Goal: Task Accomplishment & Management: Complete application form

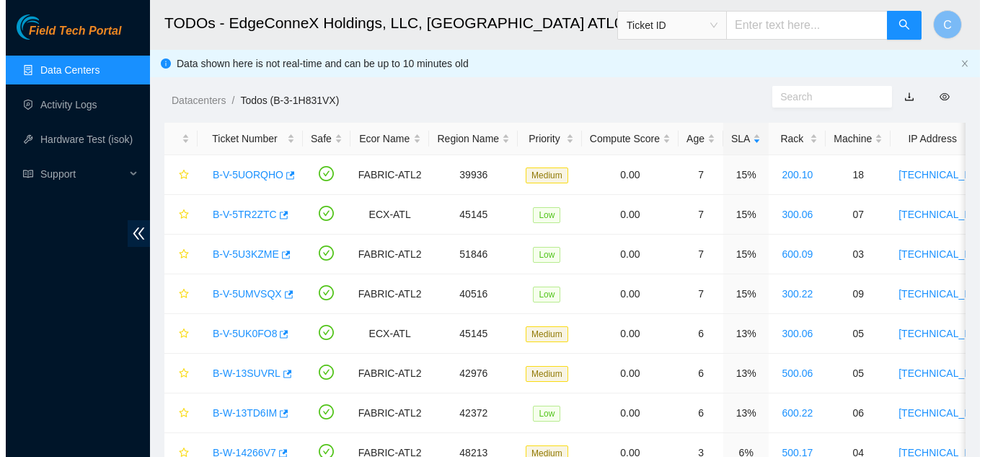
scroll to position [218, 0]
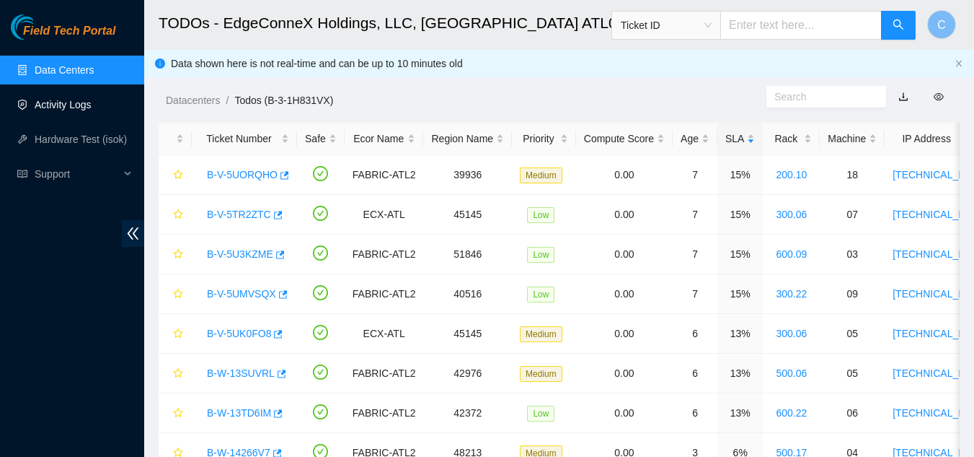
click at [92, 110] on link "Activity Logs" at bounding box center [63, 105] width 57 height 12
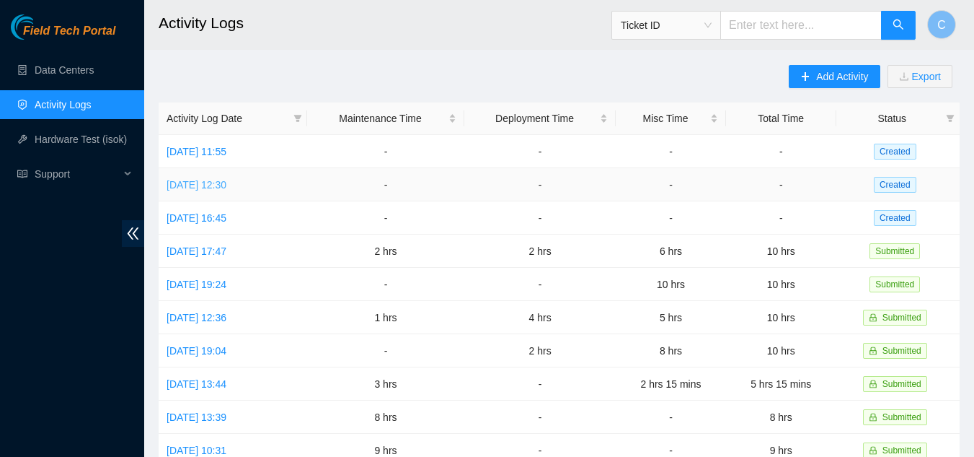
click at [220, 182] on link "Tue, 26 Aug 2025 12:30" at bounding box center [197, 185] width 60 height 12
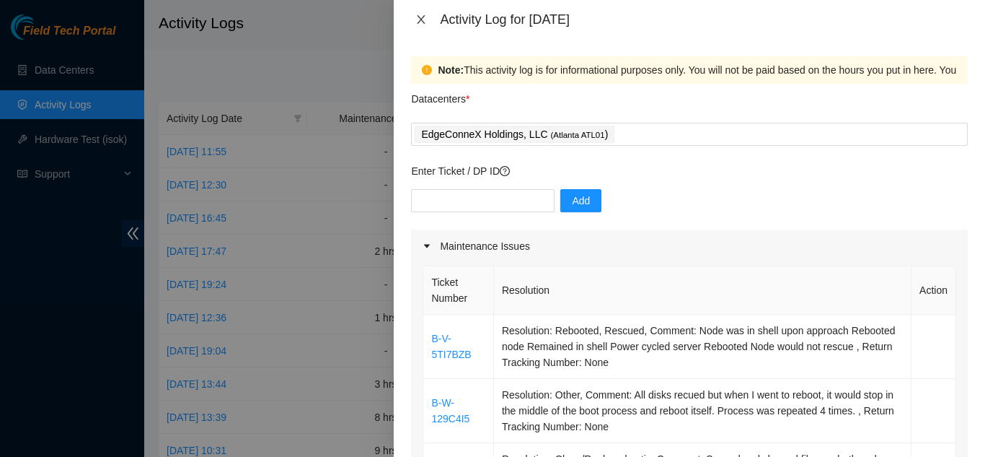
click at [418, 16] on icon "close" at bounding box center [421, 20] width 12 height 12
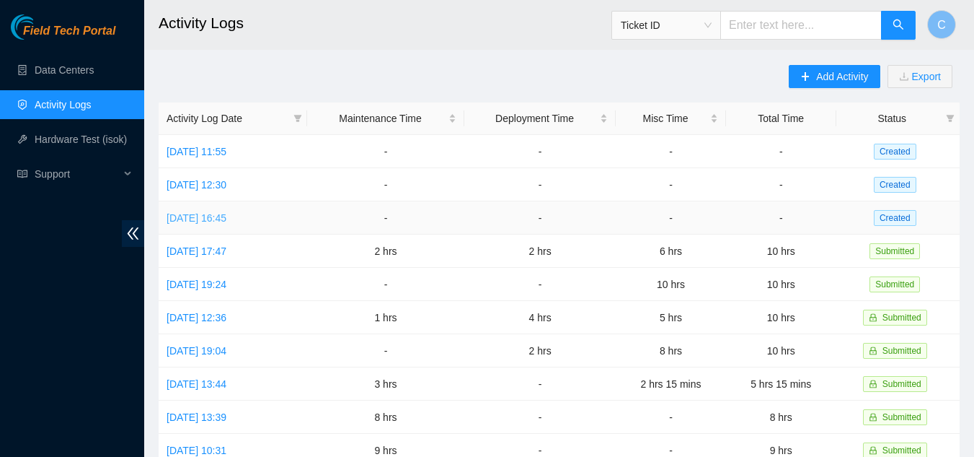
click at [185, 217] on link "Mon, 25 Aug 2025 16:45" at bounding box center [197, 218] width 60 height 12
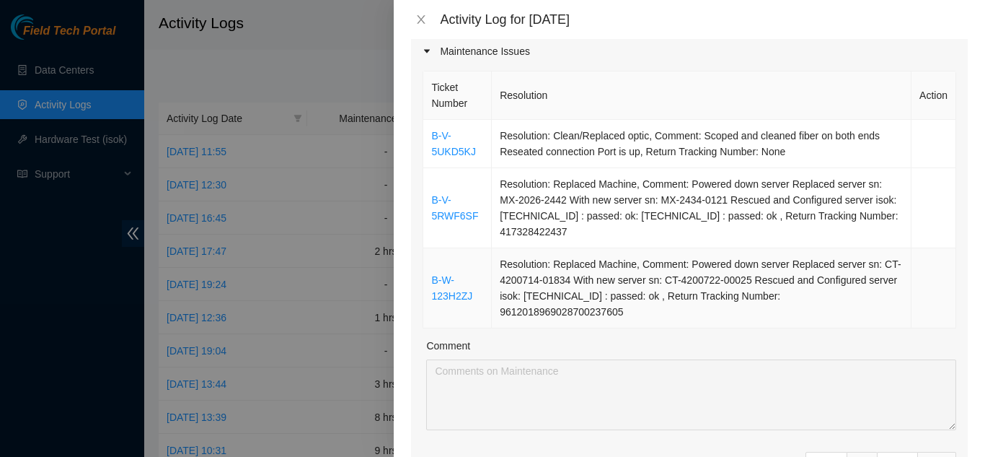
scroll to position [242, 0]
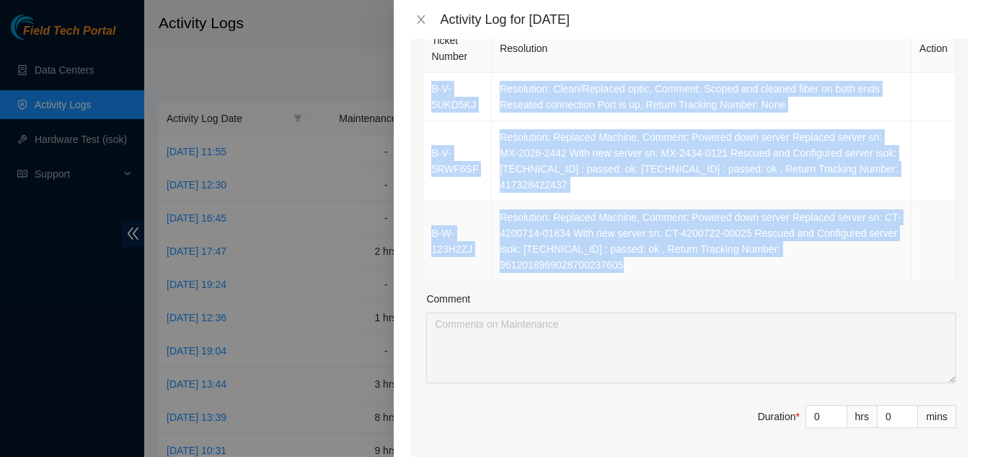
drag, startPoint x: 423, startPoint y: 286, endPoint x: 931, endPoint y: 260, distance: 508.4
click at [931, 260] on tbody "B-V-5UKD5KJ Resolution: Clean/Replaced optic, Comment: Scoped and cleaned fiber…" at bounding box center [689, 177] width 533 height 208
copy tbody "B-V-5UKD5KJ Resolution: Clean/Replaced optic, Comment: Scoped and cleaned fiber…"
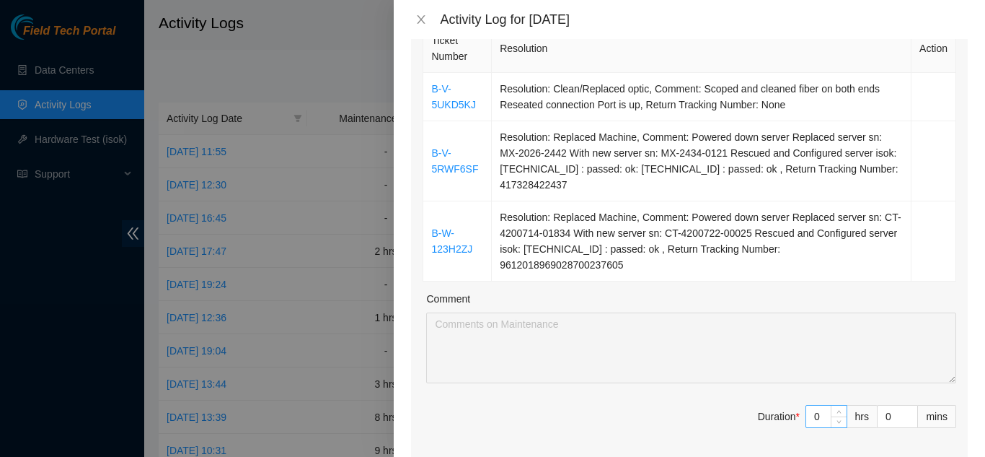
click at [811, 405] on input "0" at bounding box center [826, 416] width 40 height 22
type input "04"
type input "4"
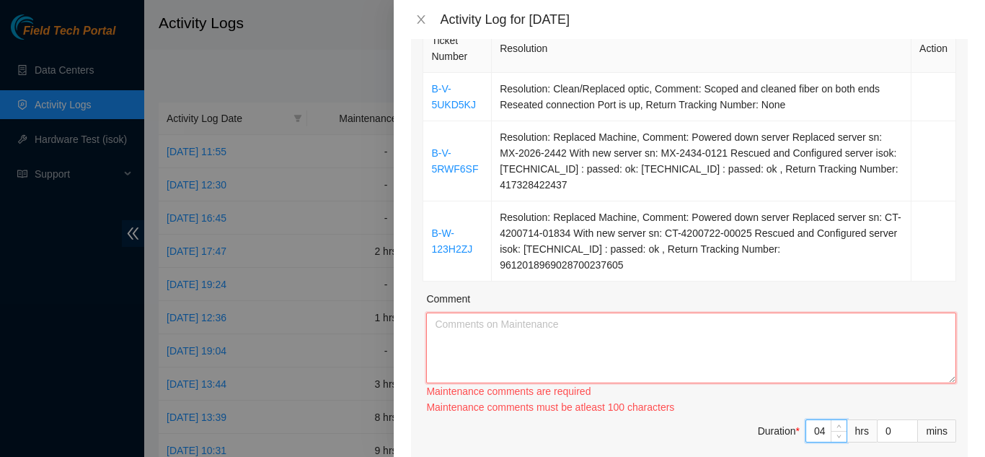
type input "4"
click at [745, 336] on textarea "Comment" at bounding box center [691, 347] width 530 height 71
paste textarea "B-V-5UKD5KJ Resolution: Clean/Replaced optic, Comment: Scoped and cleaned fiber…"
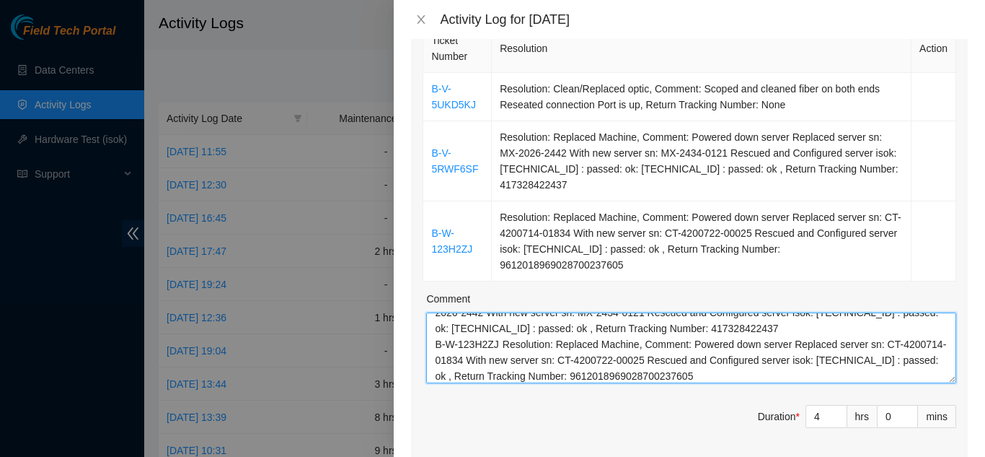
scroll to position [0, 0]
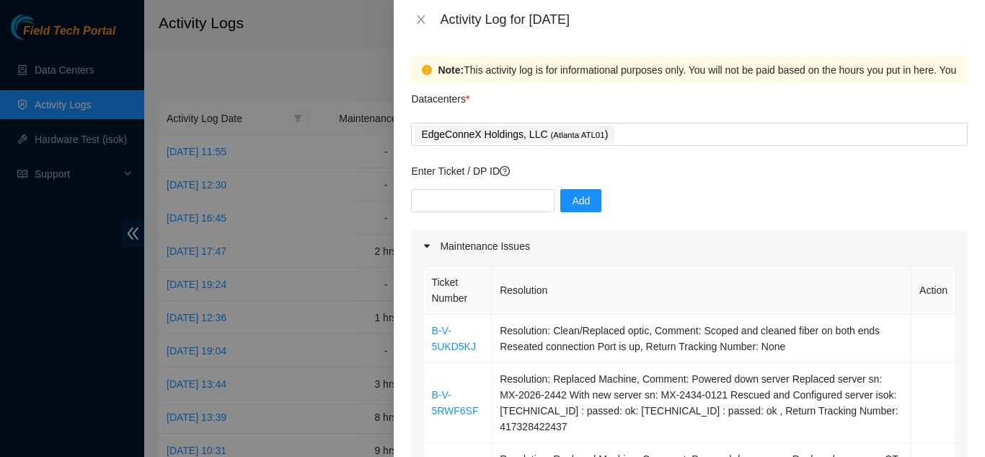
type textarea "B-V-5UKD5KJ Resolution: Clean/Replaced optic, Comment: Scoped and cleaned fiber…"
paste input "DP81460"
type input "DP81460"
click at [560, 200] on button "Add" at bounding box center [580, 200] width 41 height 23
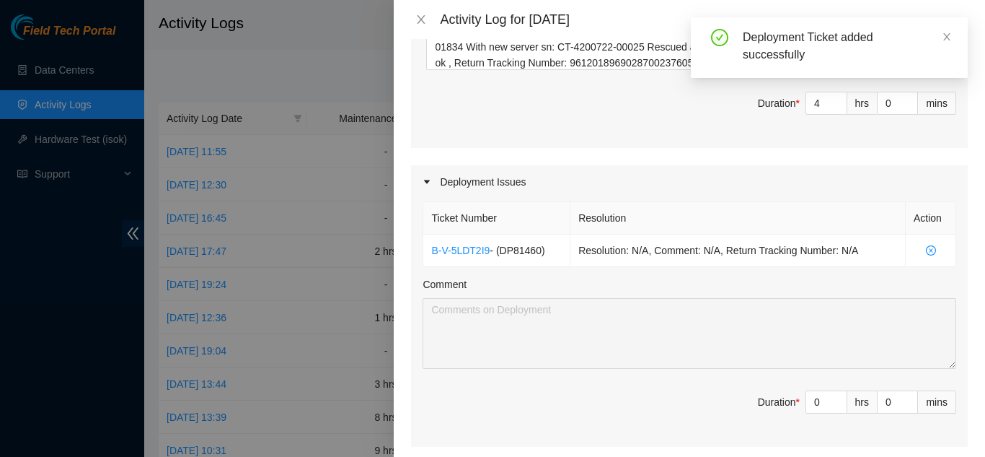
scroll to position [649, 0]
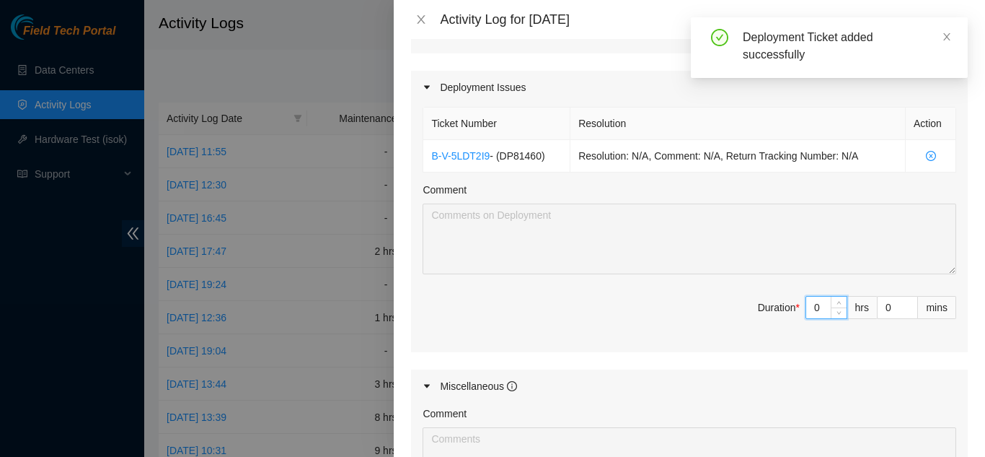
click at [806, 296] on input "0" at bounding box center [826, 307] width 40 height 22
type input "04"
type input "8"
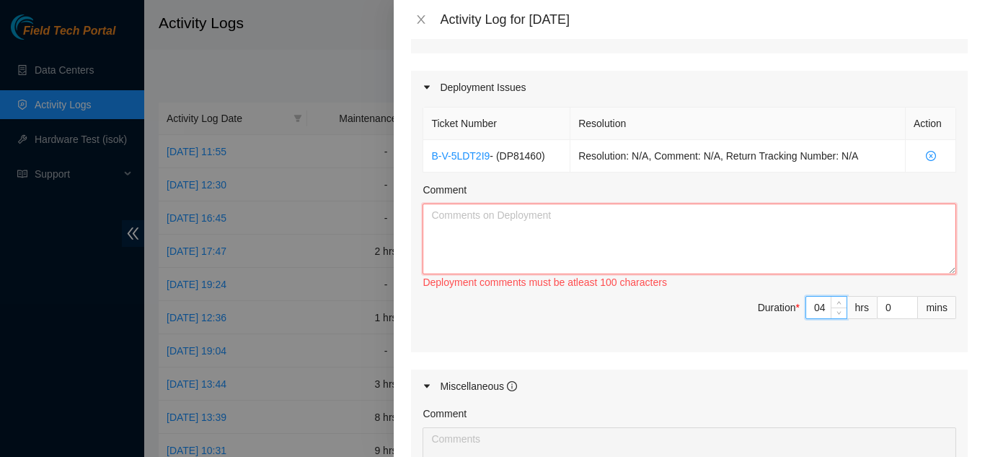
type input "4"
click at [600, 226] on textarea "Comment" at bounding box center [690, 238] width 534 height 71
type textarea "C"
click at [586, 203] on textarea "Troubleshot server issues Confirmed the serials for outgoing machines" at bounding box center [690, 238] width 534 height 71
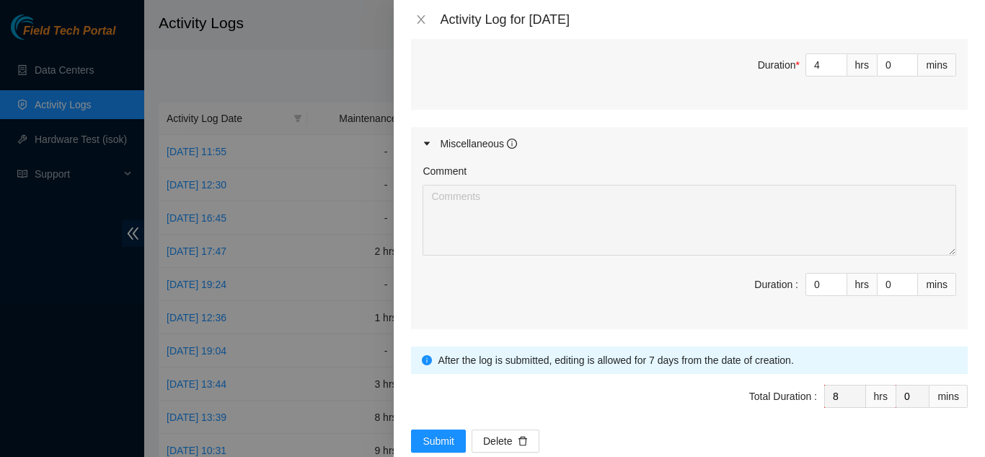
scroll to position [906, 0]
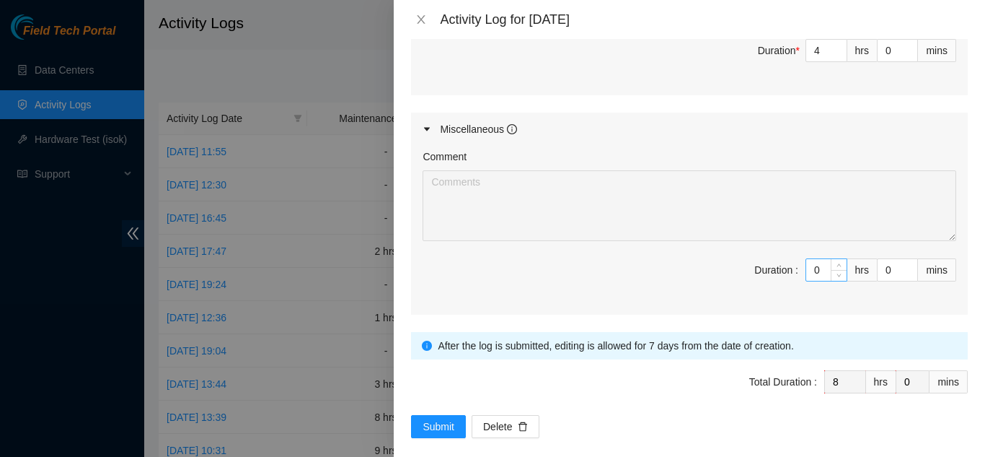
type textarea "Troubleshot server issues: Rescued a couple of server Changed and ip address Di…"
click at [807, 259] on input "0" at bounding box center [826, 270] width 40 height 22
type input "02"
type input "10"
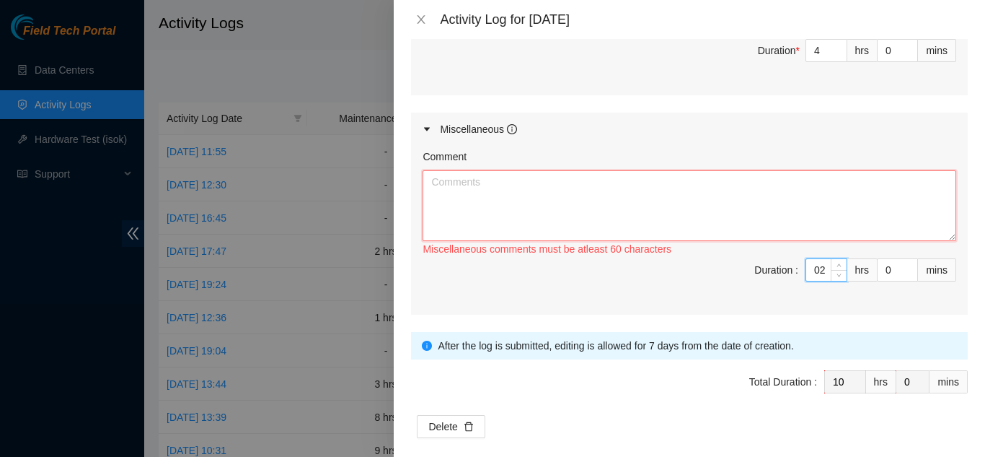
type input "2"
click at [772, 185] on textarea "Comment" at bounding box center [690, 205] width 534 height 71
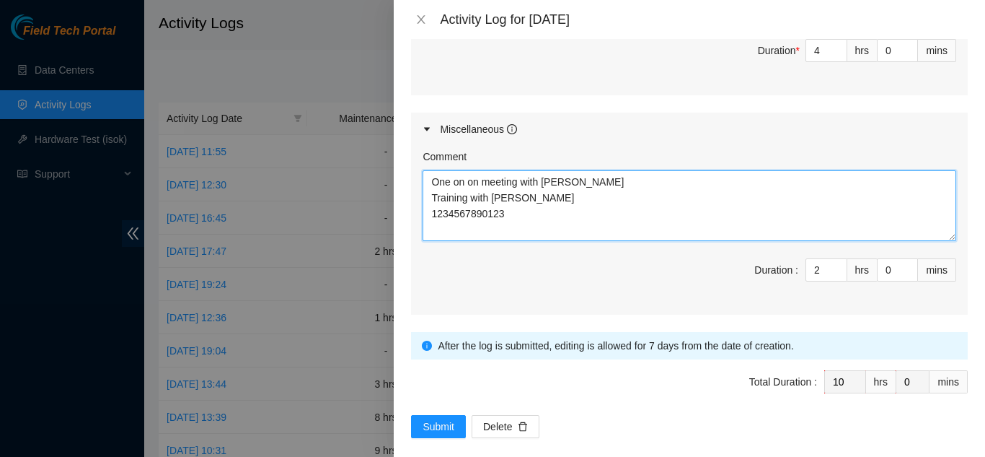
click at [522, 195] on textarea "One on on meeting with Ashley Training with Christopher 1234567890123" at bounding box center [690, 205] width 534 height 71
click at [558, 184] on textarea "One on on meeting with Ashley Training with Christopher 1234567890123" at bounding box center [690, 205] width 534 height 71
type textarea "One on on meeting with Ashley Training with Christopher 1234567890123"
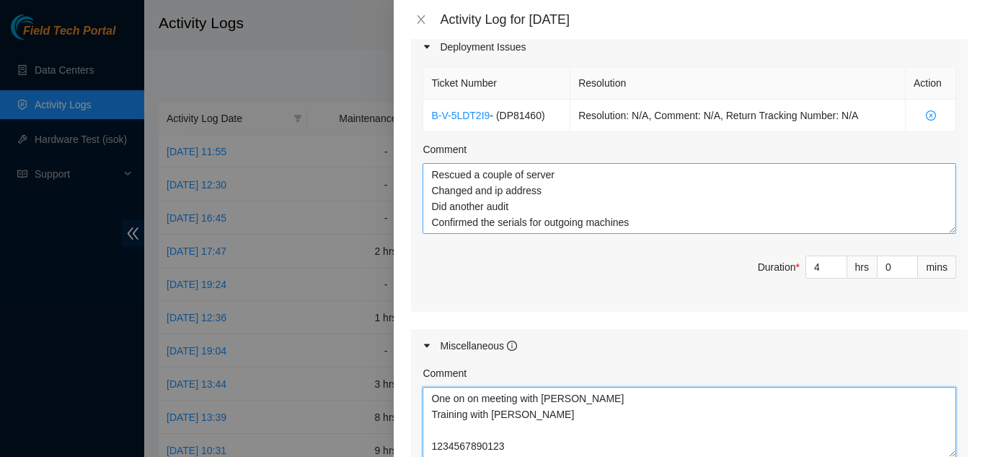
scroll to position [0, 0]
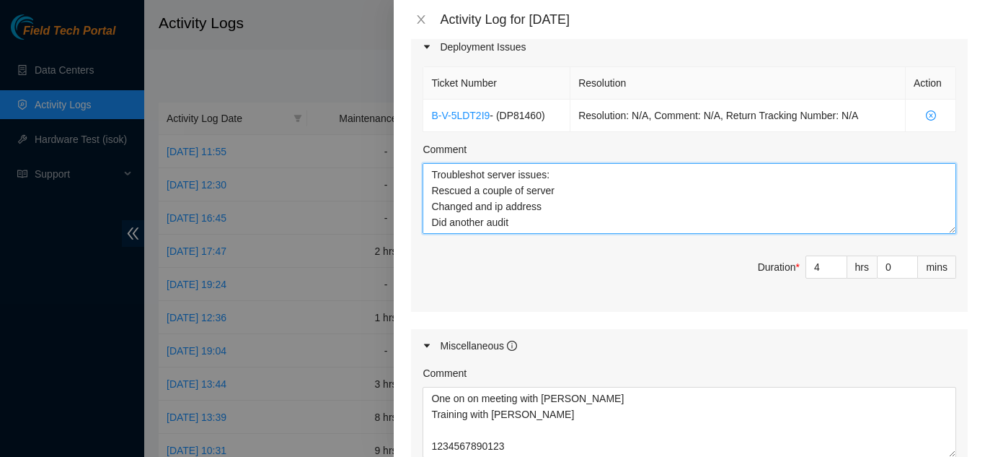
click at [552, 163] on textarea "Troubleshot server issues: Rescued a couple of server Changed and ip address Di…" at bounding box center [690, 198] width 534 height 71
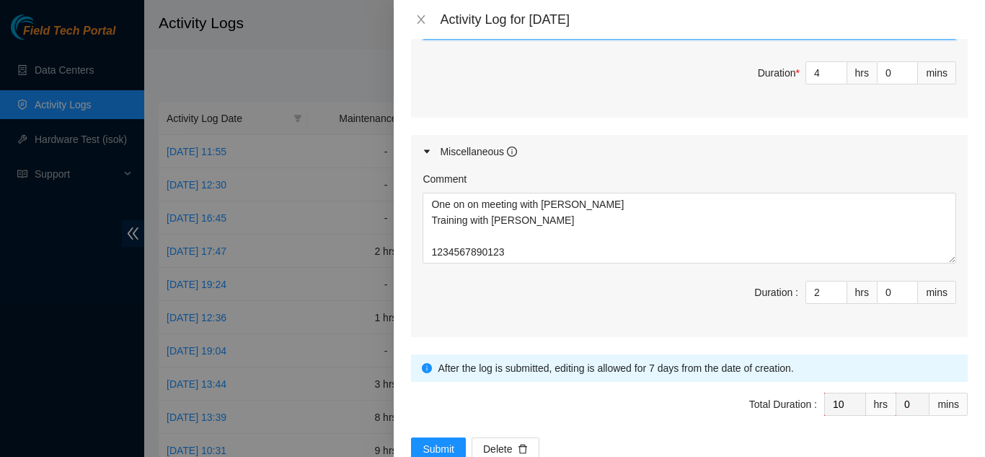
scroll to position [906, 0]
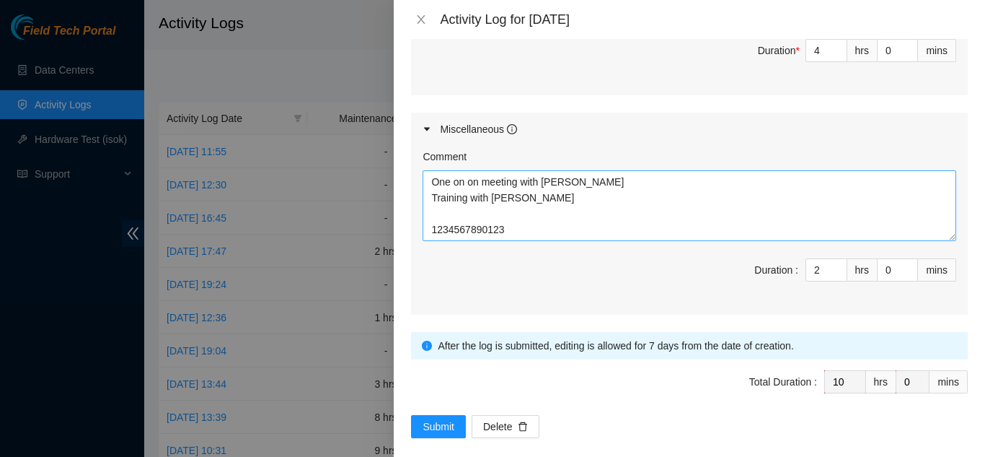
type textarea "Troubleshot server issues Rescued a couple of server Changed and ip address Did…"
click at [530, 198] on textarea "One on on meeting with Ashley Training with Christopher 1234567890123" at bounding box center [690, 205] width 534 height 71
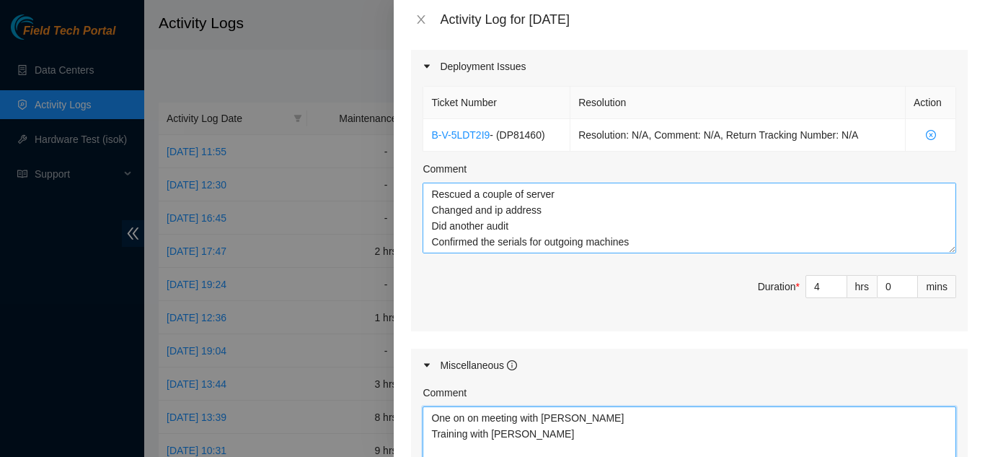
scroll to position [834, 0]
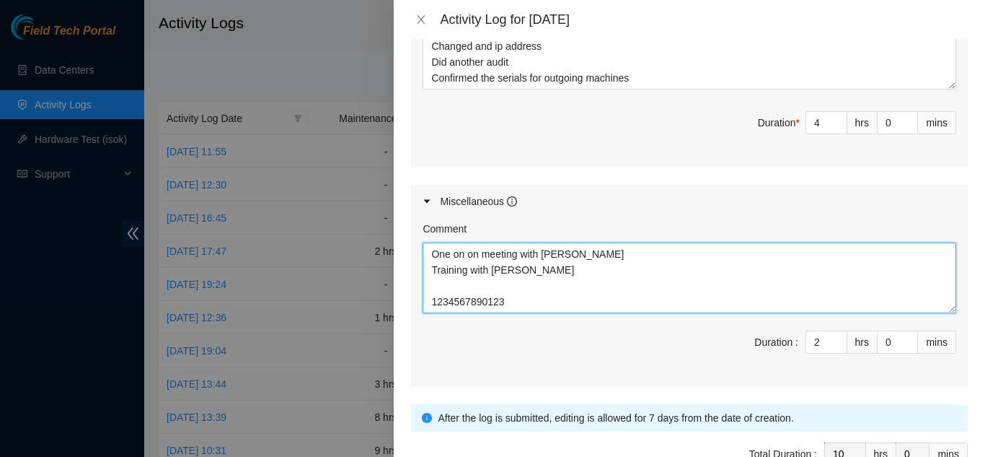
click at [548, 254] on textarea "One on on meeting with Ashley Training with Christopher 1234567890123" at bounding box center [690, 277] width 534 height 71
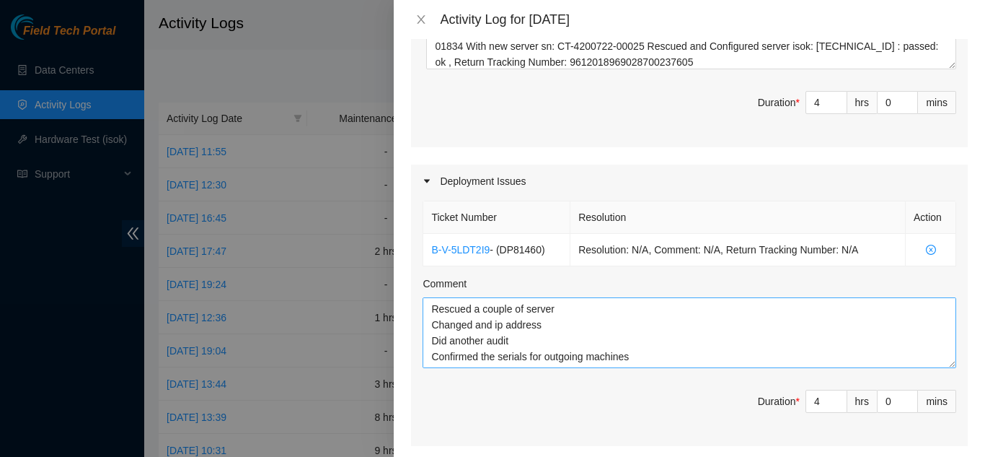
scroll to position [545, 0]
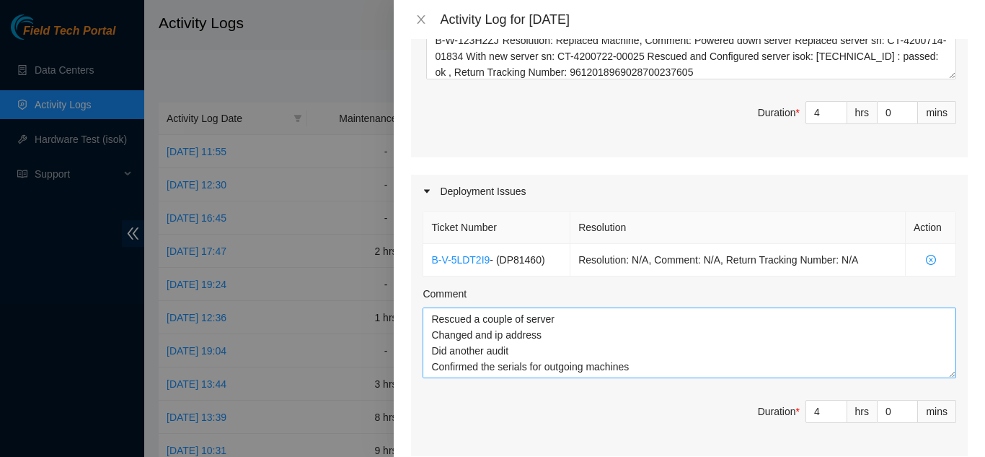
type textarea "One on on meeting with Ashley Training with Christopher: Got him access to Webe…"
click at [547, 307] on textarea "Troubleshot server issues Rescued a couple of server Changed and ip address Did…" at bounding box center [690, 342] width 534 height 71
drag, startPoint x: 490, startPoint y: 304, endPoint x: 474, endPoint y: 304, distance: 16.6
click at [474, 307] on textarea "Troubleshot server issues Rescued a couple of server Changed and ip addresses D…" at bounding box center [690, 342] width 534 height 71
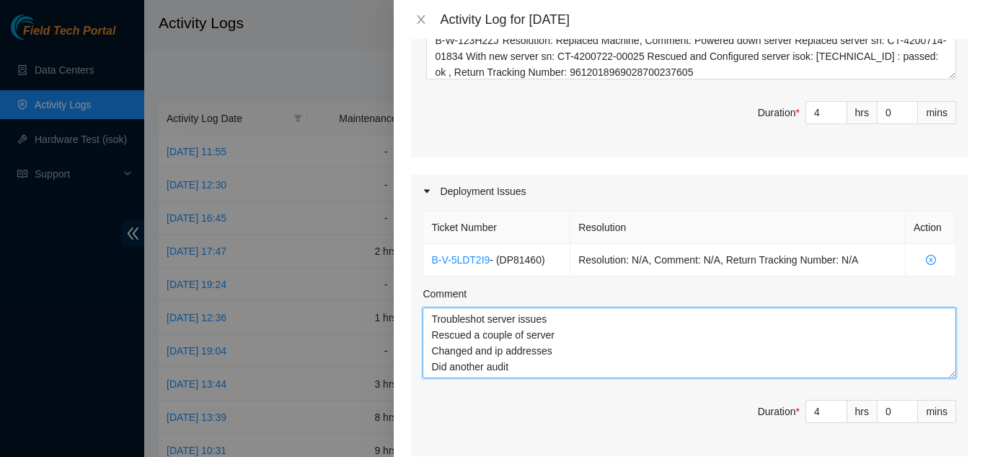
click at [610, 330] on textarea "Troubleshot server issues Rescued a couple of server Changed and ip addresses D…" at bounding box center [690, 342] width 534 height 71
drag, startPoint x: 472, startPoint y: 335, endPoint x: 480, endPoint y: 336, distance: 8.7
click at [480, 336] on textarea "Troubleshot server issues Rescued a couple of server Changed and ip addresses D…" at bounding box center [690, 342] width 534 height 71
drag, startPoint x: 490, startPoint y: 336, endPoint x: 474, endPoint y: 339, distance: 16.8
click at [474, 339] on textarea "Troubleshot server issues Rescued a couple of server Changed and ip addresses D…" at bounding box center [690, 342] width 534 height 71
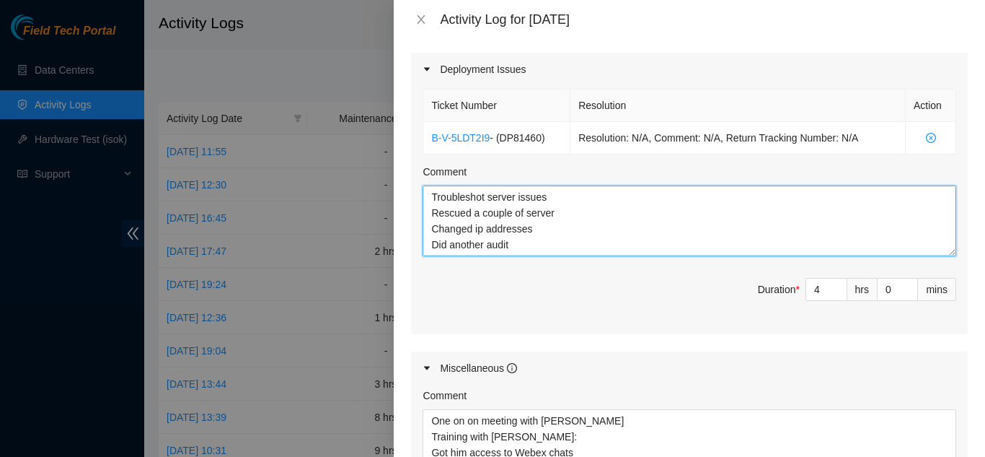
scroll to position [906, 0]
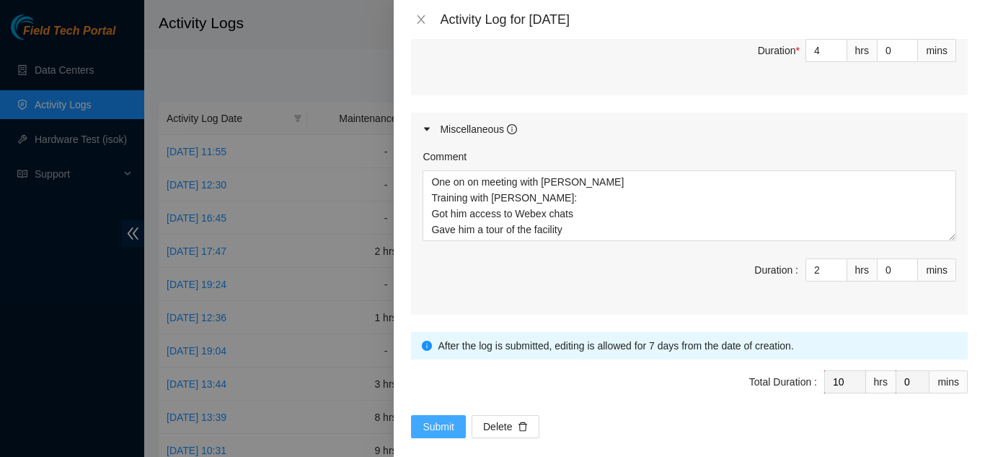
type textarea "Troubleshot server issues Rescued a couple of server Changed ip addresses Did a…"
click at [440, 418] on span "Submit" at bounding box center [439, 426] width 32 height 16
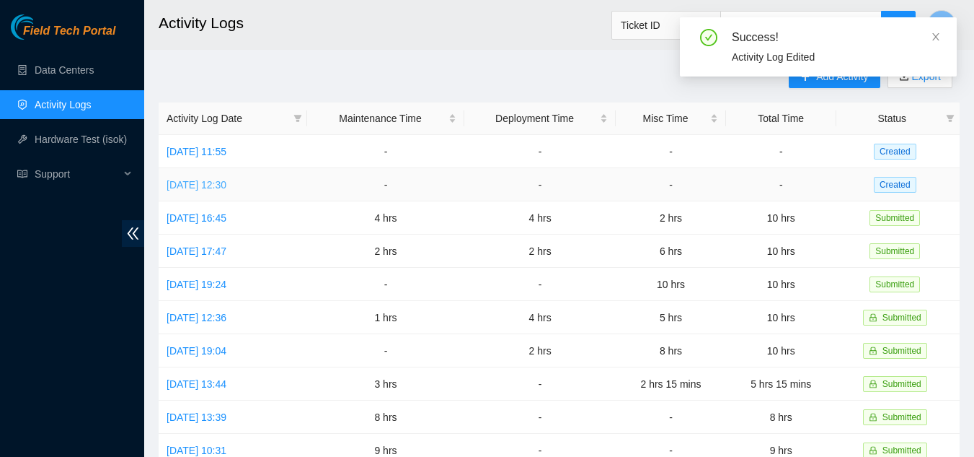
click at [195, 183] on link "Tue, 26 Aug 2025 12:30" at bounding box center [197, 185] width 60 height 12
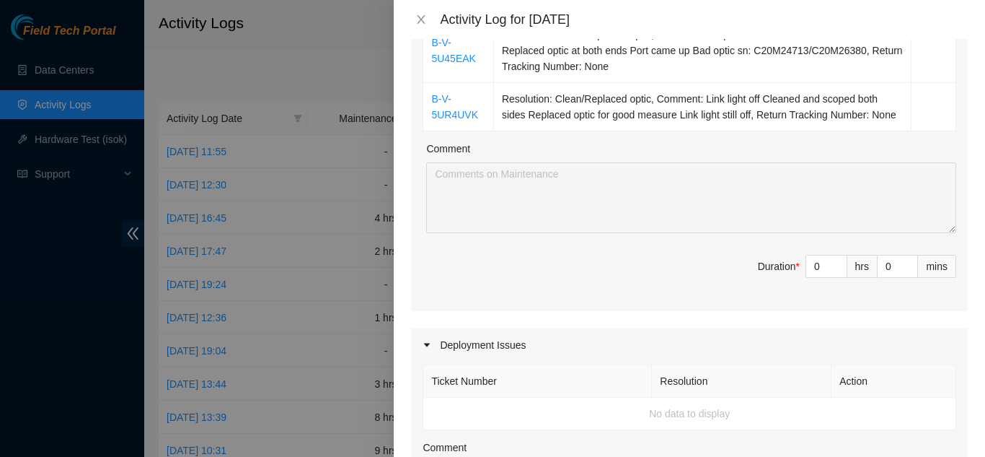
scroll to position [433, 0]
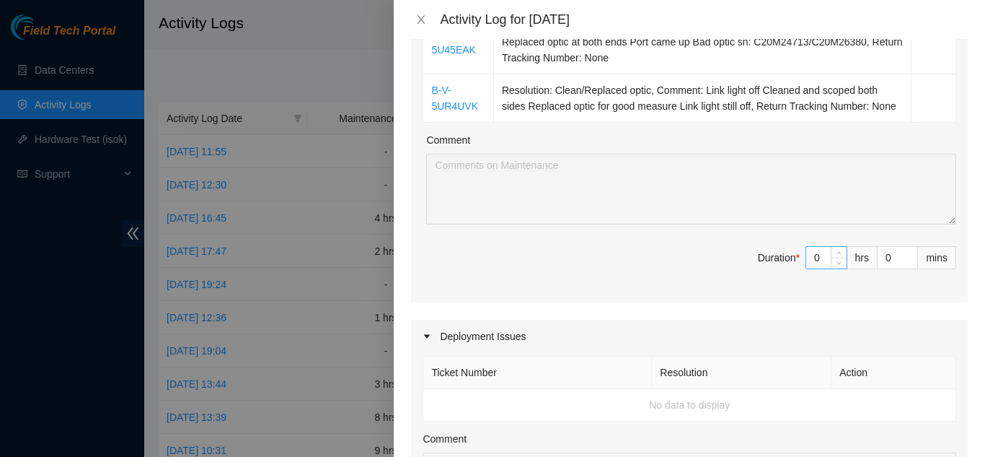
click at [808, 268] on input "0" at bounding box center [826, 258] width 40 height 22
type input "04"
type input "4"
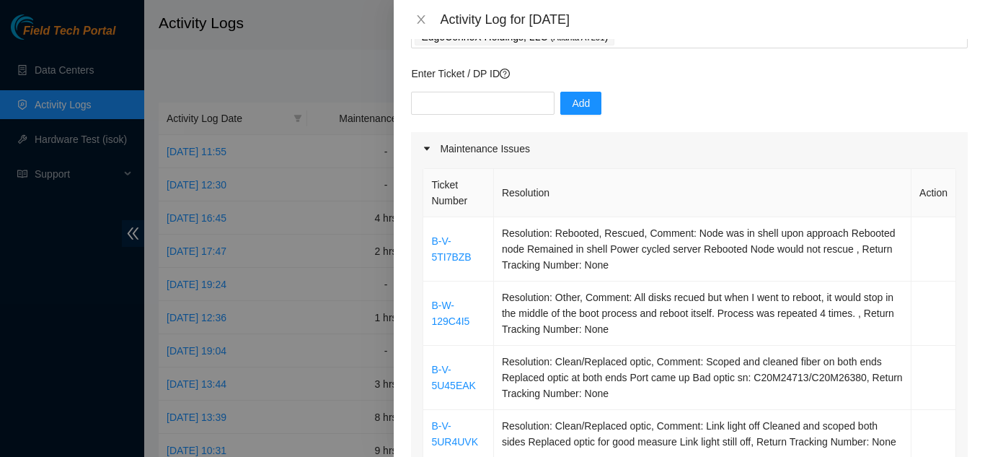
scroll to position [72, 0]
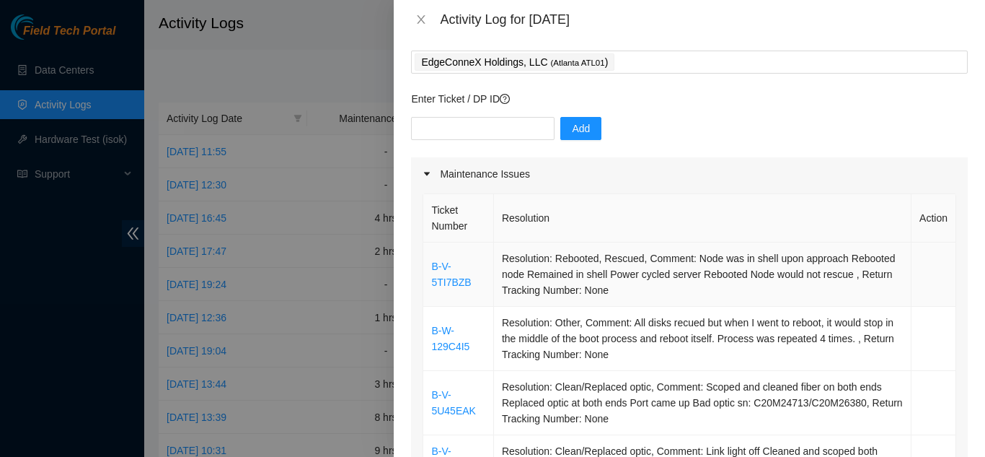
type input "4"
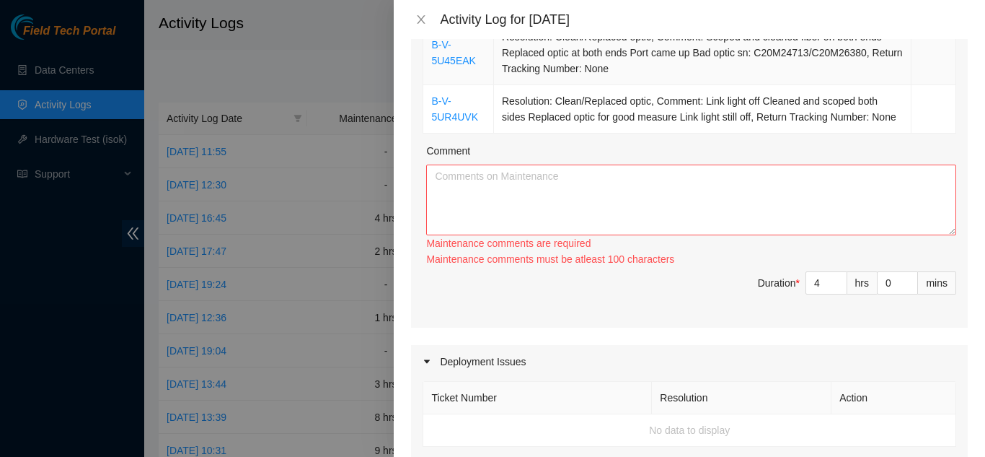
scroll to position [321, 0]
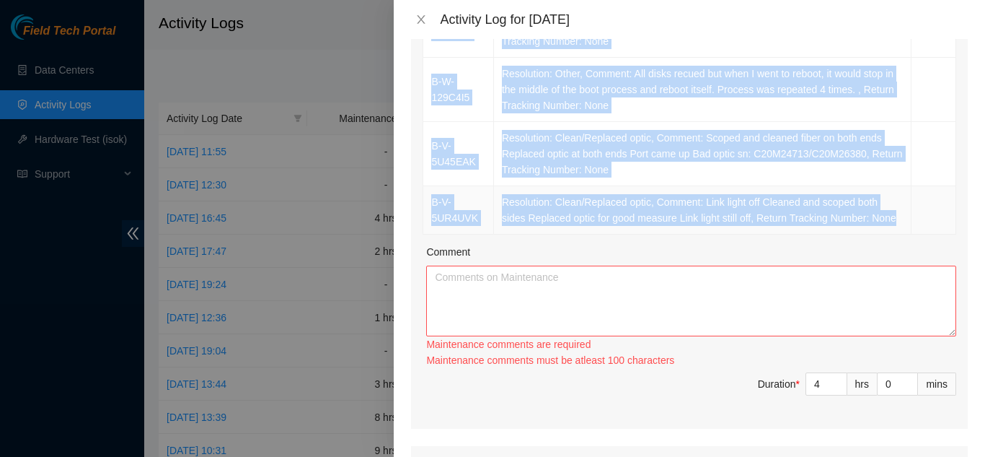
drag, startPoint x: 490, startPoint y: 265, endPoint x: 911, endPoint y: 214, distance: 424.3
click at [911, 214] on tbody "B-V-5TI7BZB Resolution: Rebooted, Rescued, Comment: Node was in shell upon appr…" at bounding box center [689, 114] width 533 height 241
copy tbody "B-V-5TI7BZB Resolution: Rebooted, Rescued, Comment: Node was in shell upon appr…"
click at [614, 334] on textarea "Comment" at bounding box center [691, 300] width 530 height 71
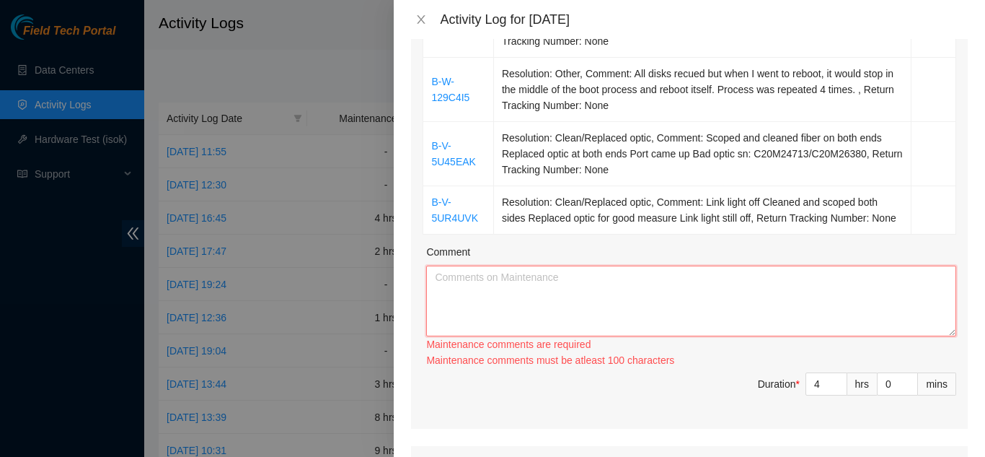
paste textarea "B-V-5TI7BZB Resolution: Rebooted, Rescued, Comment: Node was in shell upon appr…"
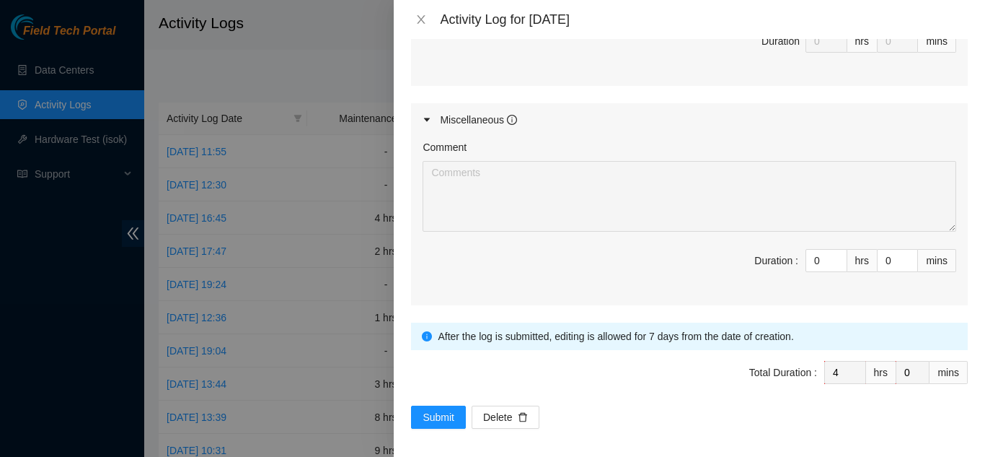
scroll to position [970, 0]
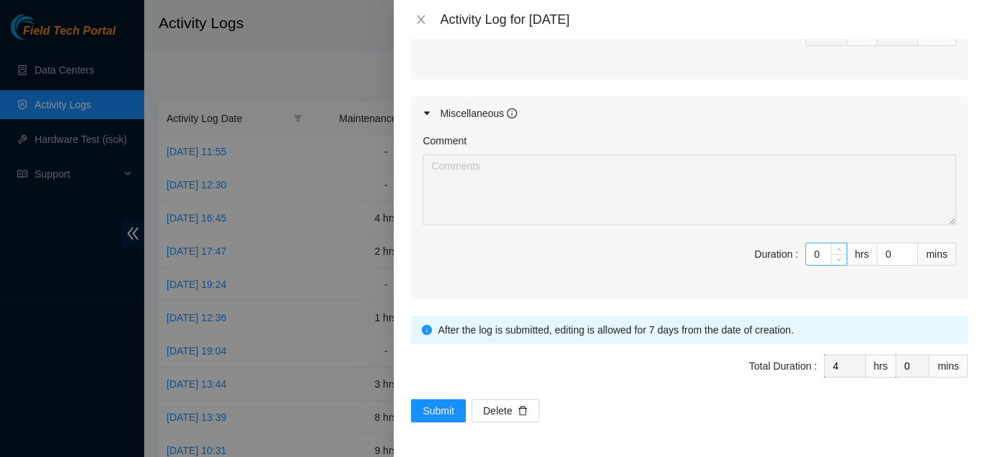
type textarea "B-V-5TI7BZB Resolution: Rebooted, Rescued, Comment: Node was in shell upon appr…"
click at [808, 258] on input "0" at bounding box center [826, 254] width 40 height 22
type input "06"
type input "10"
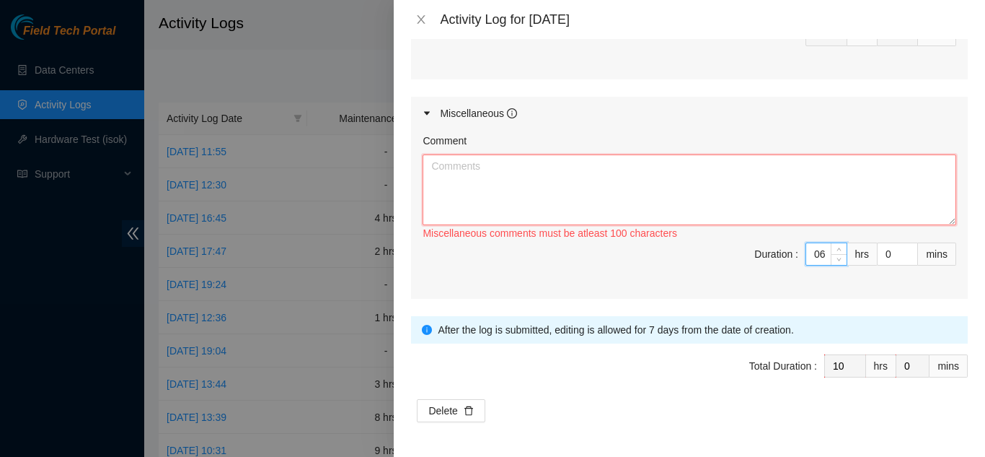
type input "6"
click at [684, 196] on textarea "Comment" at bounding box center [690, 189] width 534 height 71
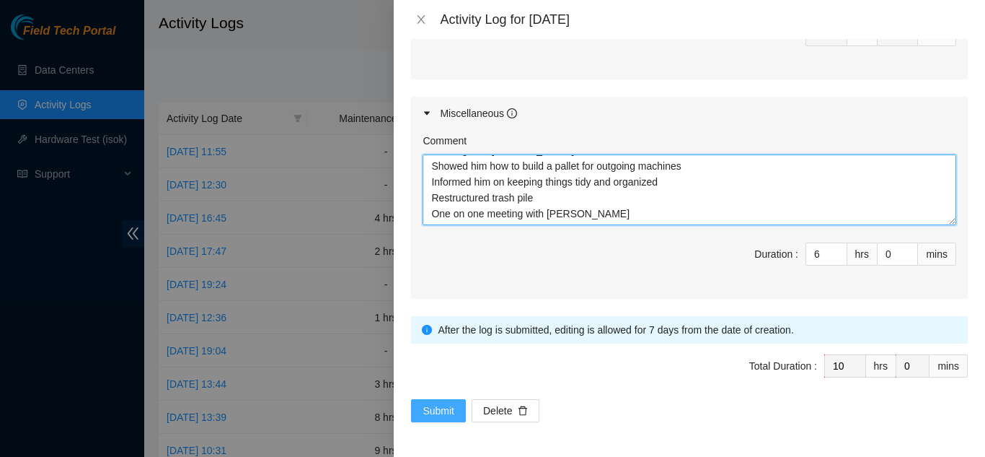
type textarea "Training with Christopher: Showed him how to build a pallet for outgoing machin…"
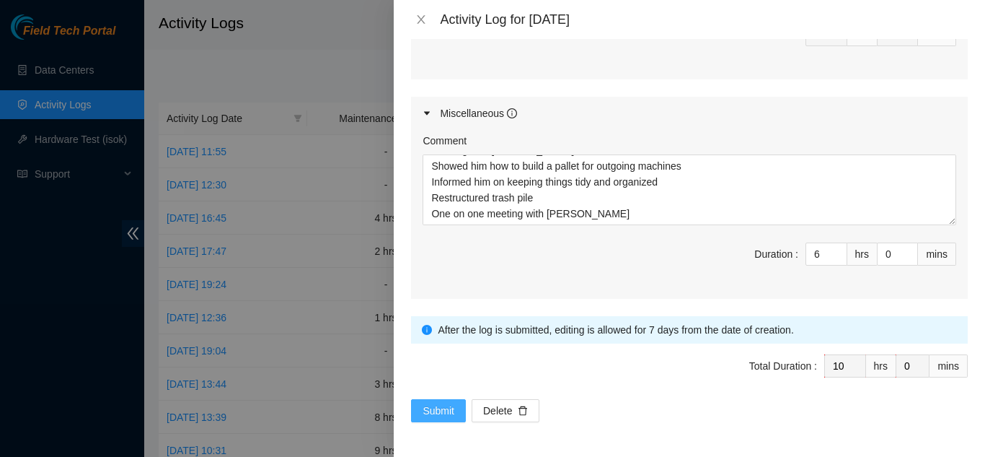
drag, startPoint x: 444, startPoint y: 415, endPoint x: 443, endPoint y: 423, distance: 7.2
click at [443, 423] on div "Note: This activity log is for informational purposes only. You will not be pai…" at bounding box center [689, 248] width 591 height 418
click at [453, 407] on span "Submit" at bounding box center [439, 410] width 32 height 16
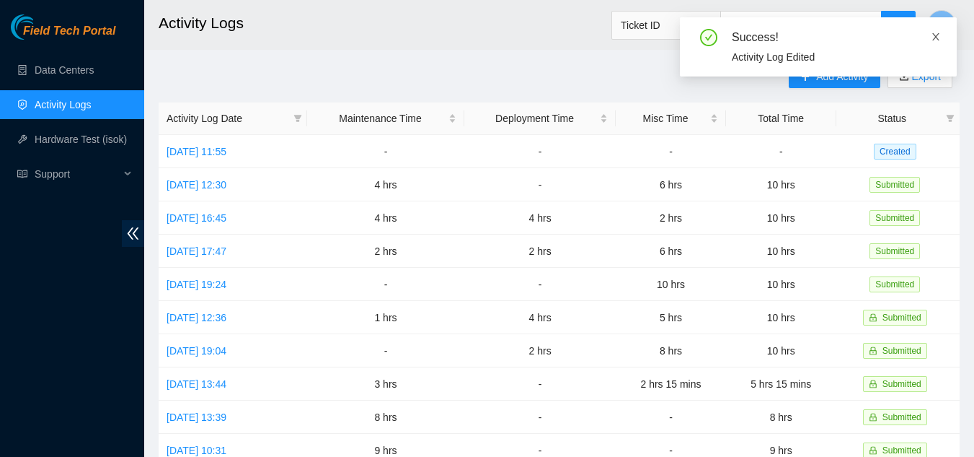
click at [934, 36] on icon "close" at bounding box center [936, 37] width 10 height 10
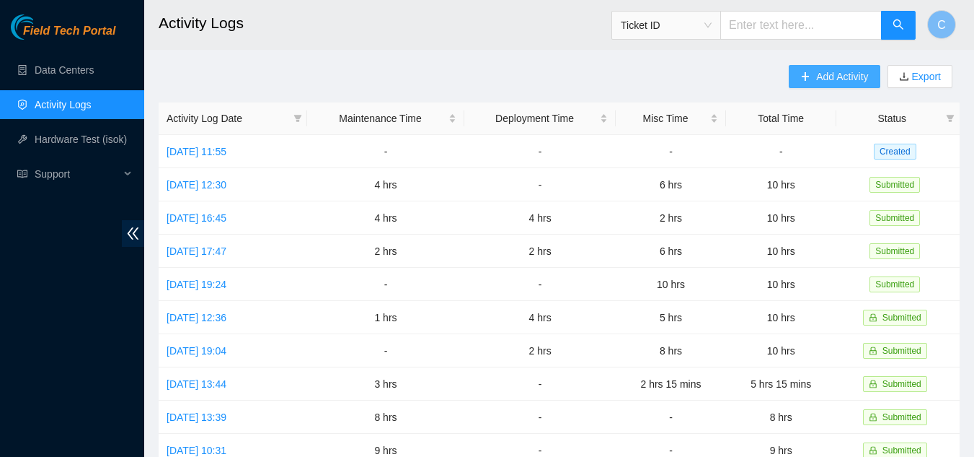
click at [821, 74] on span "Add Activity" at bounding box center [842, 77] width 52 height 16
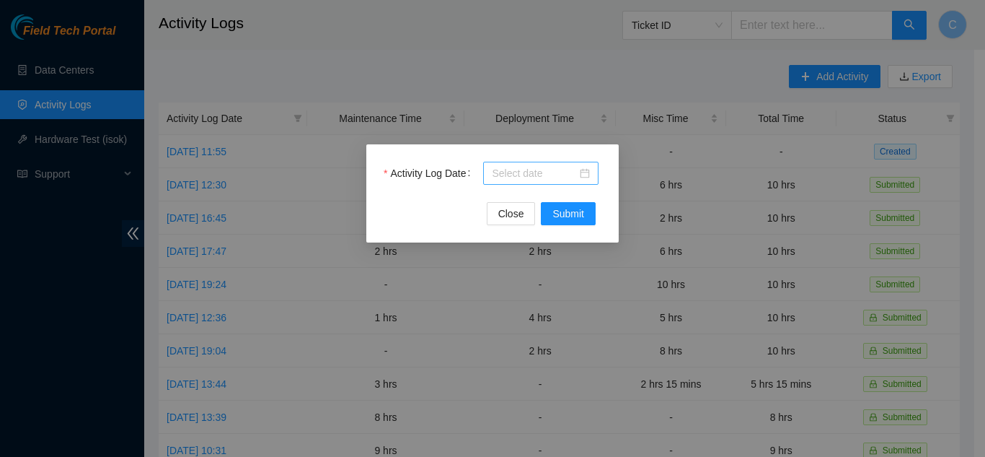
click at [519, 175] on input "Activity Log Date" at bounding box center [534, 173] width 85 height 16
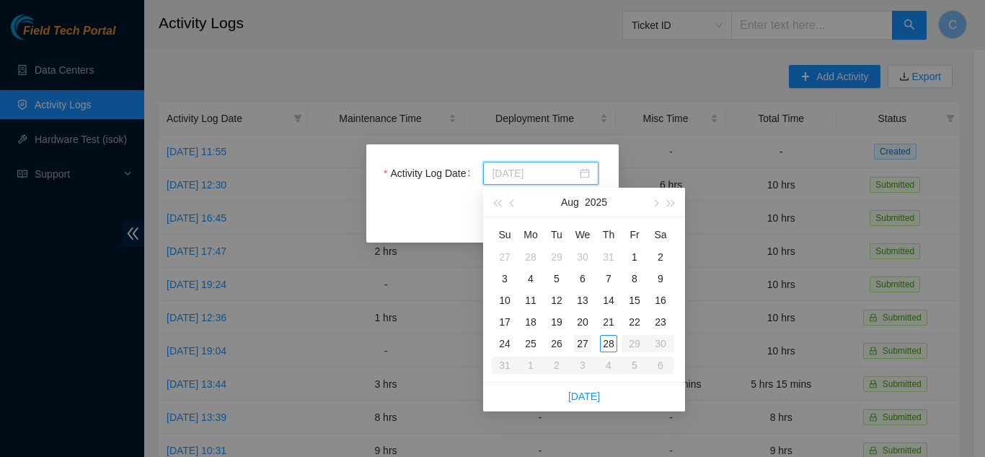
type input "2025-08-27"
click at [583, 340] on div "27" at bounding box center [582, 343] width 17 height 17
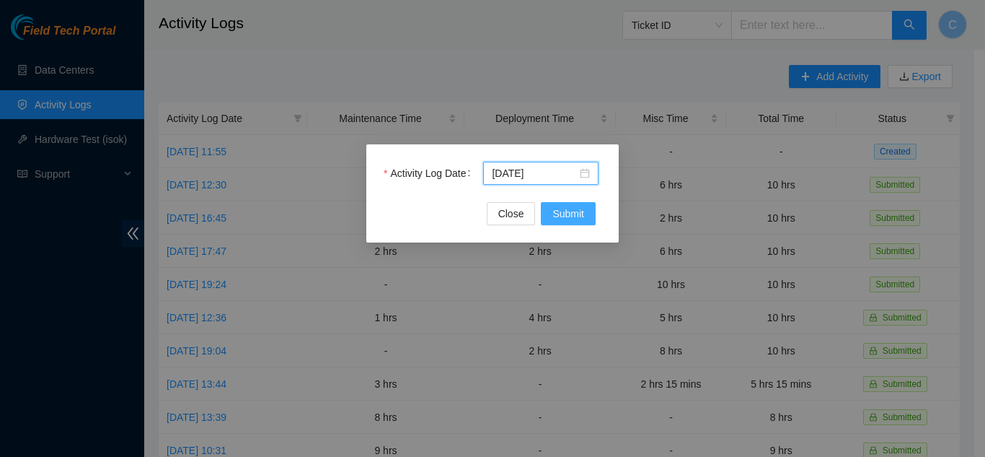
click at [557, 206] on span "Submit" at bounding box center [568, 214] width 32 height 16
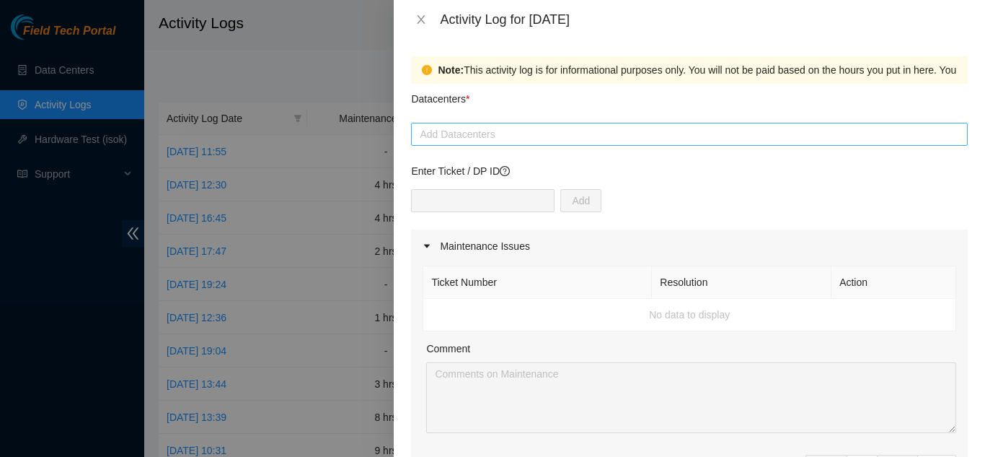
click at [490, 134] on div at bounding box center [690, 133] width 550 height 17
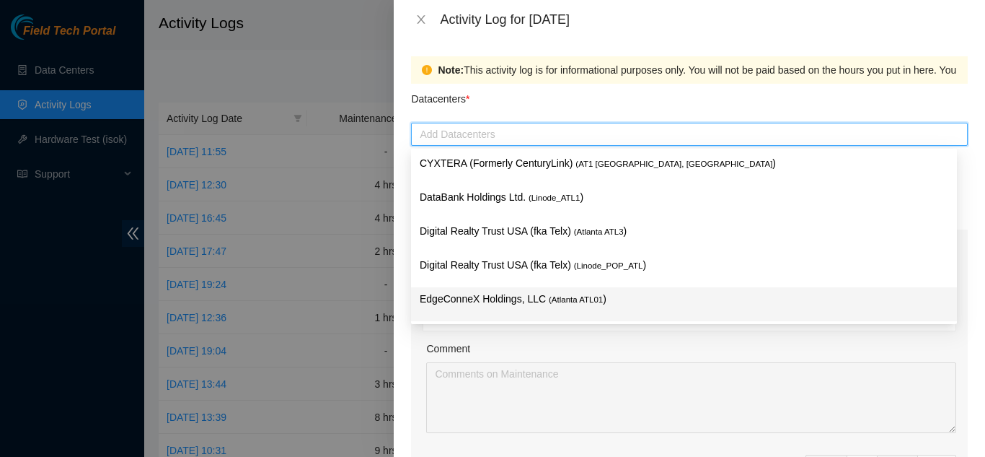
click at [478, 300] on p "EdgeConneX Holdings, LLC ( Atlanta ATL01 )" at bounding box center [684, 299] width 529 height 17
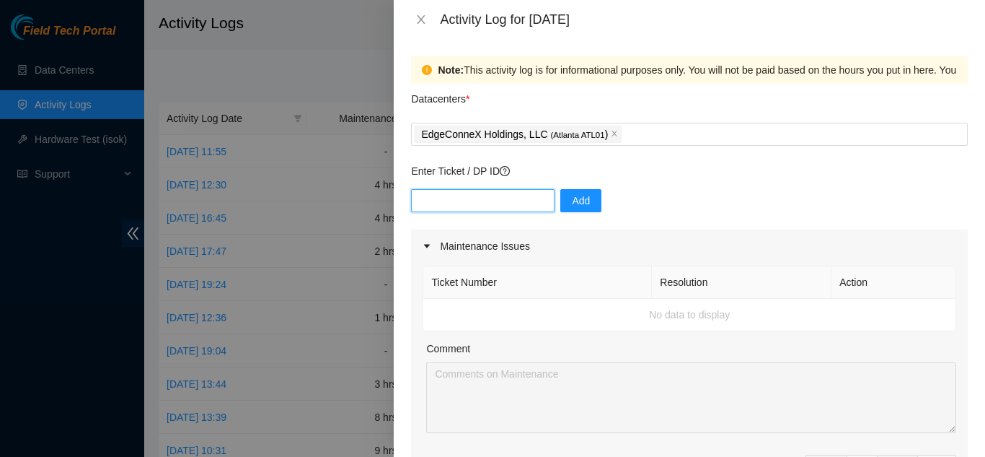
click at [479, 204] on input "text" at bounding box center [483, 200] width 144 height 23
paste input "B-V-5TI7BZB Resolution: Rebooted, Rescued, Comment: Node was in shell upon appr…"
type input "B-V-5TI7BZB Resolution: Rebooted, Rescued, Comment: Node was in shell upon appr…"
click at [417, 26] on div "Activity Log for 27-08-2025" at bounding box center [689, 20] width 557 height 16
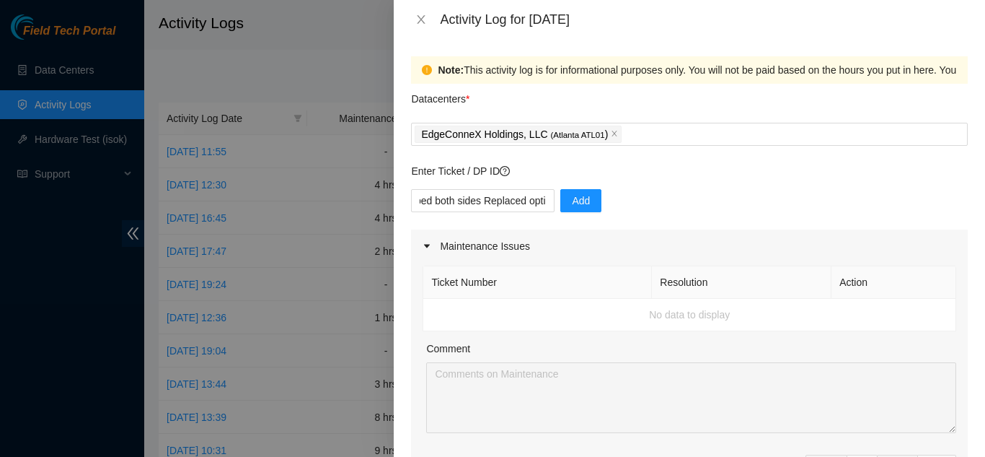
scroll to position [0, 0]
click at [420, 19] on icon "close" at bounding box center [421, 20] width 12 height 12
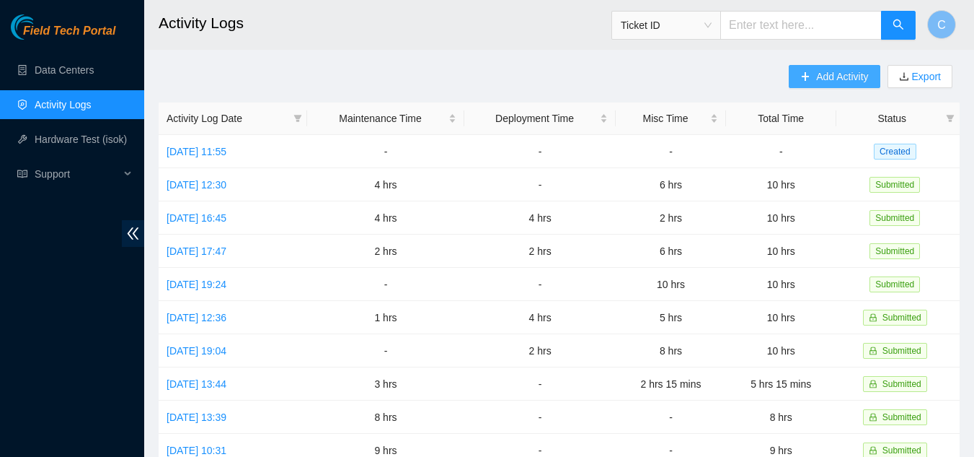
click at [837, 82] on span "Add Activity" at bounding box center [842, 77] width 52 height 16
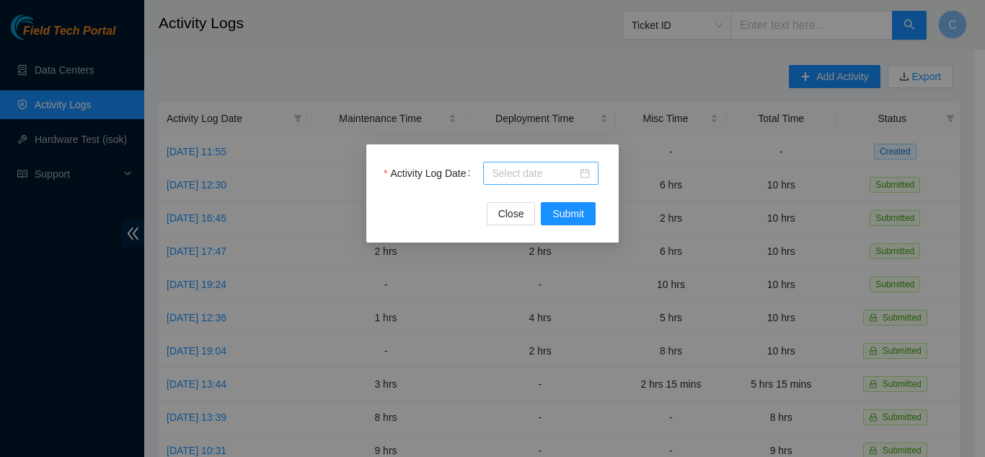
click at [535, 170] on input "Activity Log Date" at bounding box center [534, 173] width 85 height 16
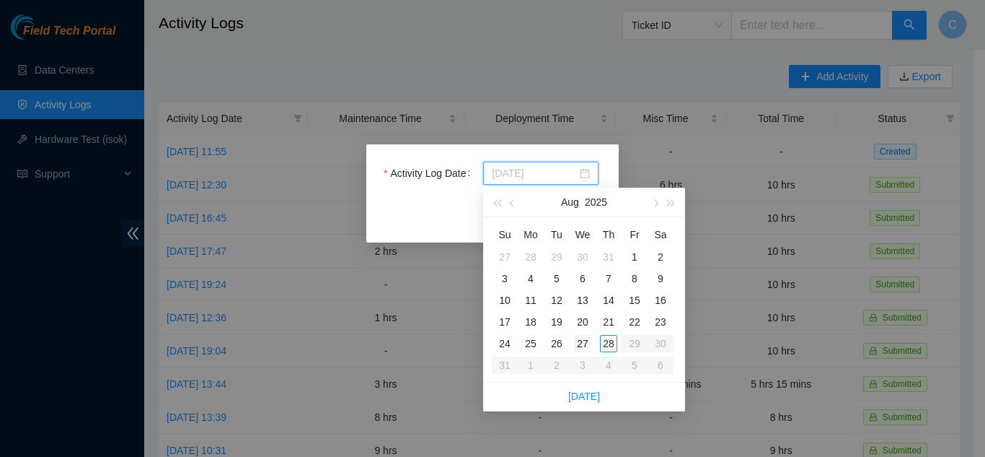
type input "2025-08-27"
drag, startPoint x: 585, startPoint y: 341, endPoint x: 583, endPoint y: 322, distance: 19.5
click at [584, 341] on div "27" at bounding box center [582, 343] width 17 height 17
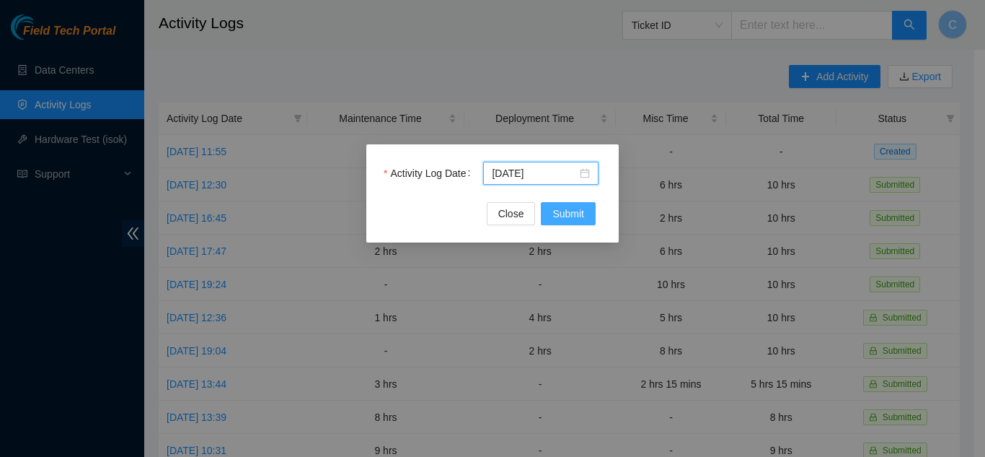
click at [570, 216] on span "Submit" at bounding box center [568, 214] width 32 height 16
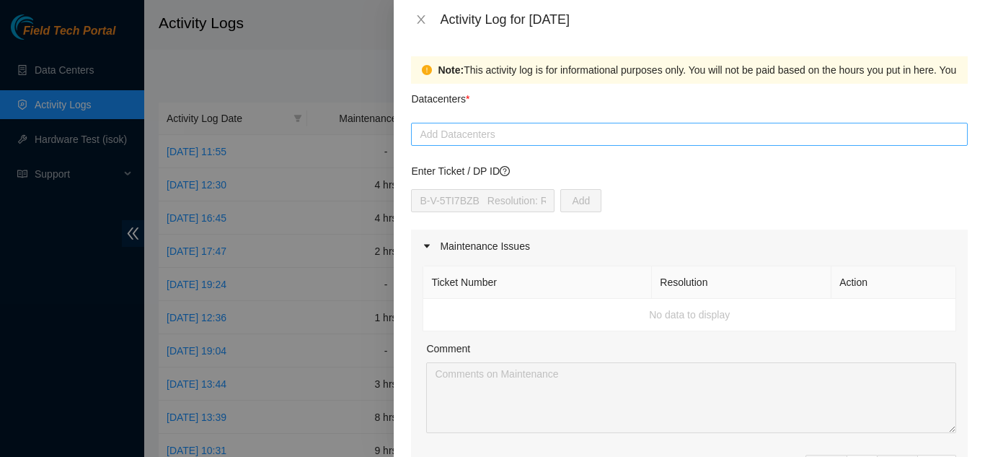
click at [550, 138] on div at bounding box center [690, 133] width 550 height 17
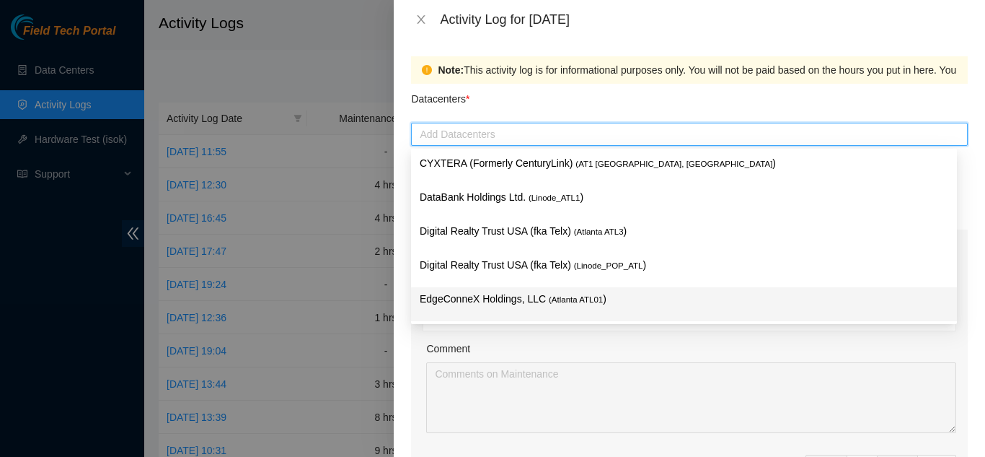
click at [494, 291] on p "EdgeConneX Holdings, LLC ( Atlanta ATL01 )" at bounding box center [684, 299] width 529 height 17
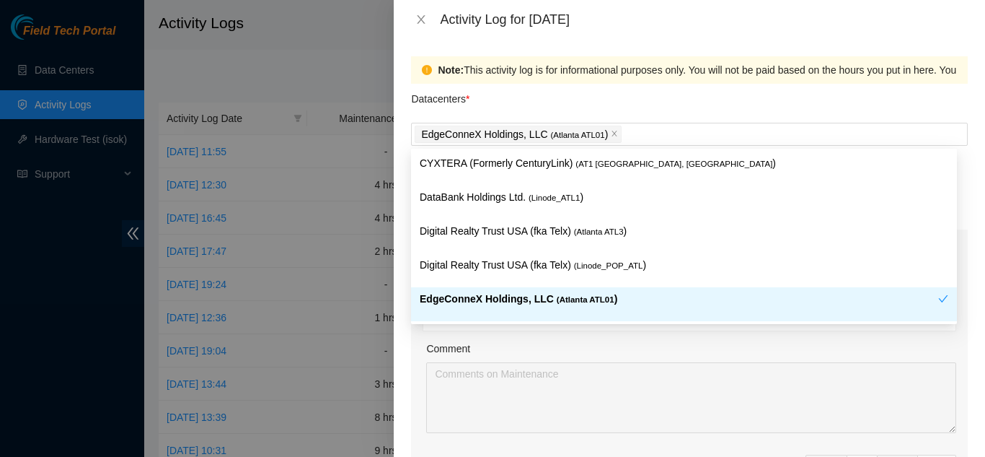
click at [734, 345] on div "Comment" at bounding box center [691, 351] width 530 height 22
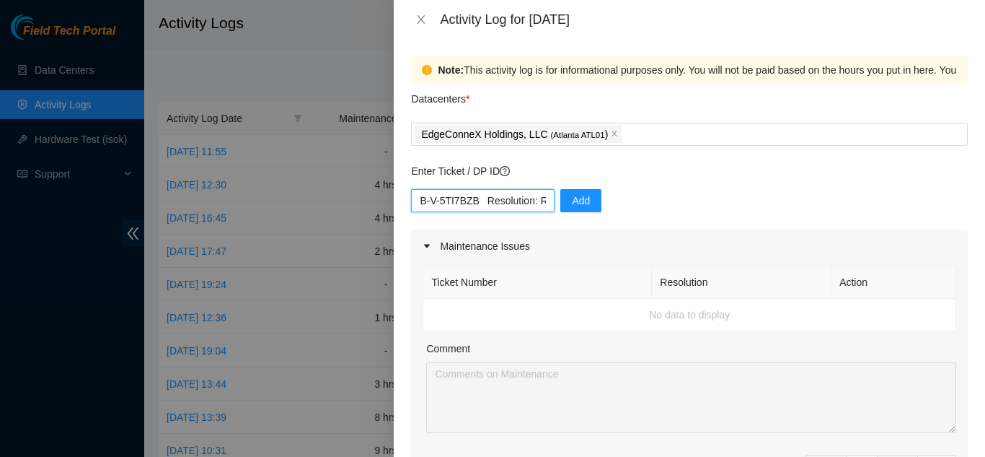
click at [458, 200] on input "B-V-5TI7BZB Resolution: Rebooted, Rescued, Comment: Node was in shell upon appr…" at bounding box center [483, 200] width 144 height 23
paste input "DP81460"
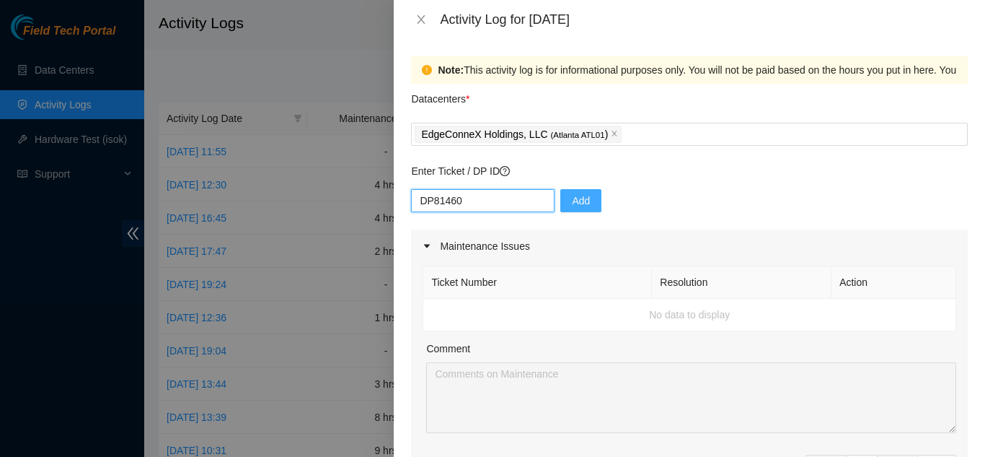
type input "DP81460"
click at [583, 192] on button "Add" at bounding box center [580, 200] width 41 height 23
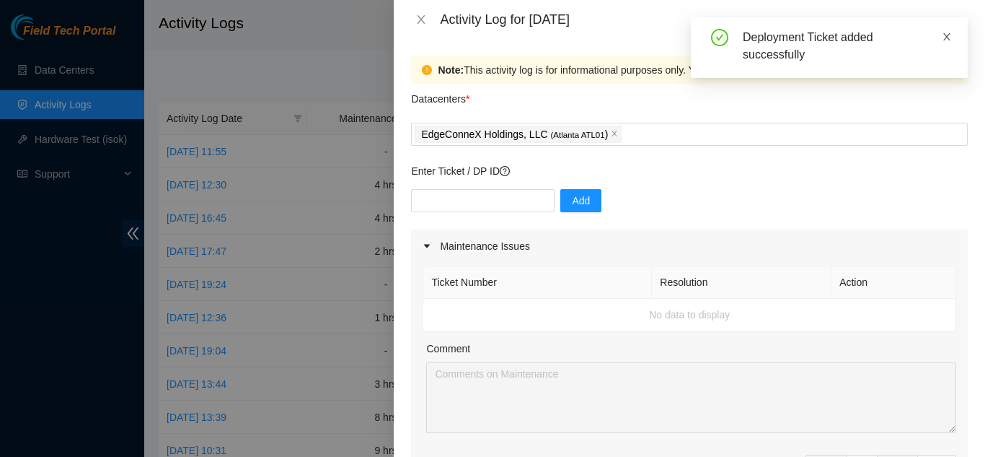
click at [943, 40] on icon "close" at bounding box center [947, 37] width 10 height 10
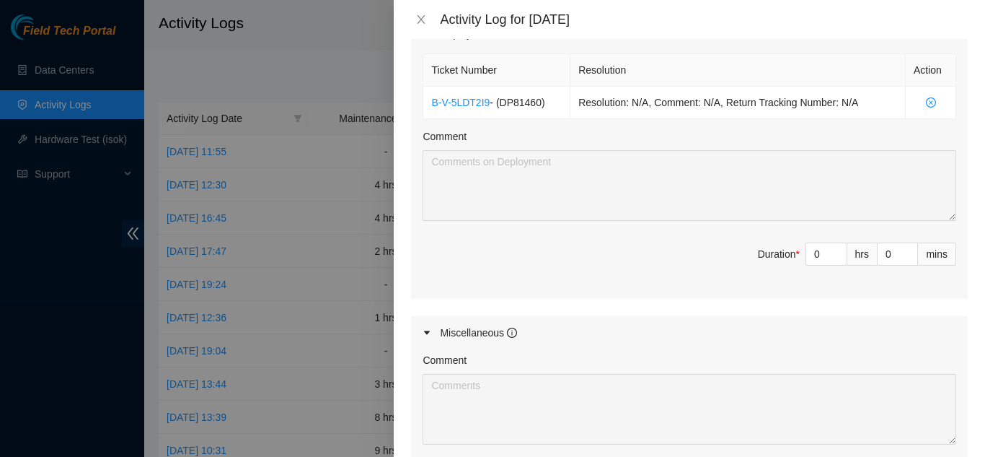
scroll to position [505, 0]
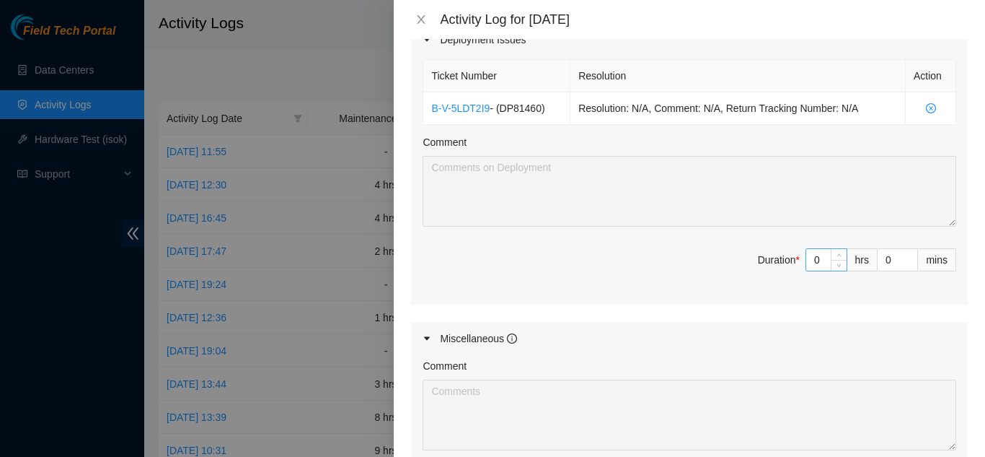
click at [806, 259] on input "0" at bounding box center [826, 260] width 40 height 22
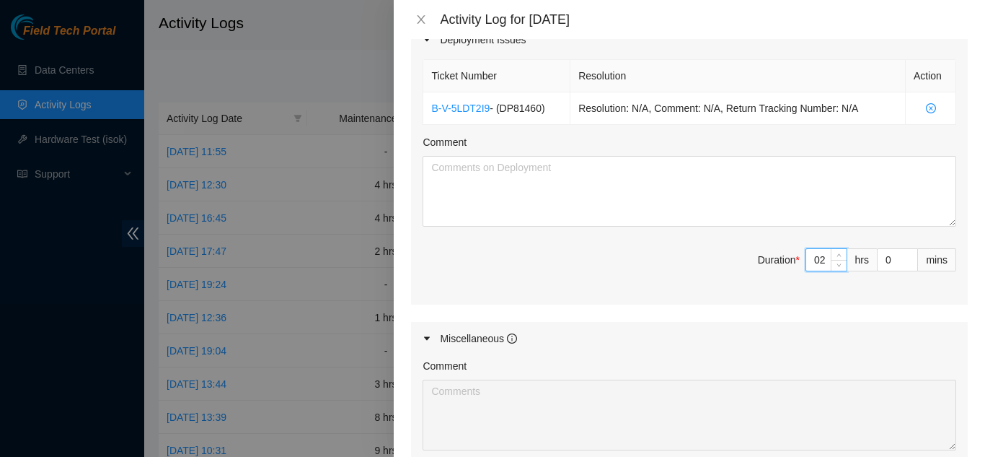
type input "02"
type input "2"
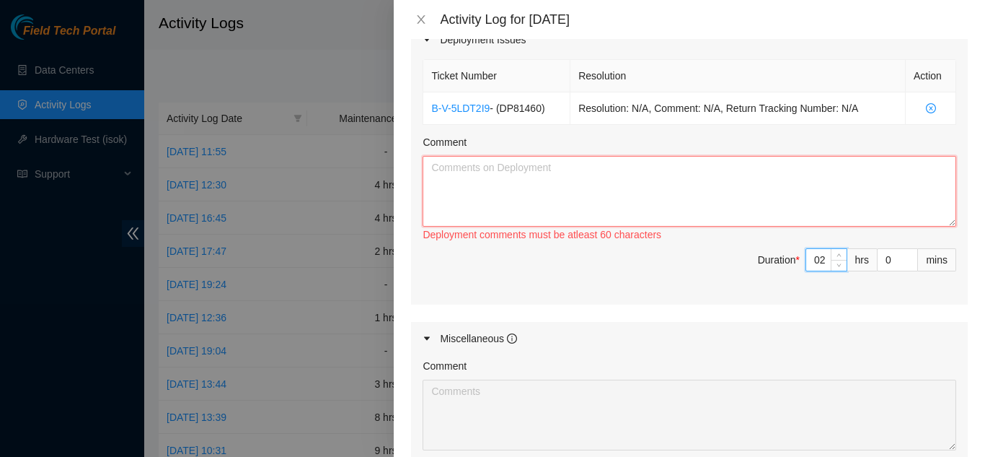
type input "2"
click at [537, 172] on textarea "Comment" at bounding box center [690, 191] width 534 height 71
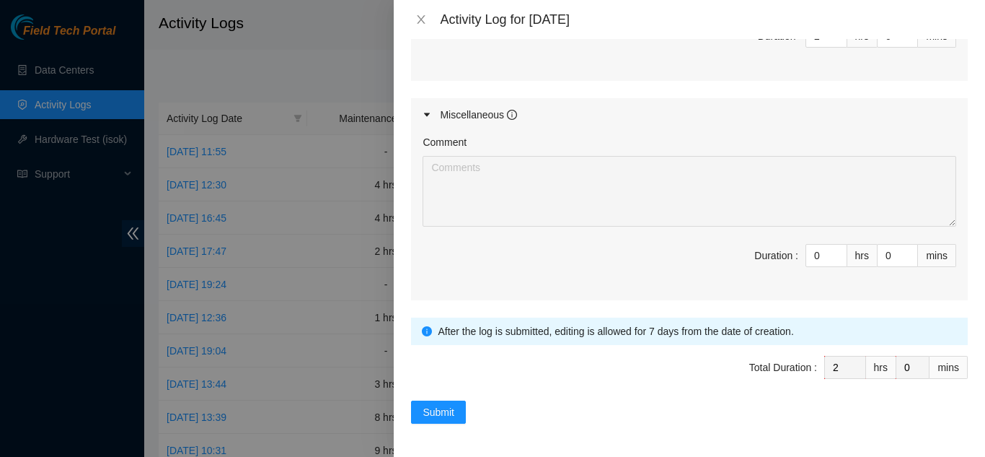
scroll to position [730, 0]
type textarea "Boxed up outgoing servers and switches Printed labels and adhered them to said …"
click at [808, 254] on input "0" at bounding box center [826, 254] width 40 height 22
type input "08"
type input "10"
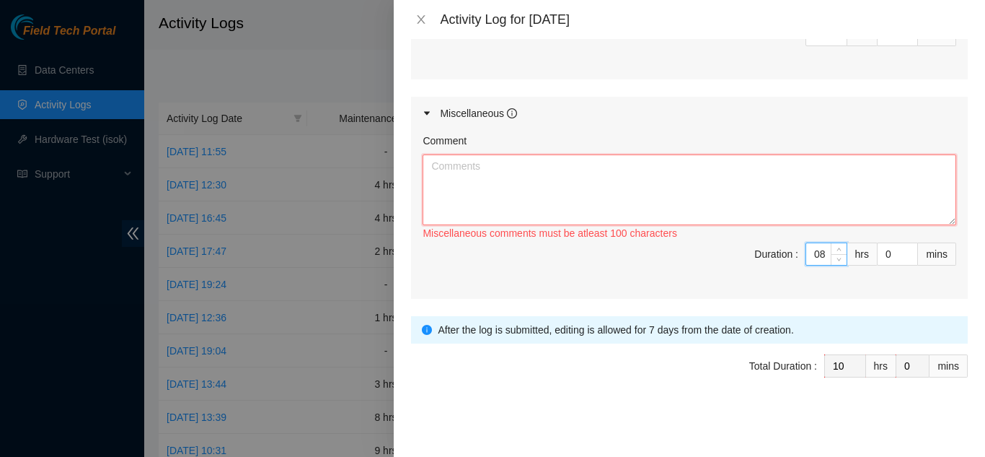
type input "8"
click at [741, 203] on textarea "Comment" at bounding box center [690, 189] width 534 height 71
type textarea "Training with Christopher:"
click at [813, 257] on input "8" at bounding box center [826, 254] width 40 height 22
type input "2"
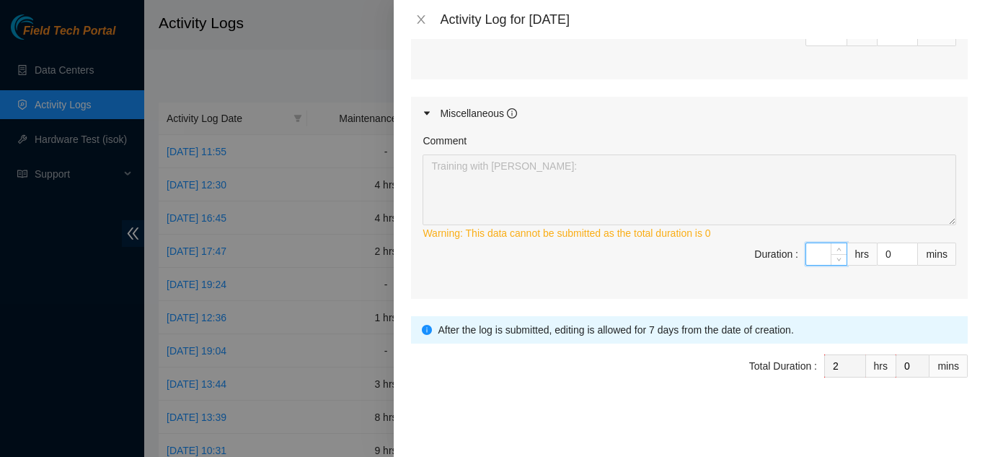
type input "6"
type input "8"
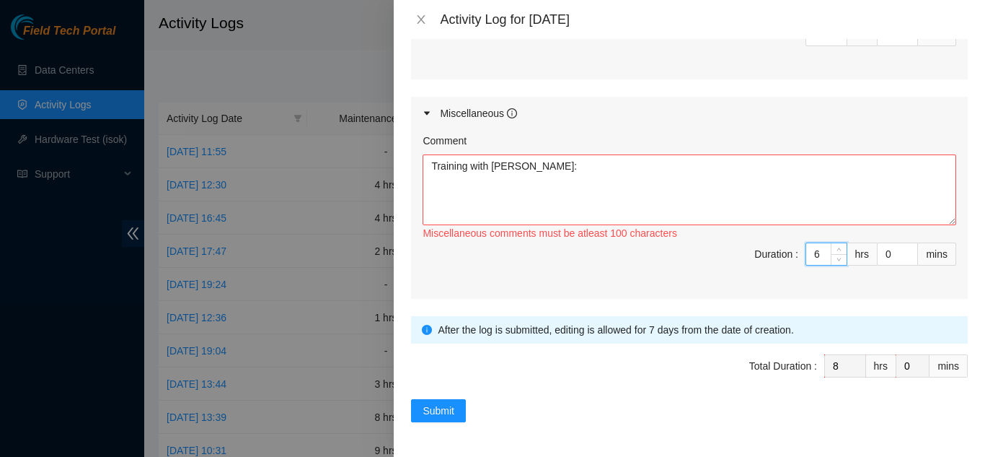
type input "6"
click at [568, 191] on textarea "Training with Christopher:" at bounding box center [690, 189] width 534 height 71
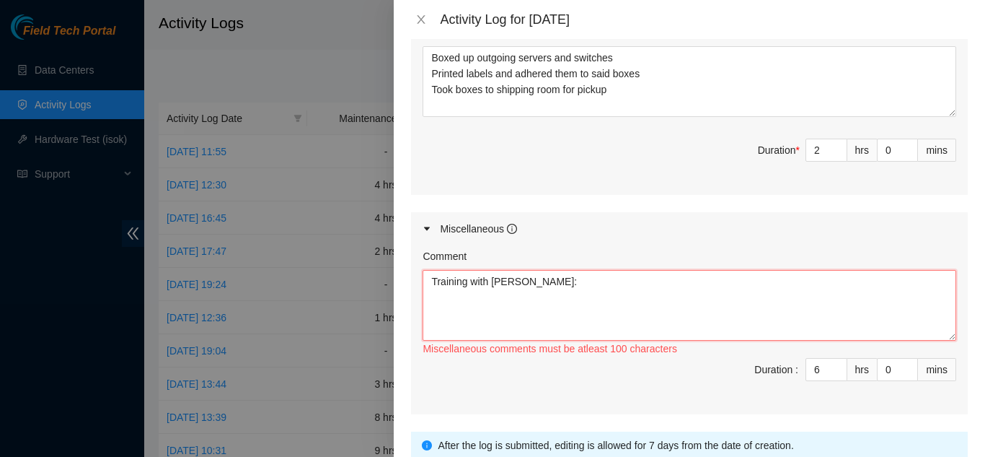
scroll to position [658, 0]
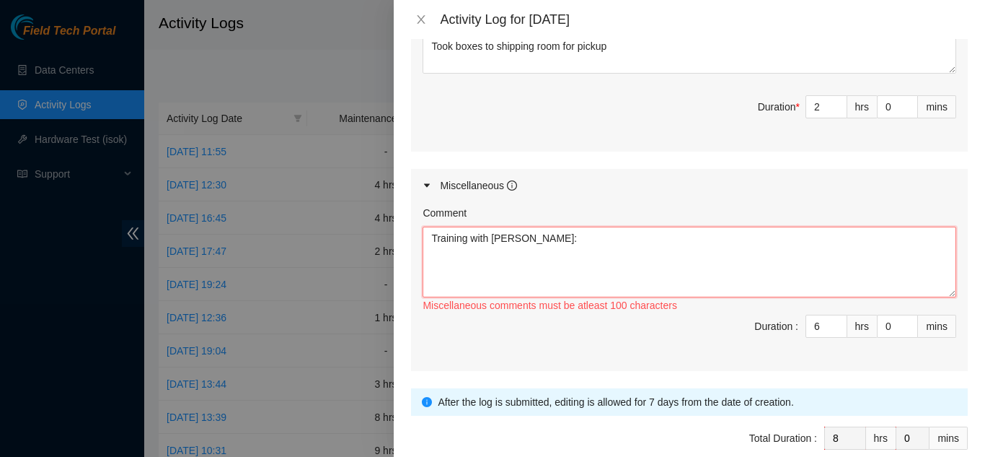
click at [583, 250] on textarea "Training with Christopher:" at bounding box center [690, 261] width 534 height 71
click at [684, 252] on textarea "Training with Christopher: The art of using one's body as a measuring tool" at bounding box center [690, 261] width 534 height 71
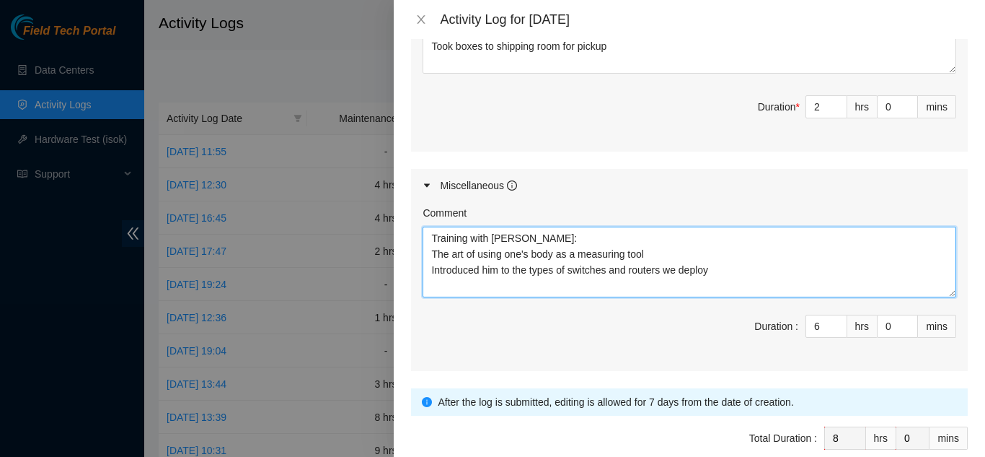
scroll to position [730, 0]
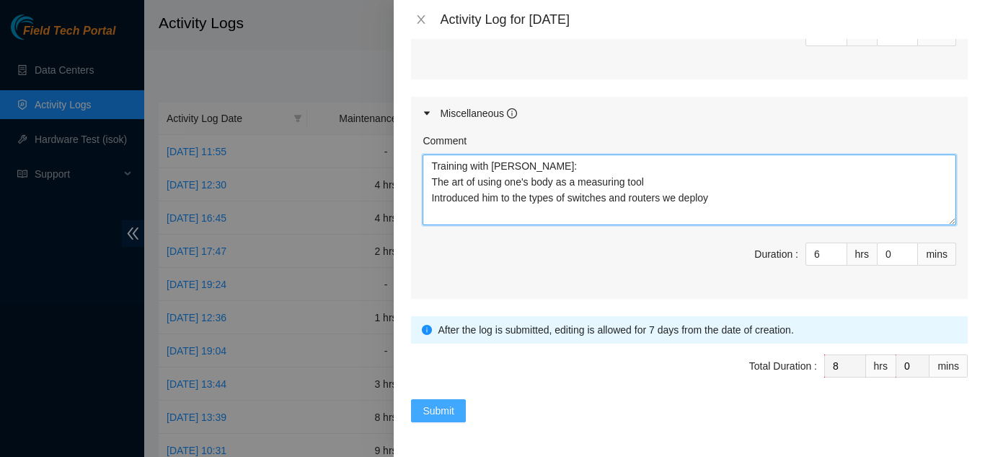
type textarea "Training with Christopher: The art of using one's body as a measuring tool Intr…"
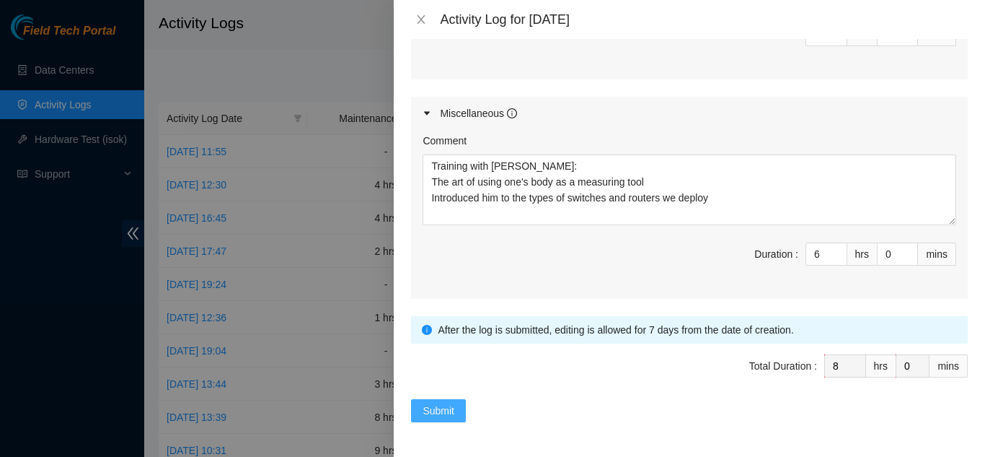
click at [430, 409] on span "Submit" at bounding box center [439, 410] width 32 height 16
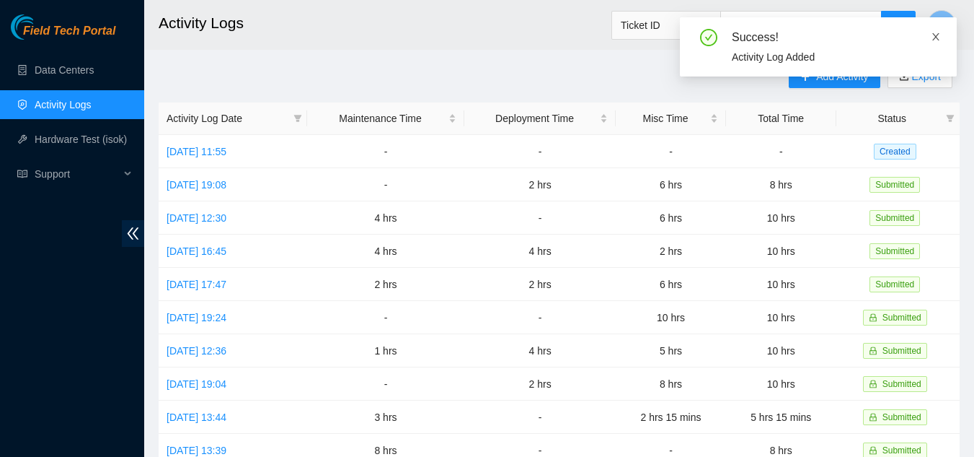
click at [936, 34] on icon "close" at bounding box center [936, 37] width 10 height 10
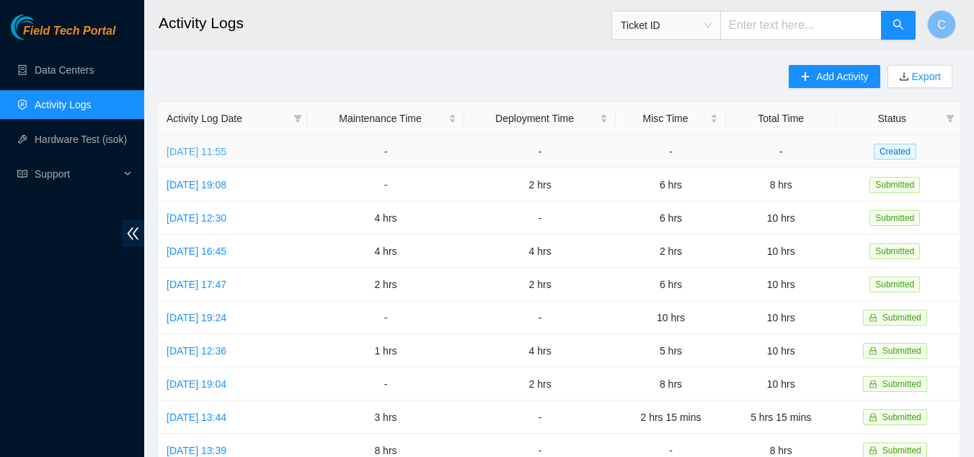
click at [226, 149] on link "Thu, 28 Aug 2025 11:55" at bounding box center [197, 152] width 60 height 12
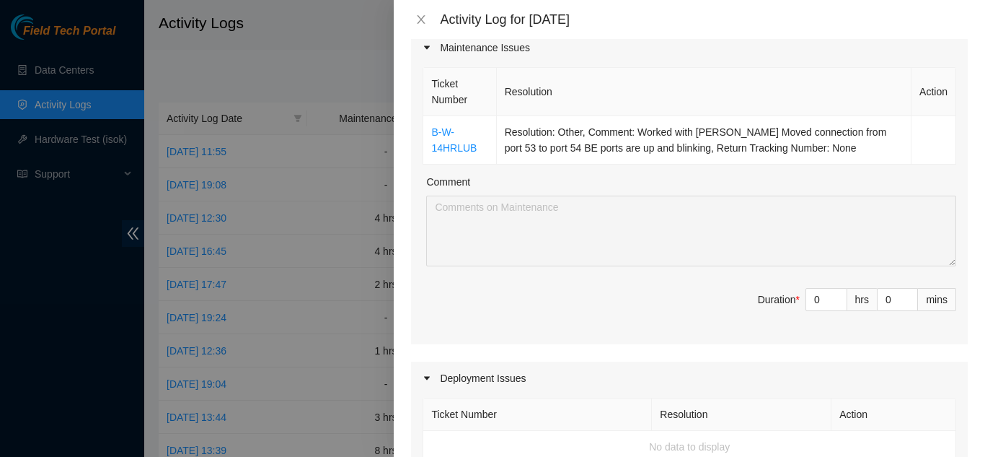
scroll to position [216, 0]
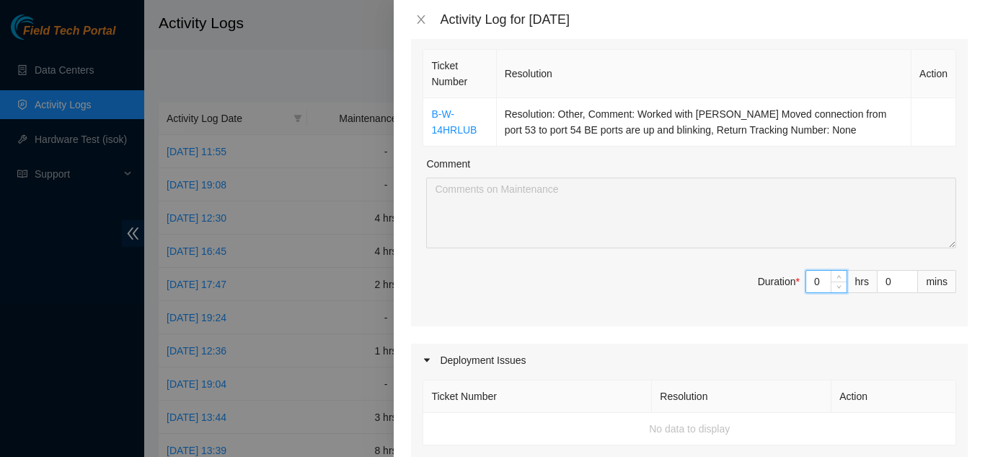
click at [812, 283] on input "0" at bounding box center [826, 281] width 40 height 22
type input "01"
type input "1"
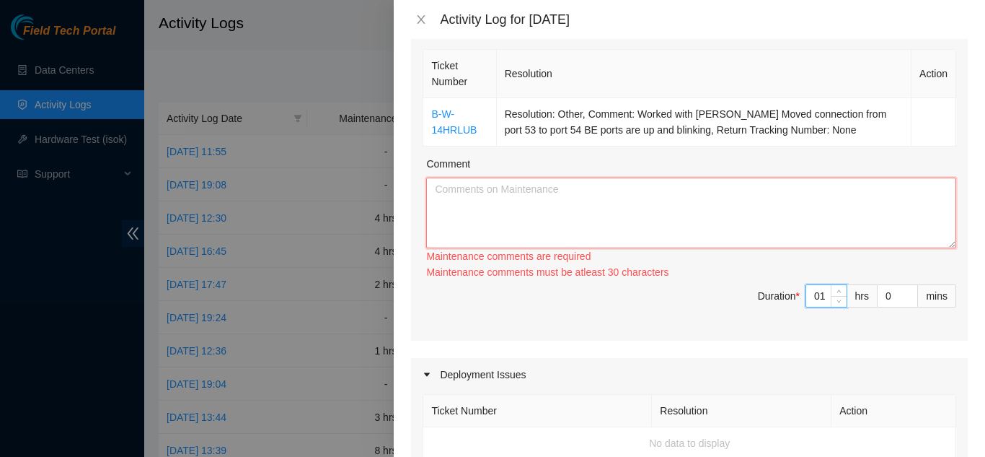
type input "1"
click at [474, 181] on textarea "Comment" at bounding box center [691, 212] width 530 height 71
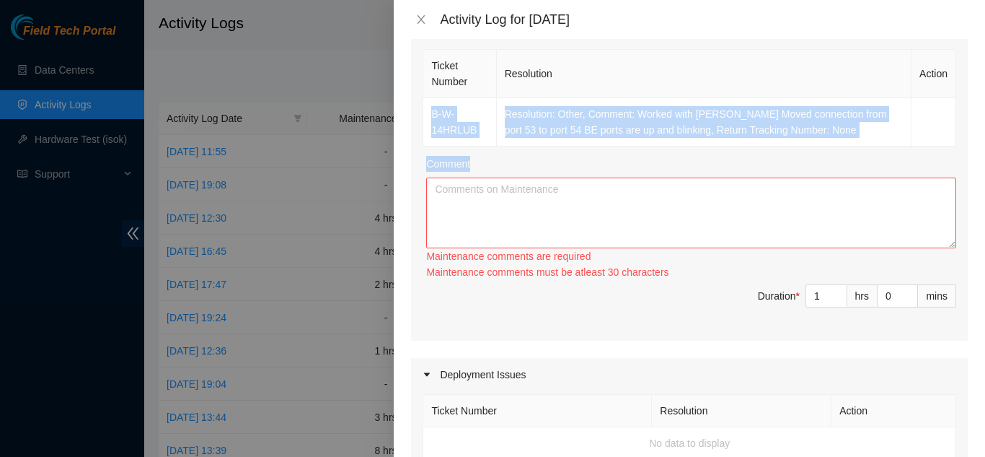
drag, startPoint x: 425, startPoint y: 113, endPoint x: 788, endPoint y: 165, distance: 366.5
click at [788, 165] on div "Ticket Number Resolution Action B-W-14HRLUB Resolution: Other, Comment: Worked …" at bounding box center [689, 193] width 557 height 294
click at [715, 190] on textarea "Comment" at bounding box center [691, 212] width 530 height 71
drag, startPoint x: 423, startPoint y: 113, endPoint x: 833, endPoint y: 151, distance: 411.3
click at [830, 151] on div "Ticket Number Resolution Action B-W-14HRLUB Resolution: Other, Comment: Worked …" at bounding box center [689, 193] width 557 height 294
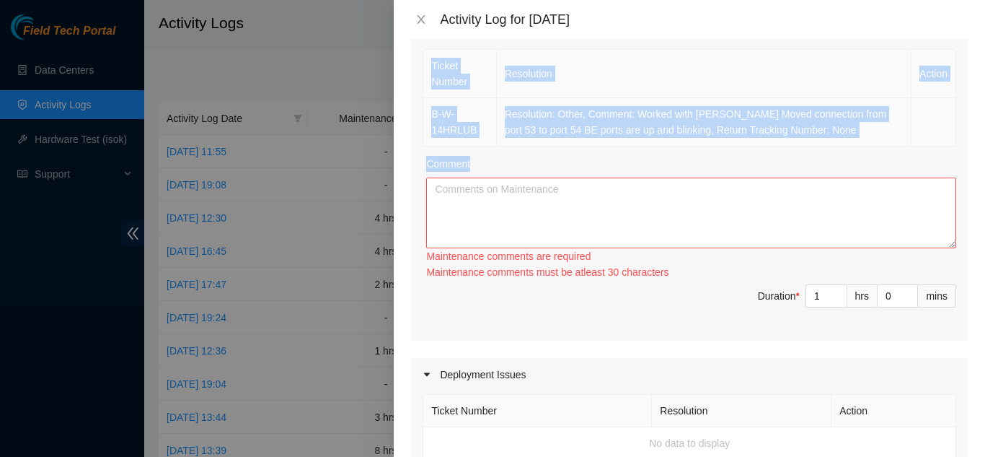
click at [912, 142] on td at bounding box center [934, 122] width 45 height 48
drag, startPoint x: 425, startPoint y: 110, endPoint x: 842, endPoint y: 139, distance: 417.8
click at [842, 139] on tr "B-W-14HRLUB Resolution: Other, Comment: Worked with Dana Moved connection from …" at bounding box center [689, 122] width 533 height 48
copy tr "B-W-14HRLUB Resolution: Other, Comment: Worked with Dana Moved connection from …"
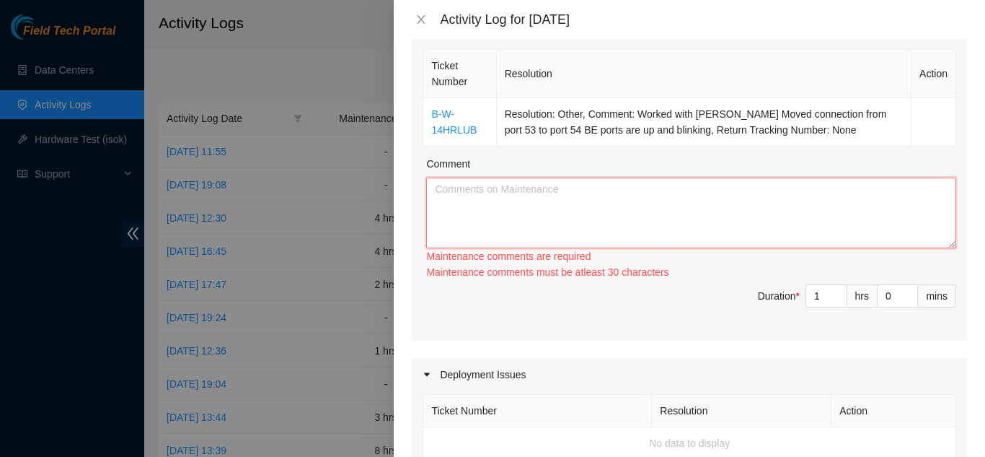
click at [846, 193] on textarea "Comment" at bounding box center [691, 212] width 530 height 71
paste textarea "B-W-14HRLUB Resolution: Other, Comment: Worked with Dana Moved connection from …"
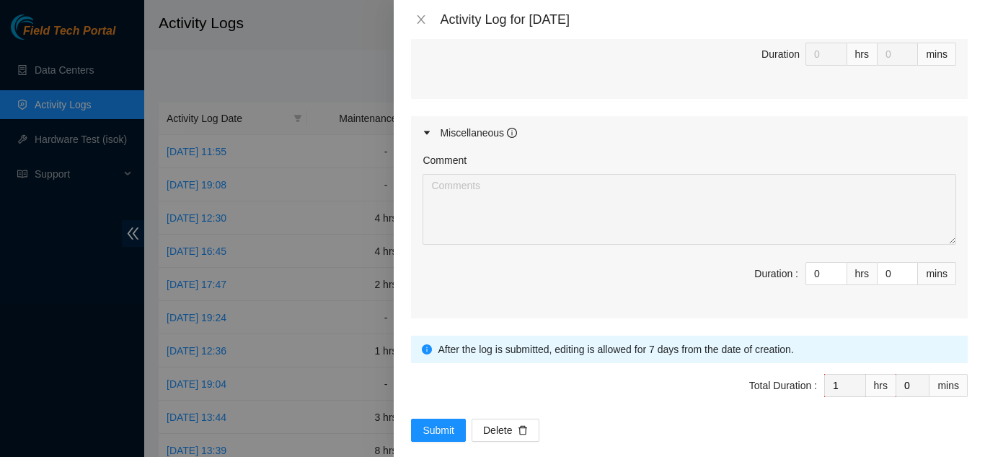
scroll to position [762, 0]
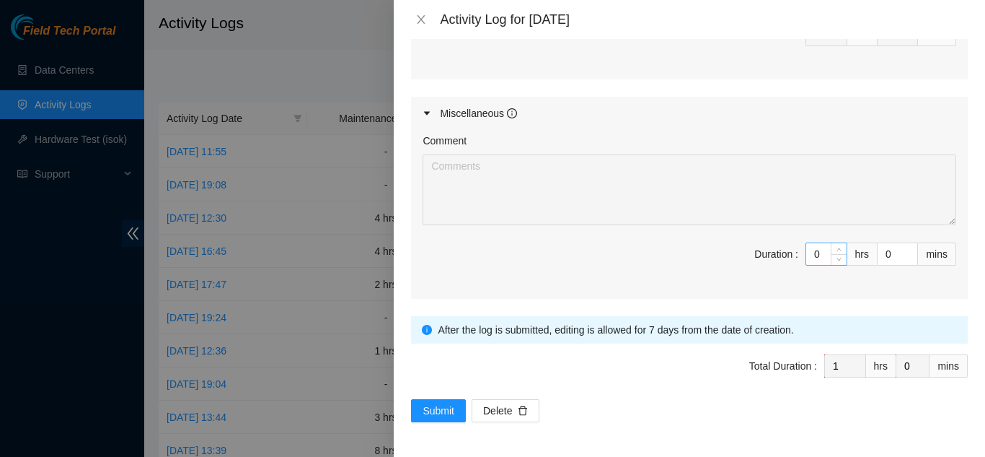
type textarea "B-W-14HRLUB Resolution: Other, Comment: Worked with Dana Moved connection from …"
click at [811, 252] on input "0" at bounding box center [826, 254] width 40 height 22
type input "9"
type input "10"
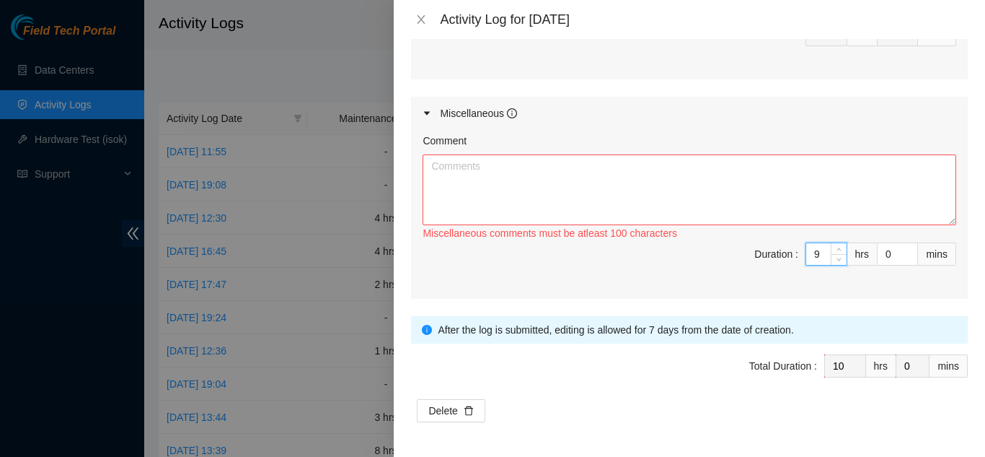
type input "9"
click at [782, 198] on textarea "Comment" at bounding box center [690, 189] width 534 height 71
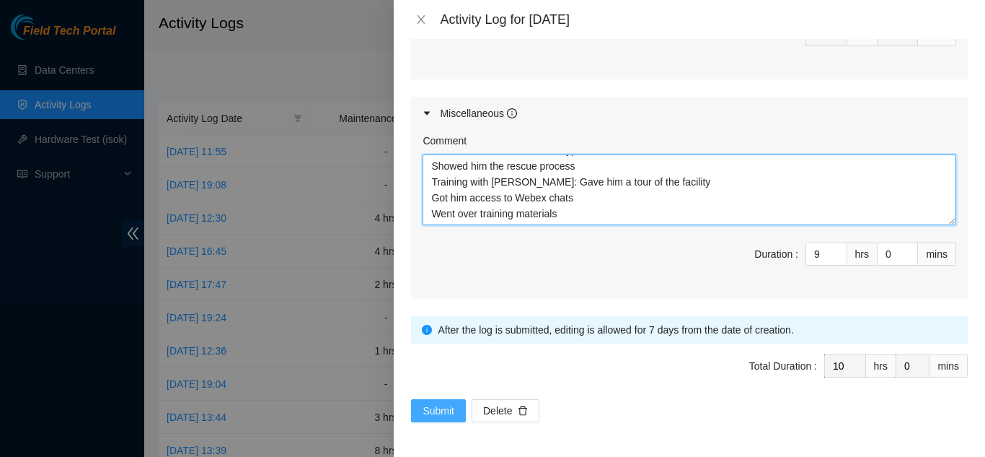
scroll to position [43, 0]
type textarea "Training with Christopher: Went over the ticket portal and process Showed him h…"
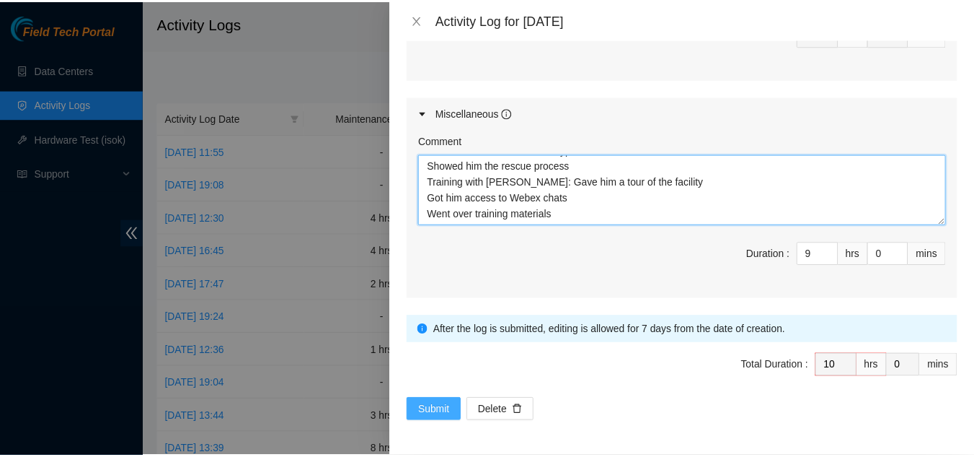
scroll to position [32, 0]
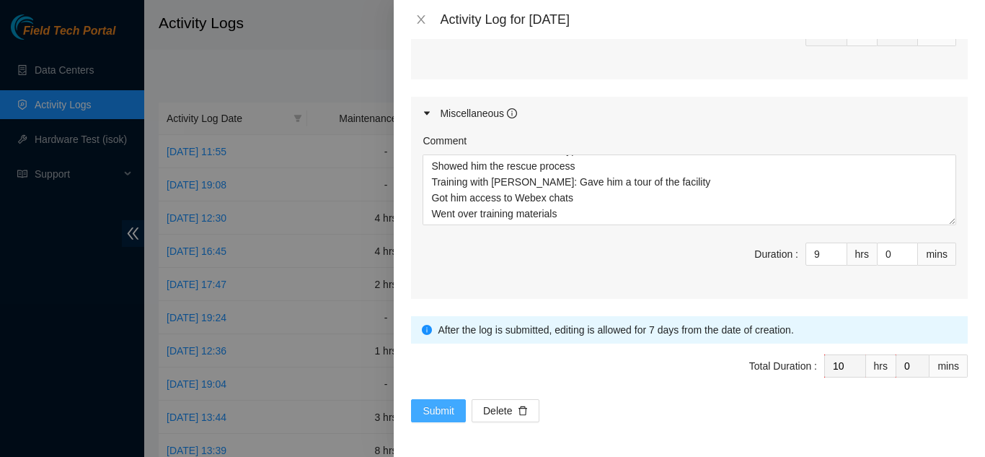
click at [440, 416] on span "Submit" at bounding box center [439, 410] width 32 height 16
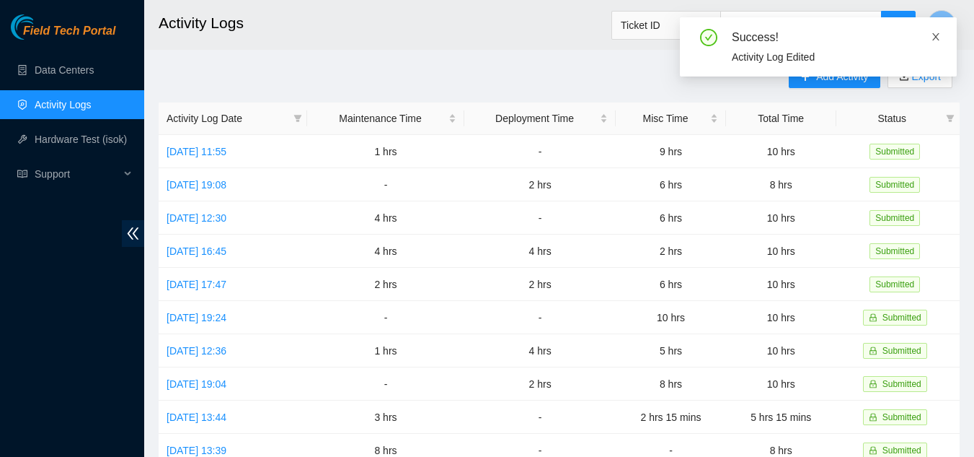
click at [934, 36] on icon "close" at bounding box center [936, 37] width 10 height 10
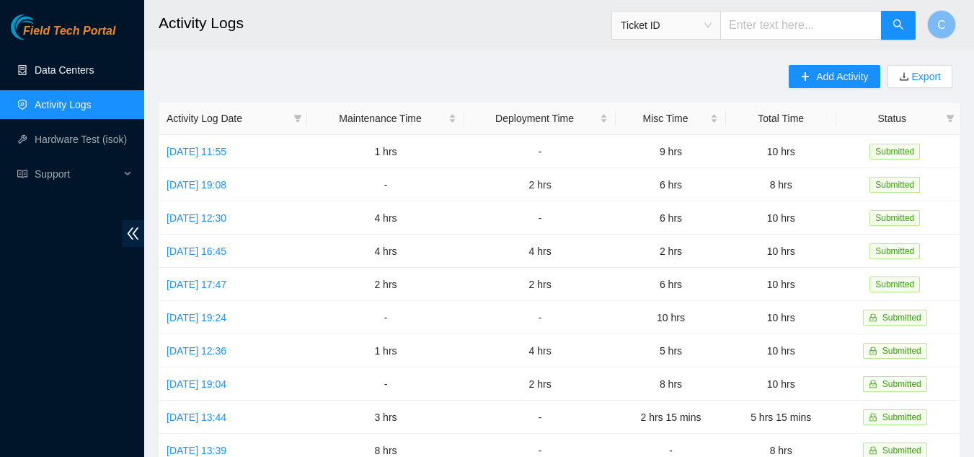
click at [63, 64] on link "Data Centers" at bounding box center [64, 70] width 59 height 12
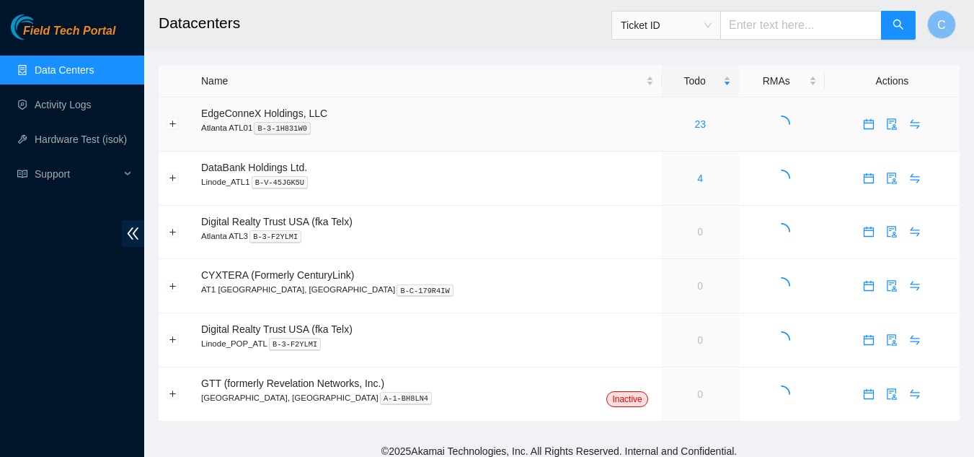
click at [670, 124] on div "23" at bounding box center [700, 124] width 61 height 16
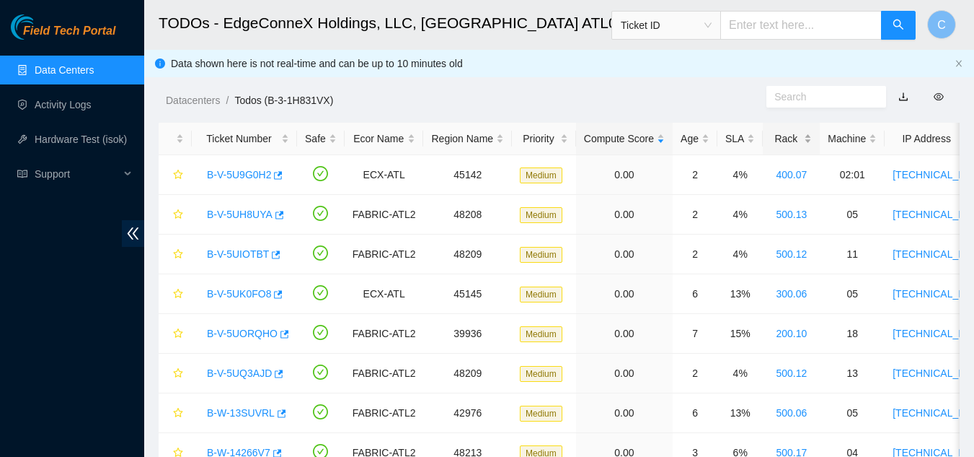
click at [803, 142] on div "Rack" at bounding box center [791, 139] width 41 height 16
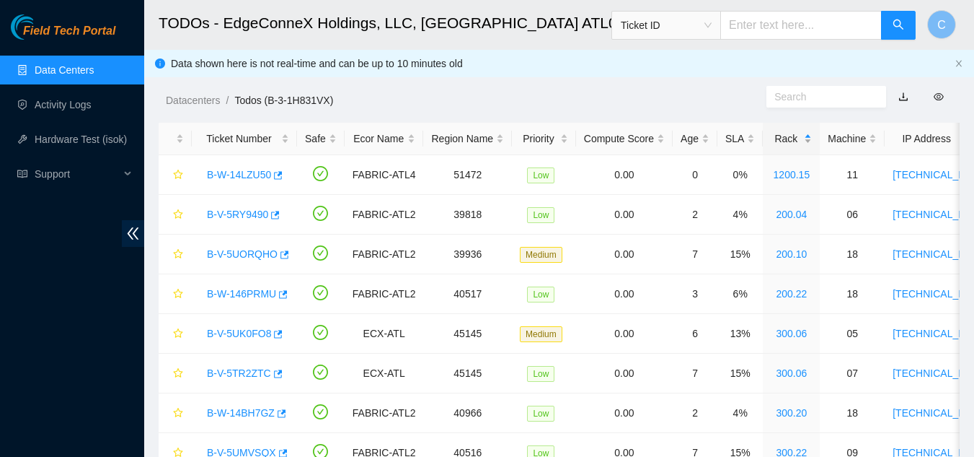
click at [803, 142] on div "Rack" at bounding box center [791, 139] width 41 height 16
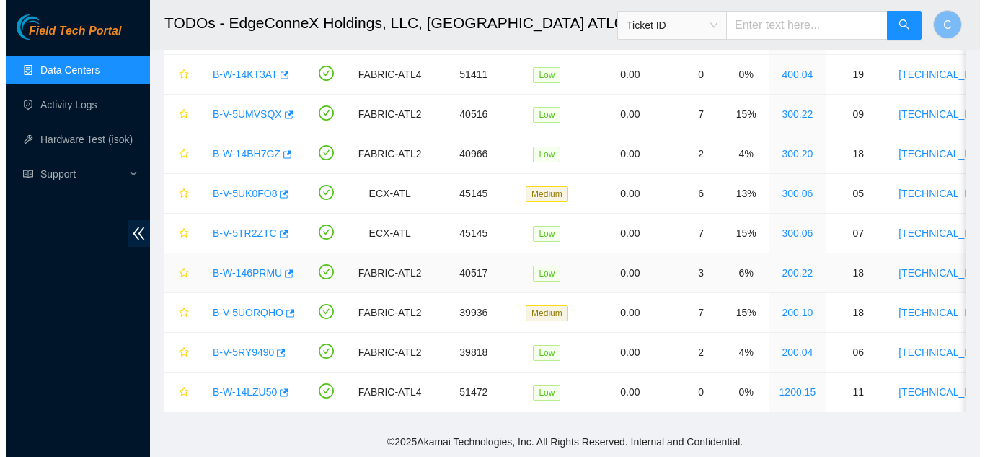
scroll to position [666, 0]
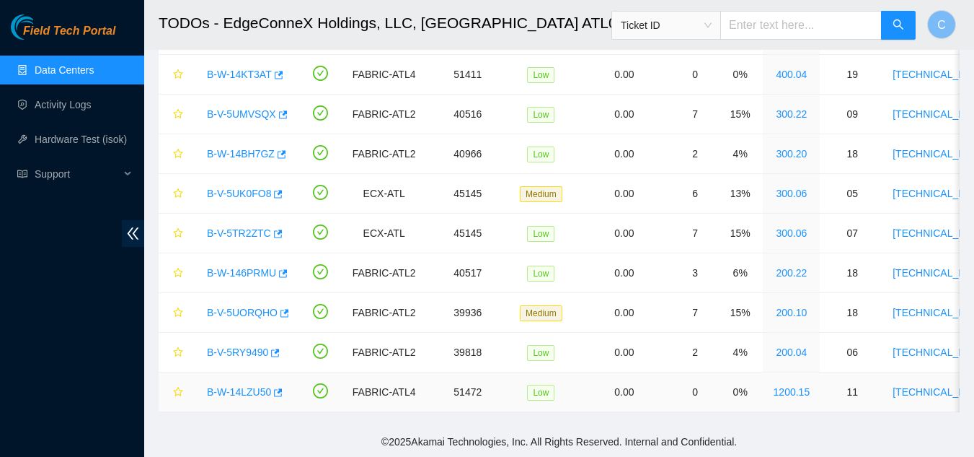
click at [247, 386] on link "B-W-14LZU50" at bounding box center [239, 392] width 64 height 12
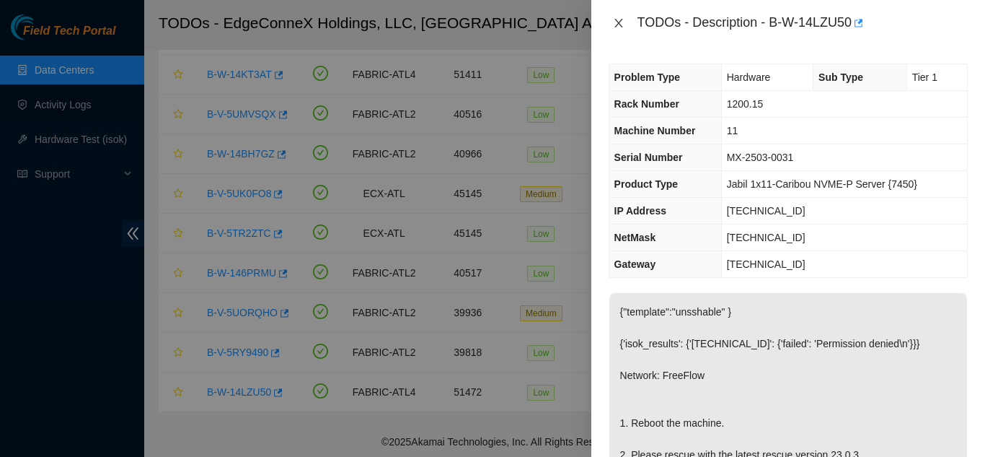
click at [613, 19] on button "Close" at bounding box center [619, 24] width 20 height 14
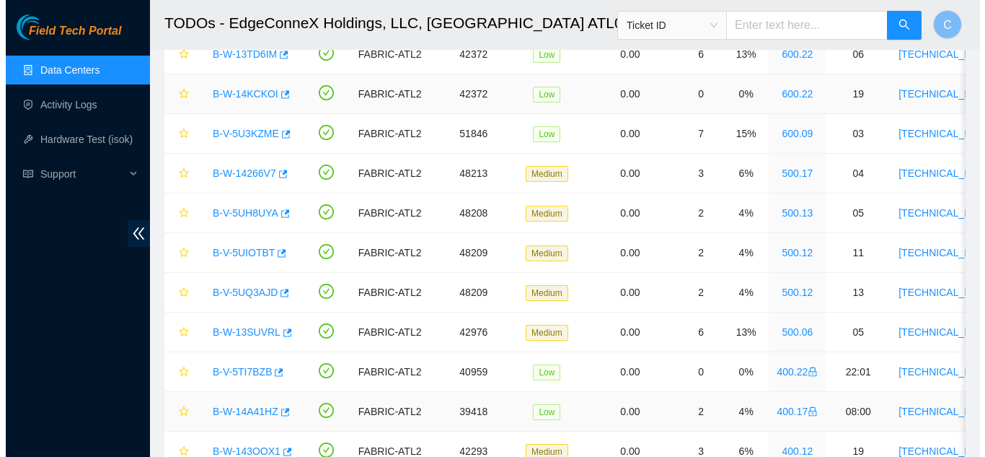
scroll to position [17, 0]
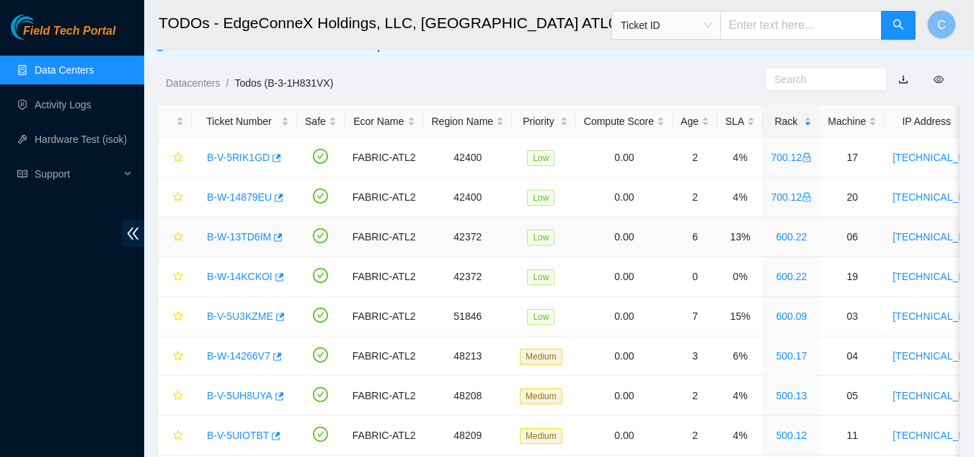
click at [228, 234] on link "B-W-13TD6IM" at bounding box center [239, 237] width 64 height 12
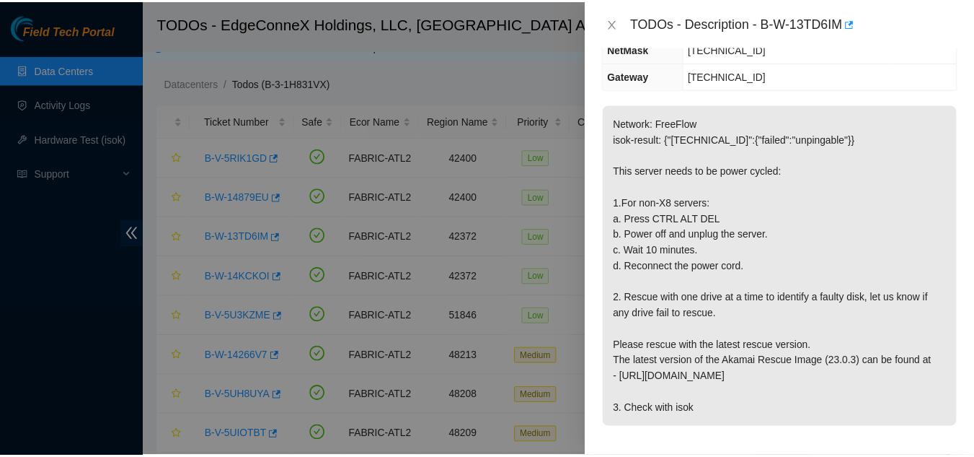
scroll to position [288, 0]
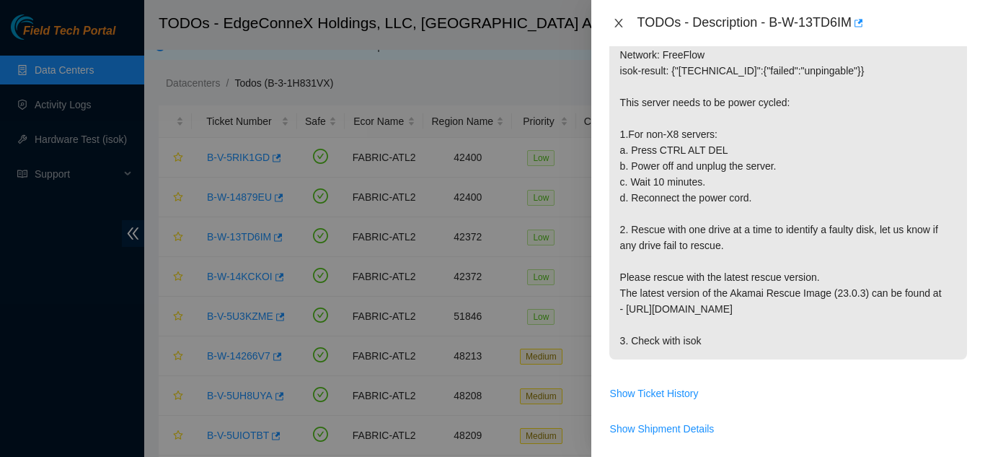
click at [624, 23] on icon "close" at bounding box center [619, 23] width 12 height 12
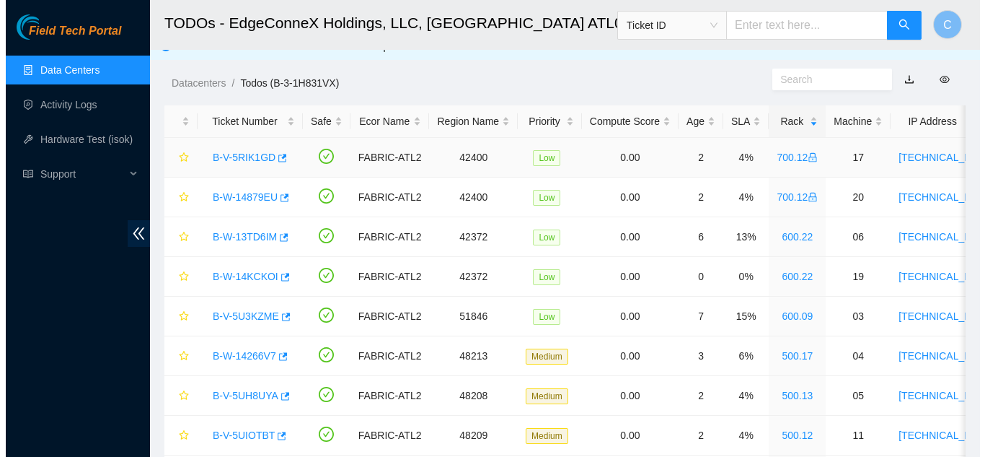
scroll to position [278, 0]
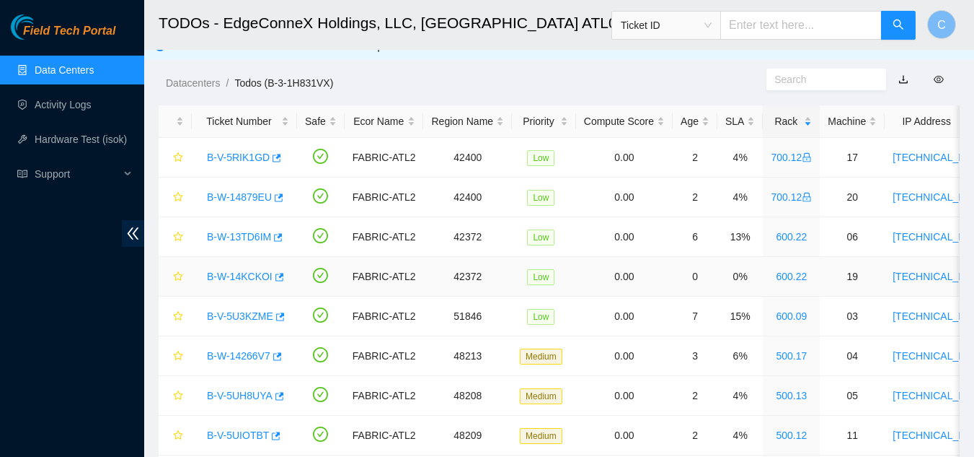
click at [231, 278] on link "B-W-14KCKOI" at bounding box center [240, 276] width 66 height 12
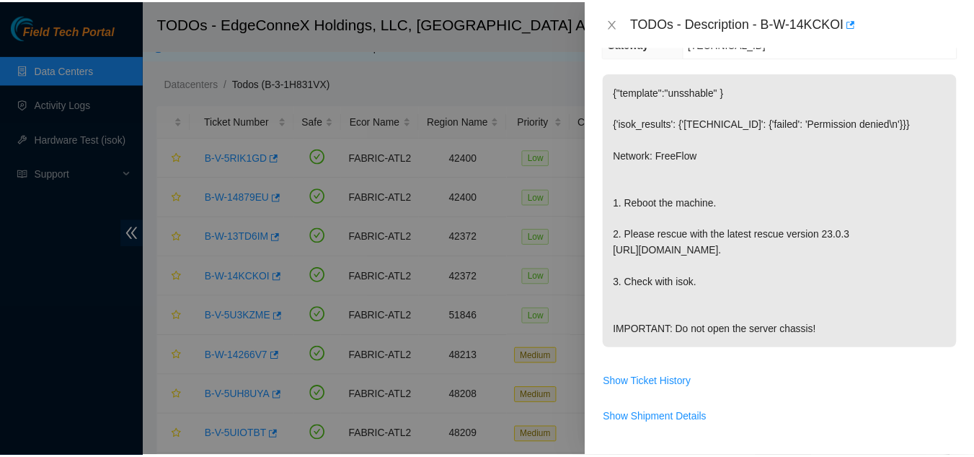
scroll to position [216, 0]
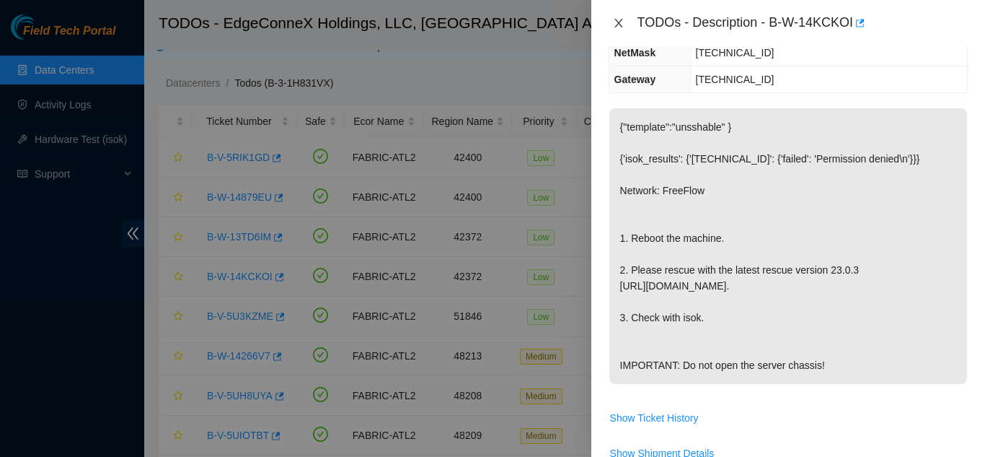
click at [617, 18] on icon "close" at bounding box center [619, 23] width 12 height 12
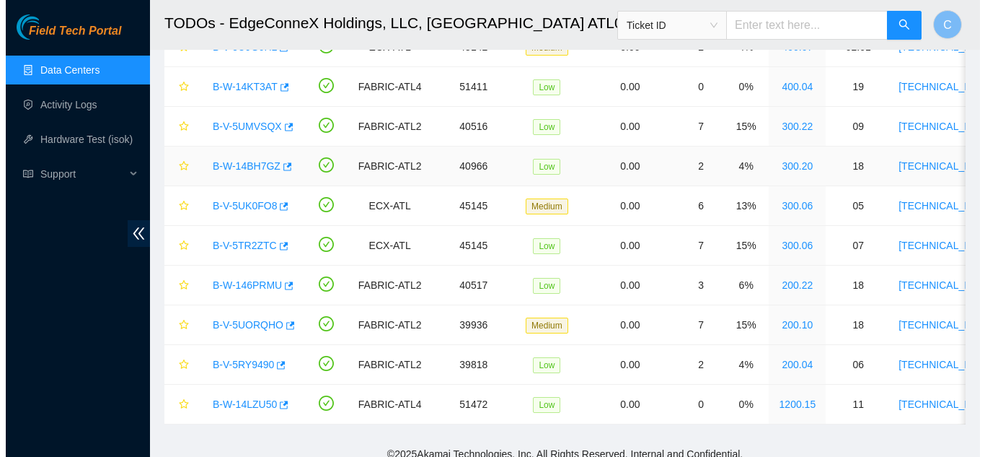
scroll to position [666, 0]
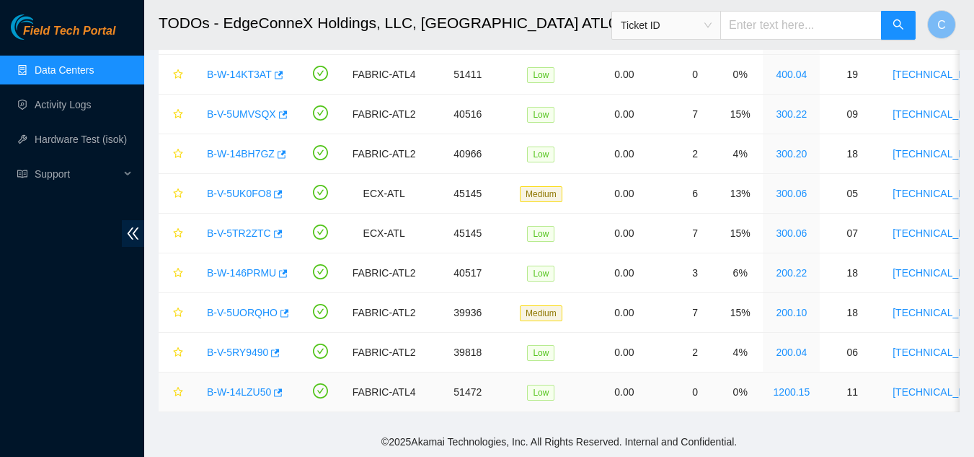
click at [247, 386] on link "B-W-14LZU50" at bounding box center [239, 392] width 64 height 12
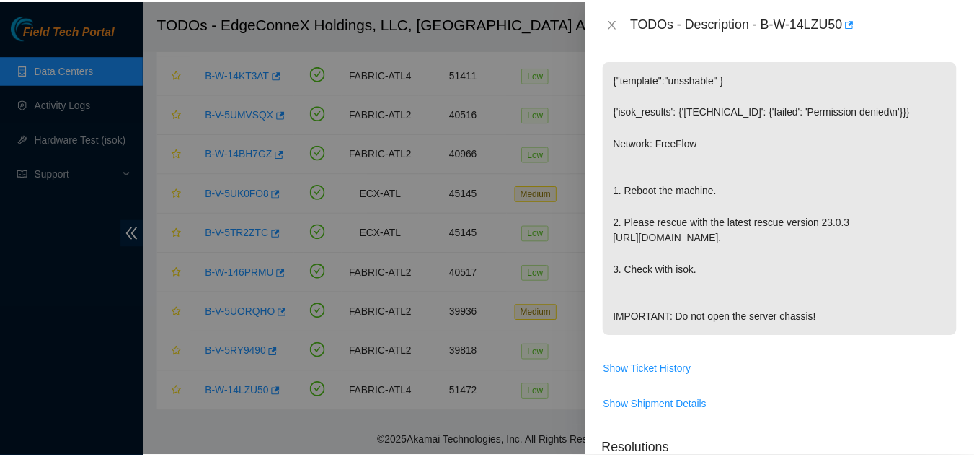
scroll to position [185, 0]
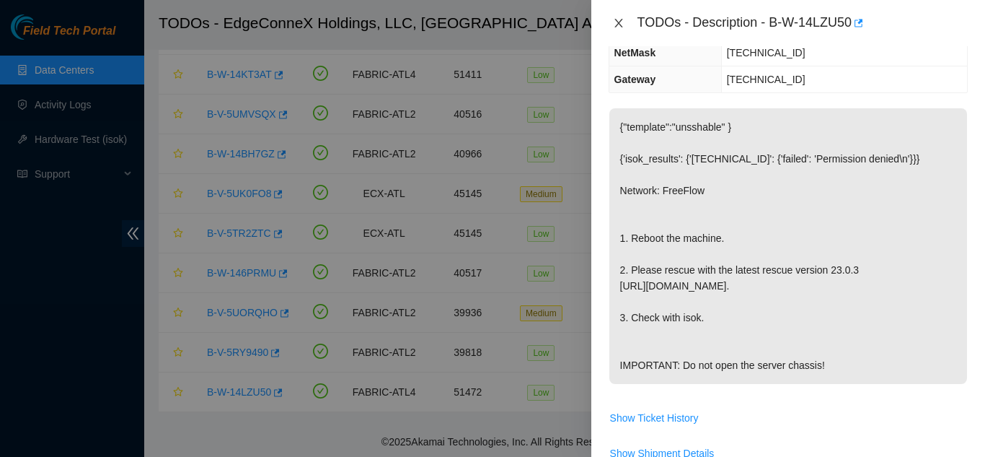
click at [627, 22] on button "Close" at bounding box center [619, 24] width 20 height 14
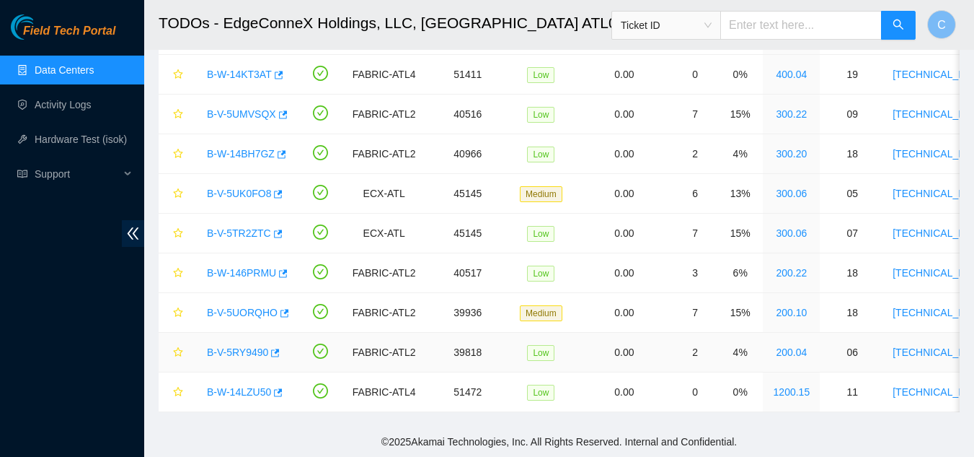
click at [243, 346] on link "B-V-5RY9490" at bounding box center [237, 352] width 61 height 12
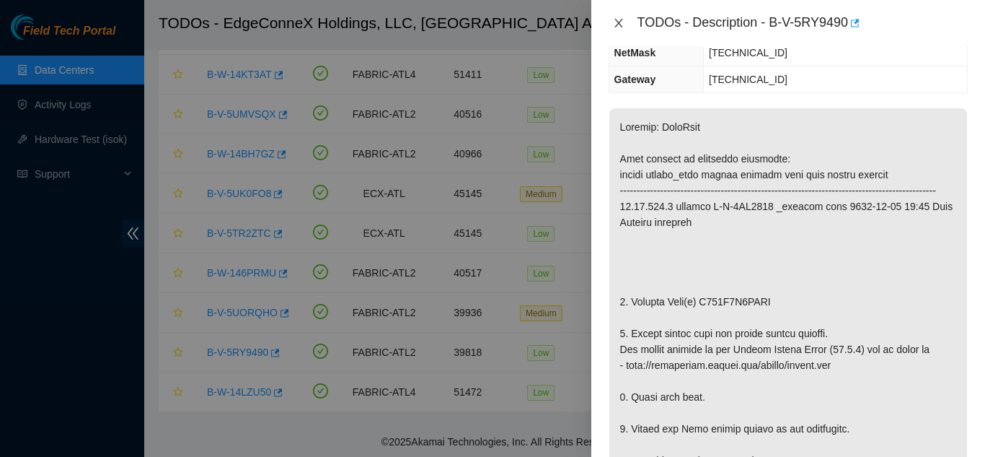
click at [617, 29] on button "Close" at bounding box center [619, 24] width 20 height 14
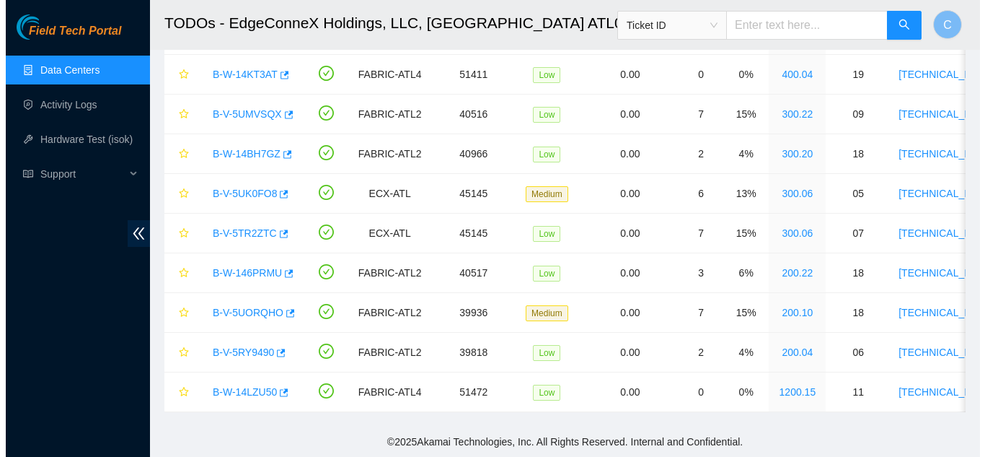
scroll to position [232, 0]
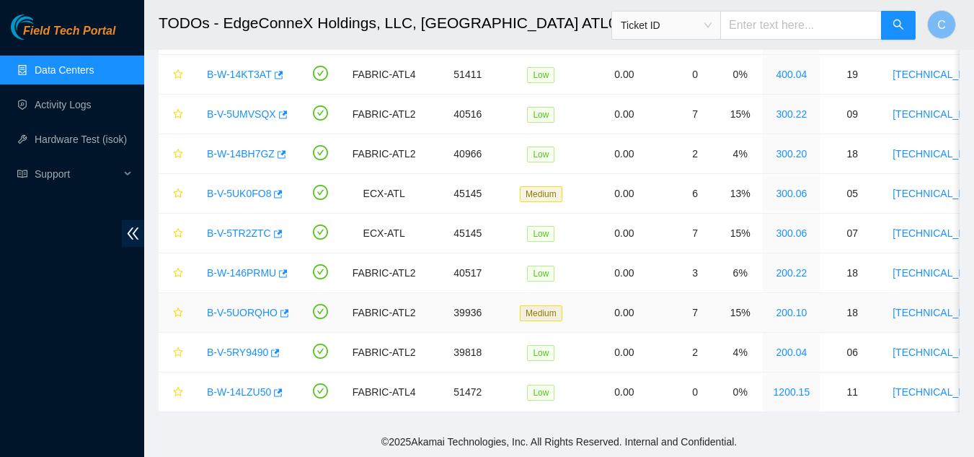
click at [252, 306] on link "B-V-5UORQHO" at bounding box center [242, 312] width 71 height 12
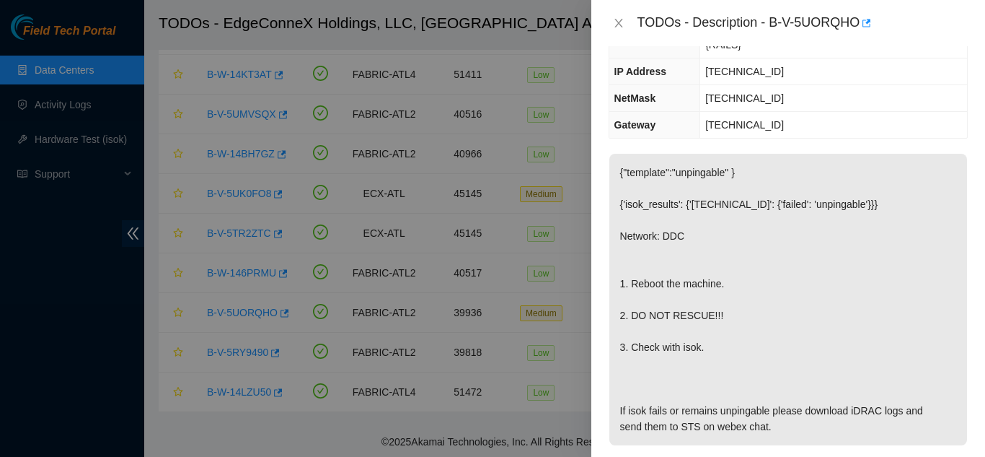
scroll to position [0, 0]
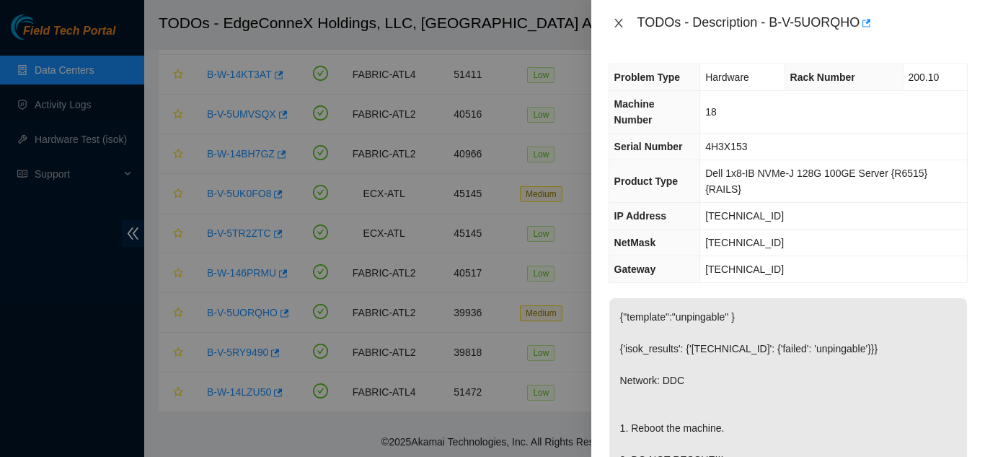
click at [617, 27] on icon "close" at bounding box center [619, 23] width 12 height 12
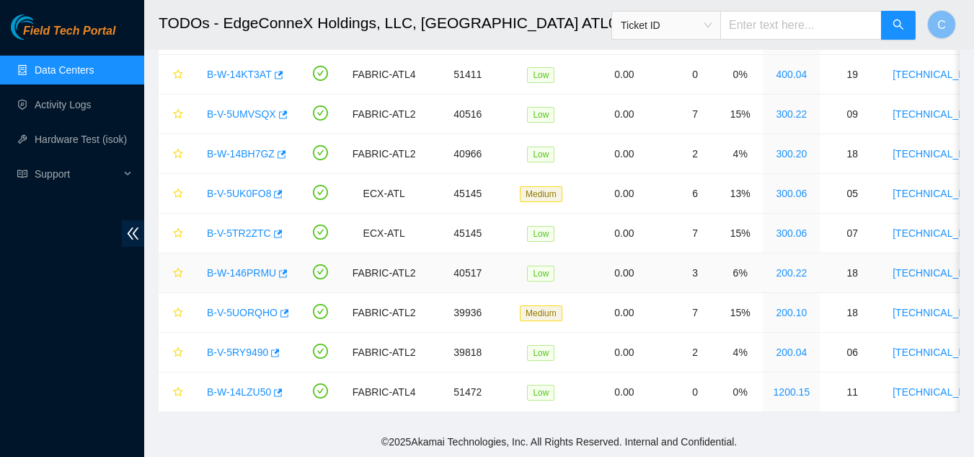
click at [242, 267] on link "B-W-146PRMU" at bounding box center [241, 273] width 69 height 12
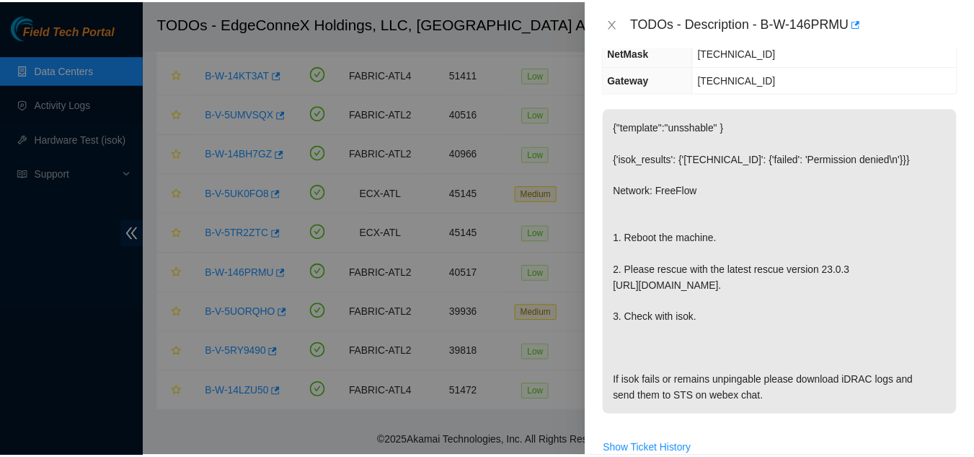
scroll to position [288, 0]
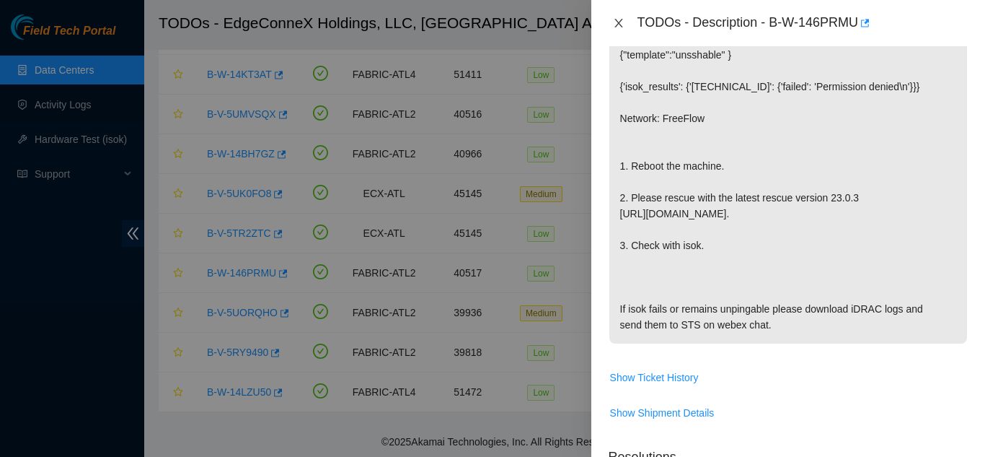
click at [622, 23] on icon "close" at bounding box center [619, 23] width 12 height 12
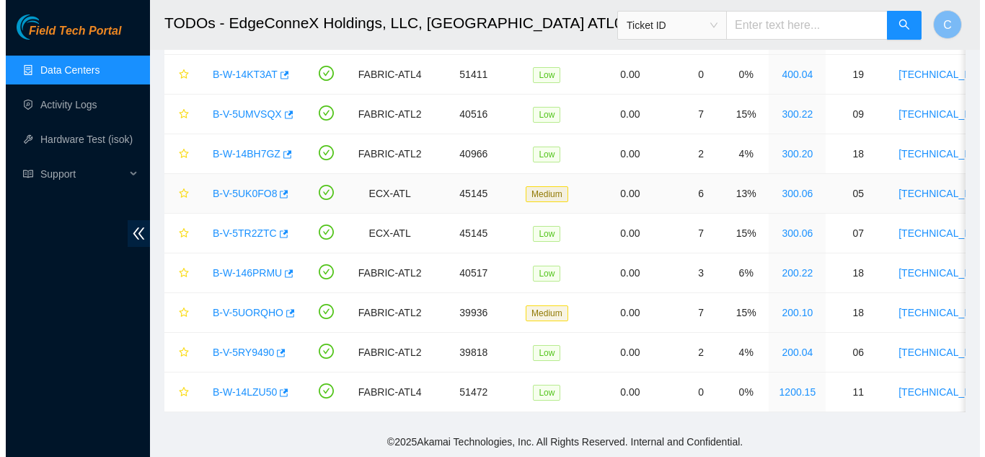
scroll to position [278, 0]
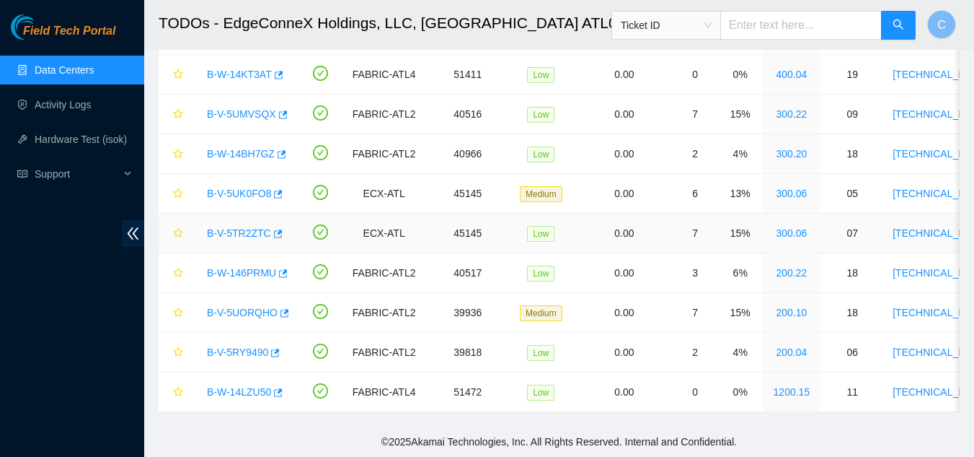
click at [239, 229] on div "B-V-5TR2ZTC" at bounding box center [244, 232] width 89 height 23
click at [237, 227] on link "B-V-5TR2ZTC" at bounding box center [239, 233] width 64 height 12
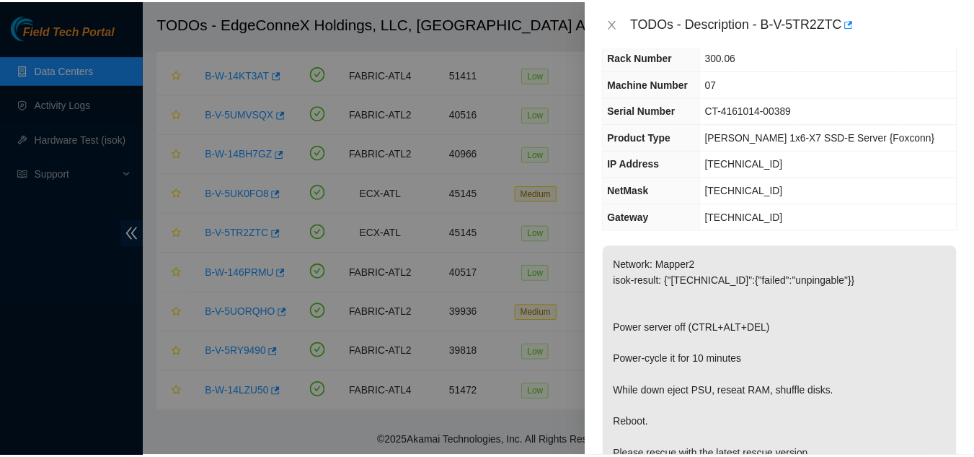
scroll to position [72, 0]
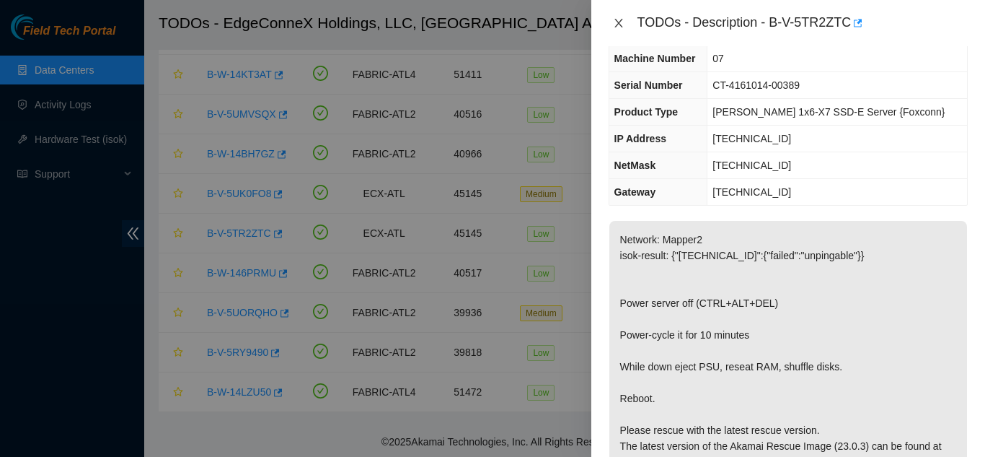
click at [617, 22] on icon "close" at bounding box center [618, 23] width 8 height 9
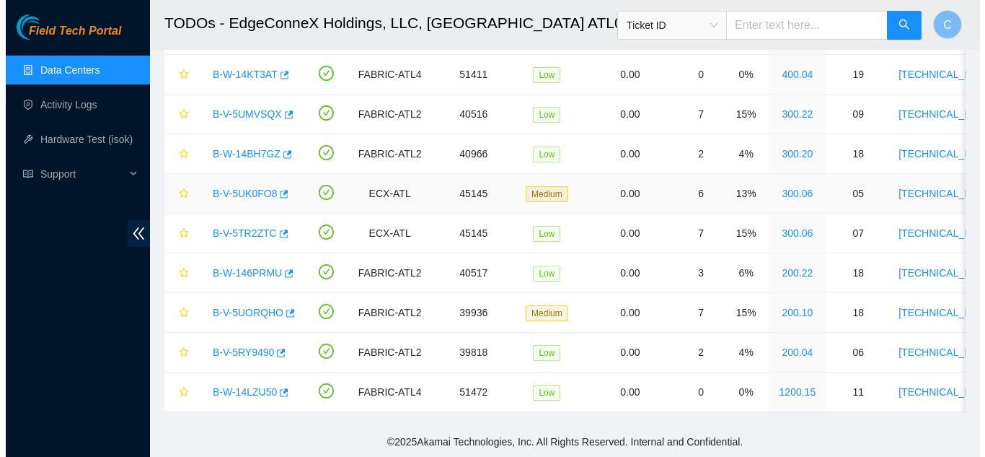
scroll to position [104, 0]
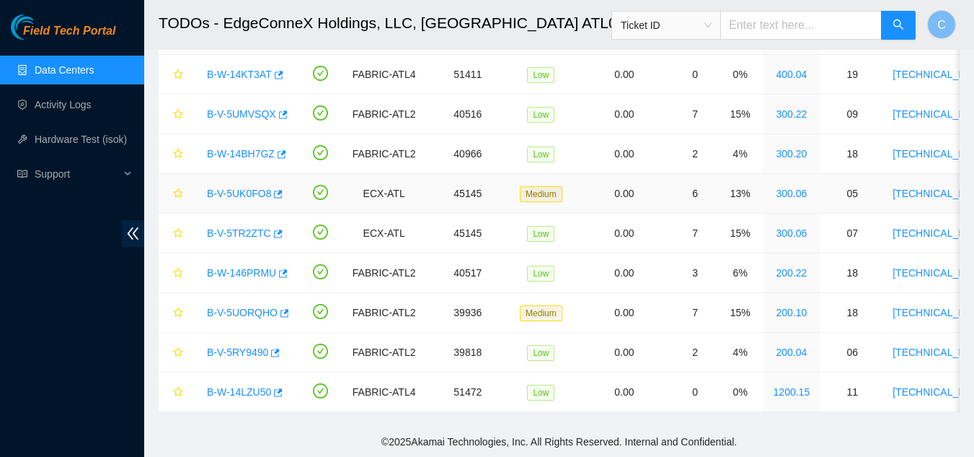
click at [236, 188] on link "B-V-5UK0FO8" at bounding box center [239, 194] width 64 height 12
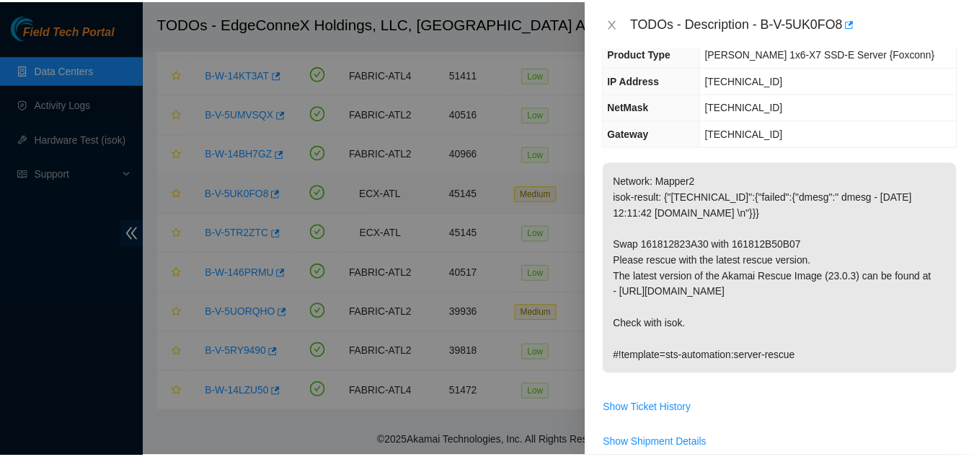
scroll to position [72, 0]
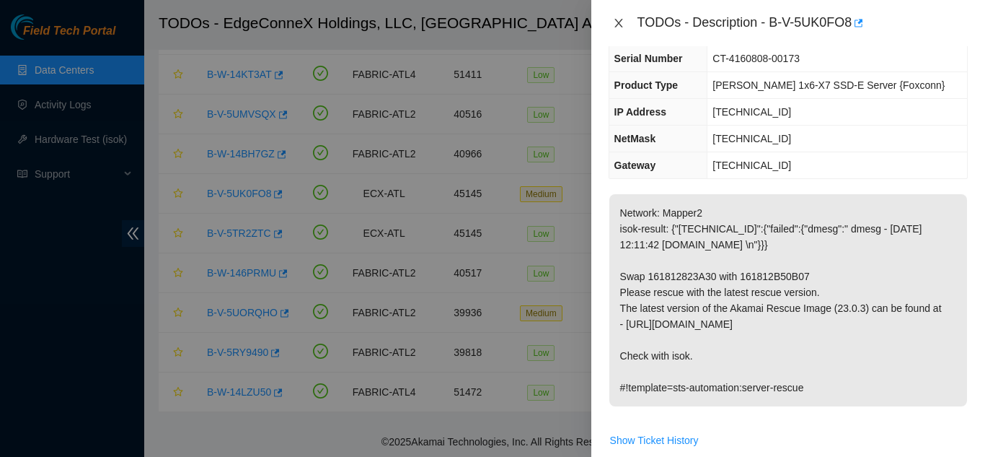
click at [613, 26] on icon "close" at bounding box center [619, 23] width 12 height 12
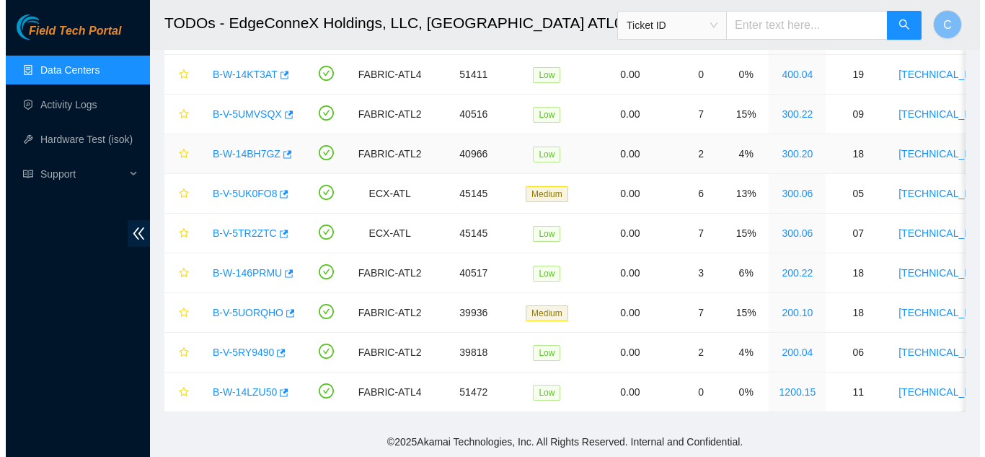
scroll to position [104, 0]
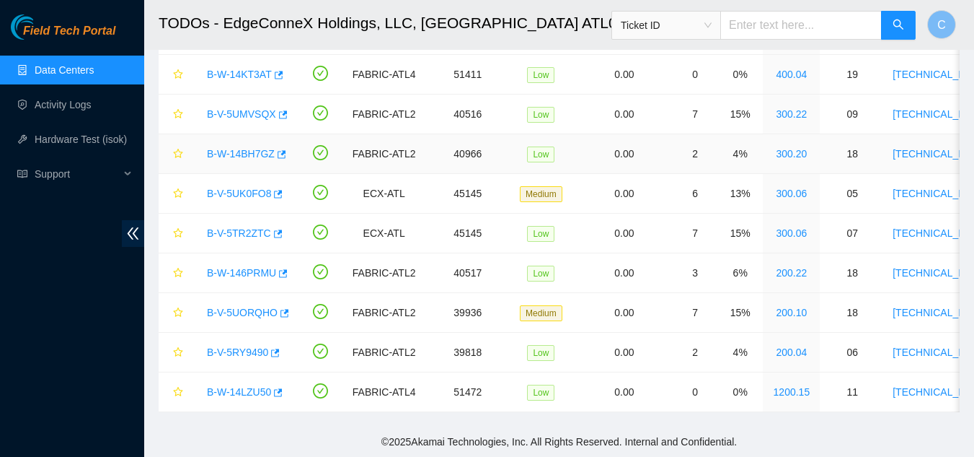
click at [234, 148] on link "B-W-14BH7GZ" at bounding box center [241, 154] width 68 height 12
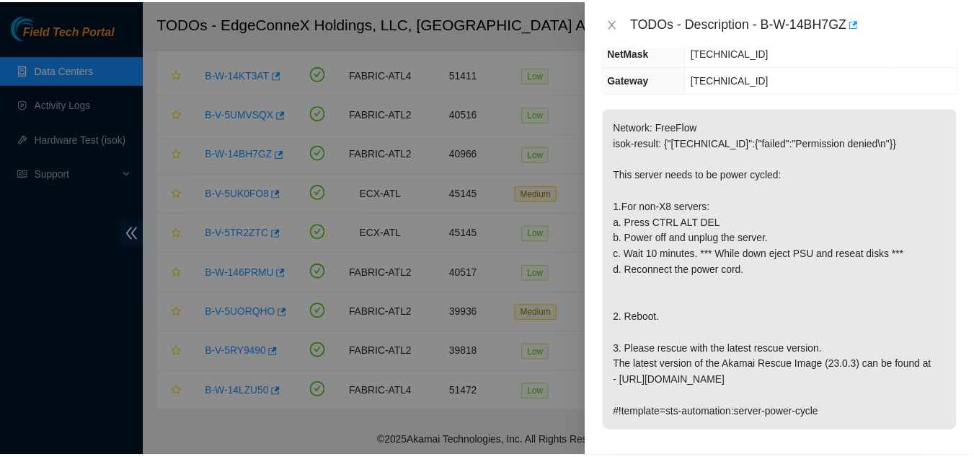
scroll to position [144, 0]
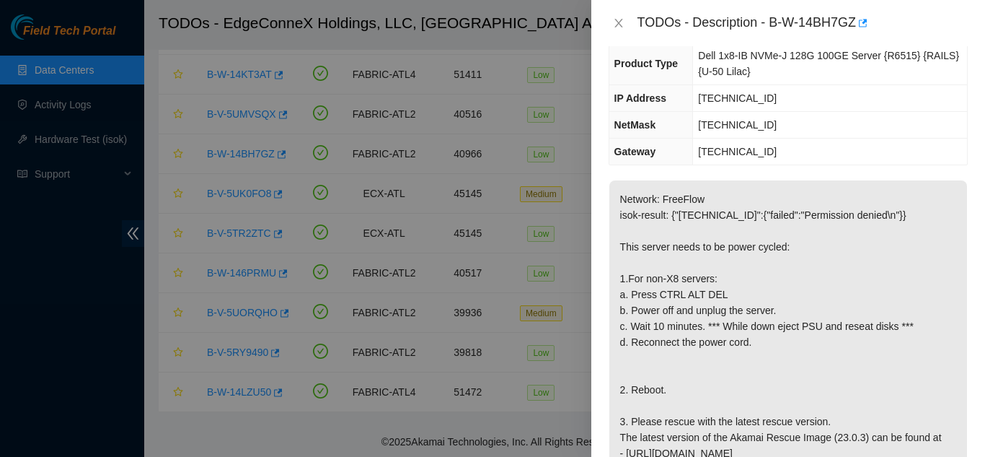
click at [605, 17] on div "TODOs - Description - B-W-14BH7GZ" at bounding box center [788, 23] width 394 height 46
click at [615, 20] on icon "close" at bounding box center [619, 23] width 12 height 12
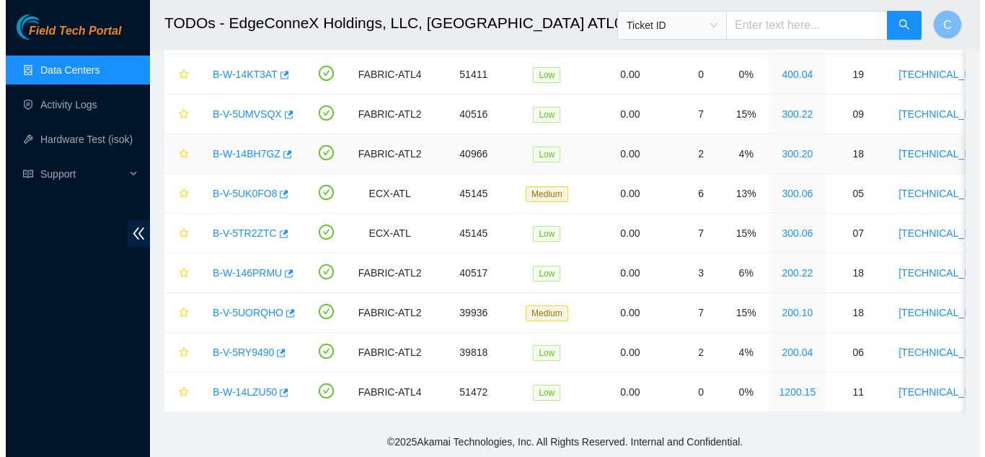
scroll to position [168, 0]
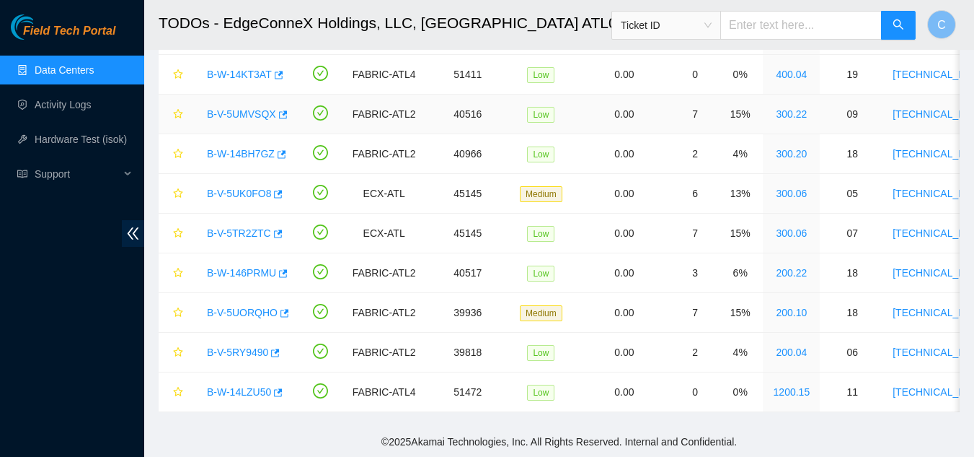
click at [239, 108] on link "B-V-5UMVSQX" at bounding box center [241, 114] width 69 height 12
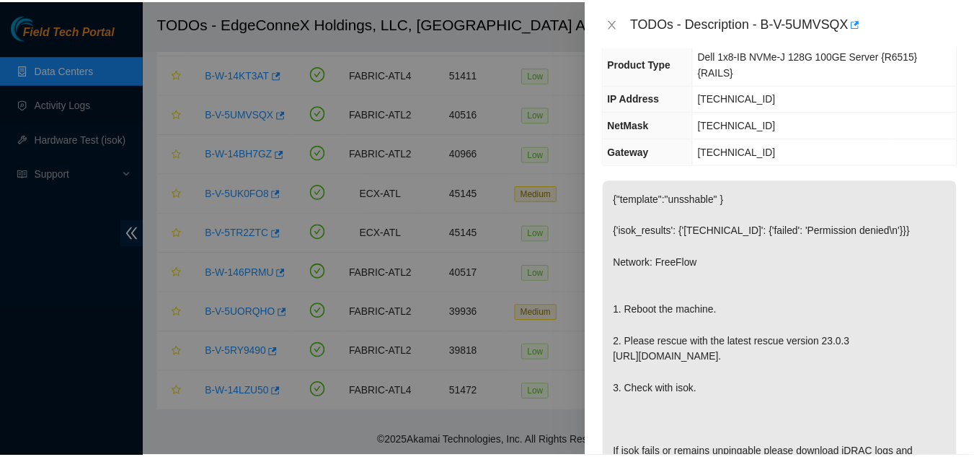
scroll to position [72, 0]
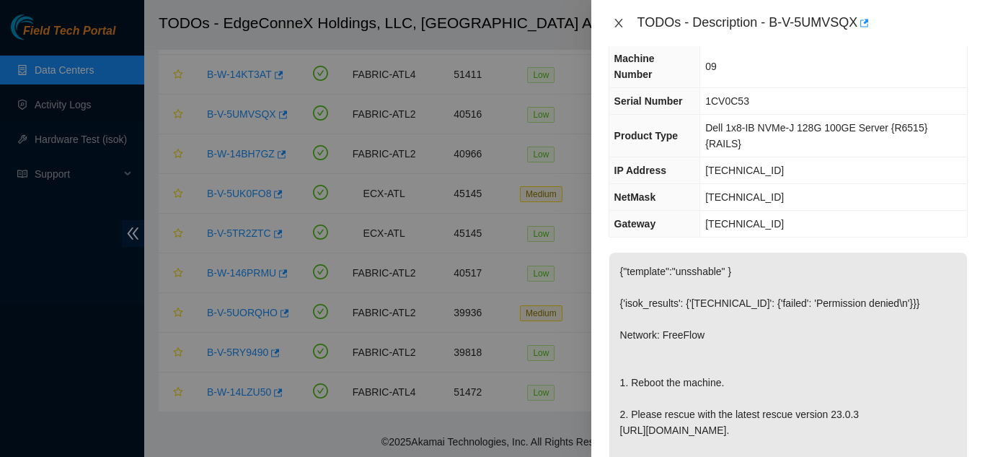
click at [614, 19] on icon "close" at bounding box center [619, 23] width 12 height 12
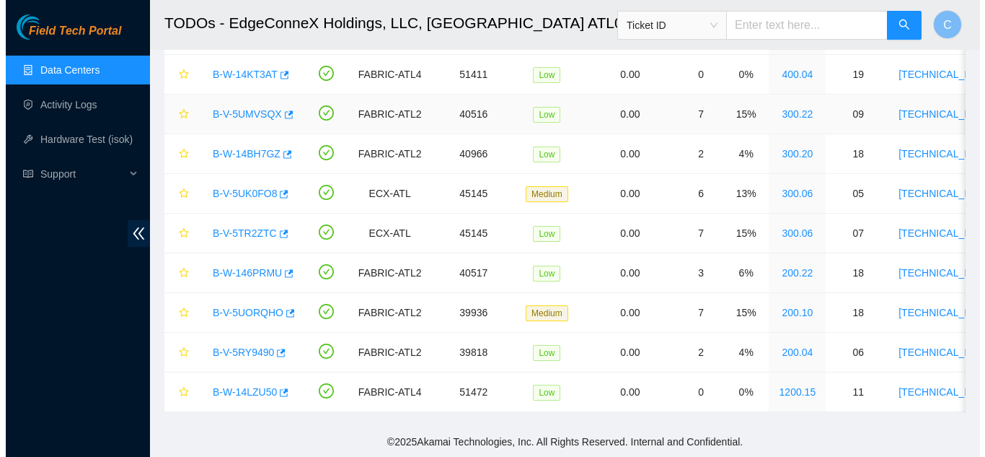
scroll to position [104, 0]
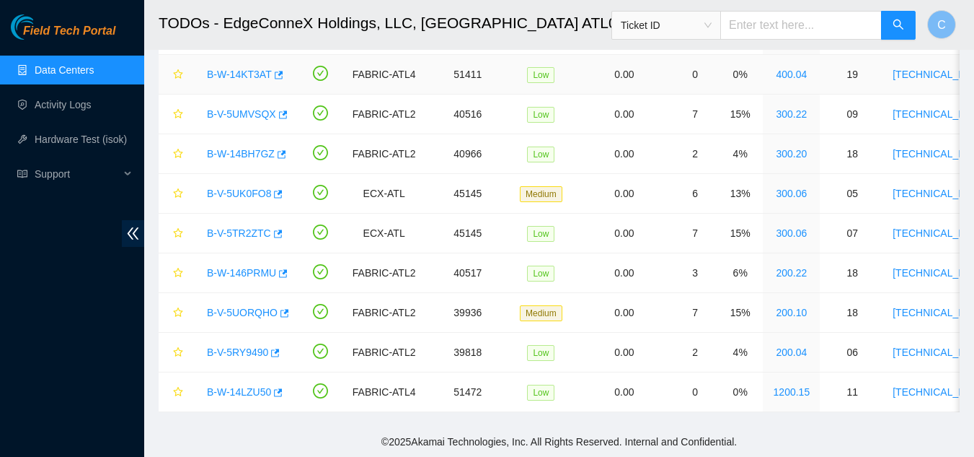
click at [252, 69] on link "B-W-14KT3AT" at bounding box center [239, 75] width 65 height 12
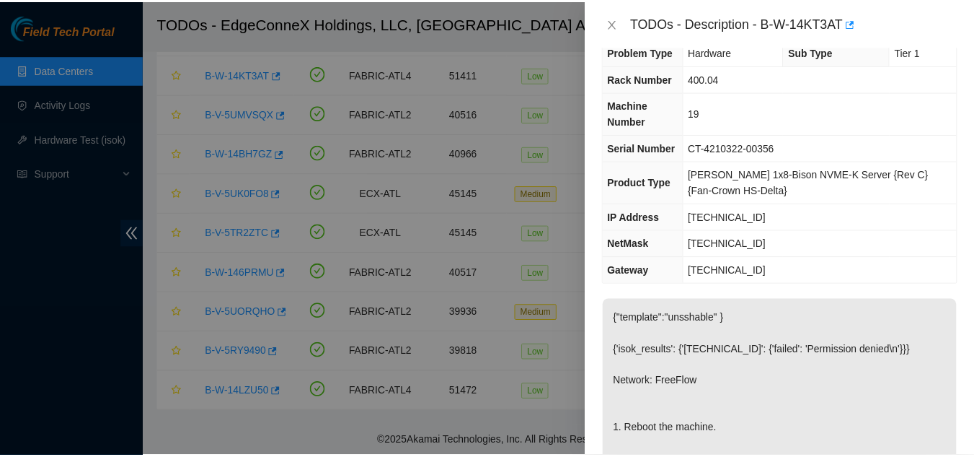
scroll to position [0, 0]
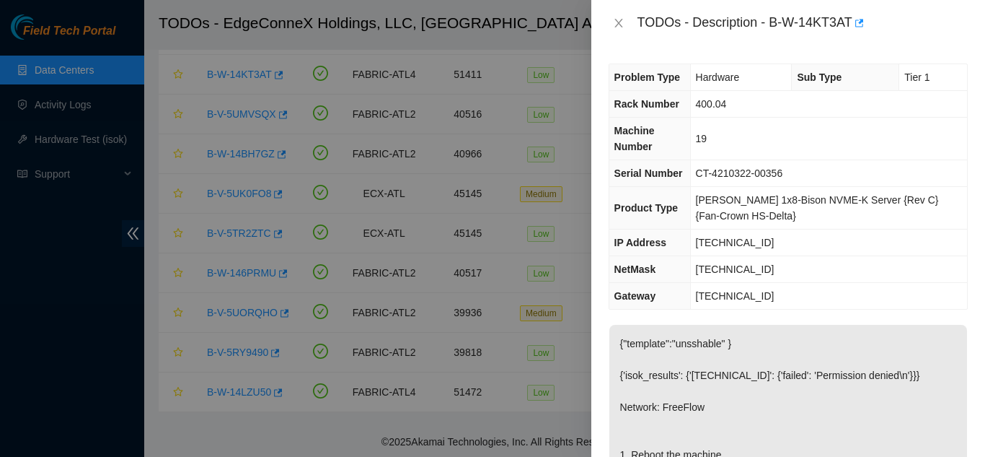
click at [805, 105] on td "400.04" at bounding box center [828, 104] width 277 height 27
click at [625, 24] on button "Close" at bounding box center [619, 24] width 20 height 14
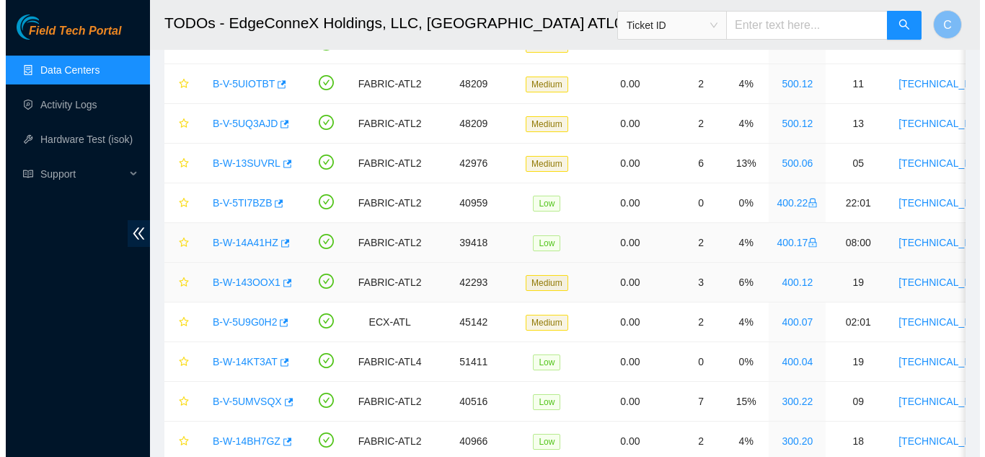
scroll to position [306, 0]
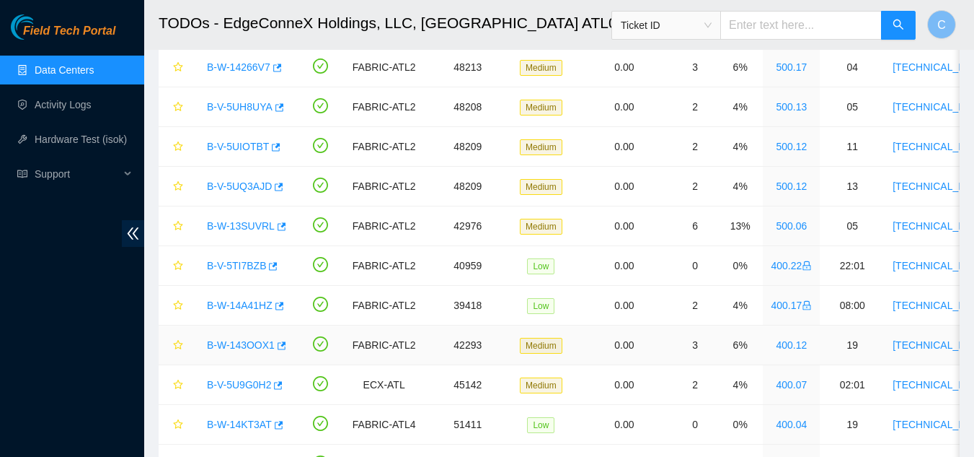
click at [239, 345] on link "B-W-143OOX1" at bounding box center [241, 345] width 68 height 12
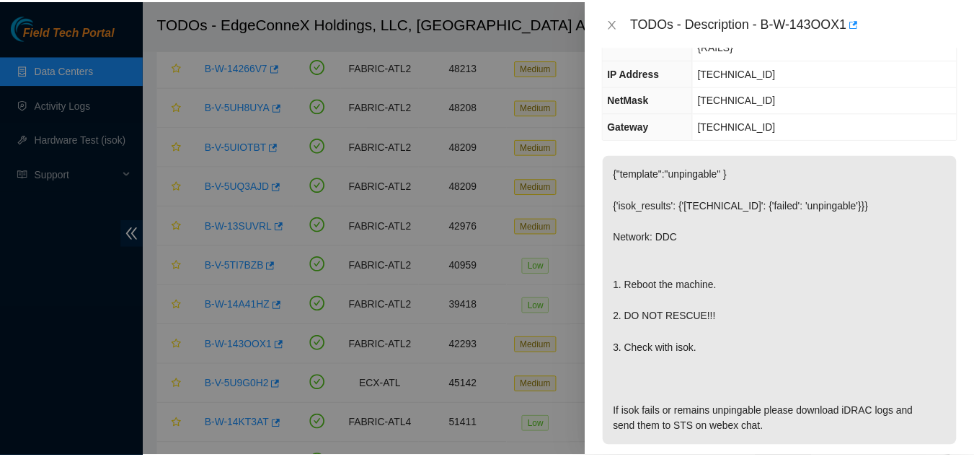
scroll to position [144, 0]
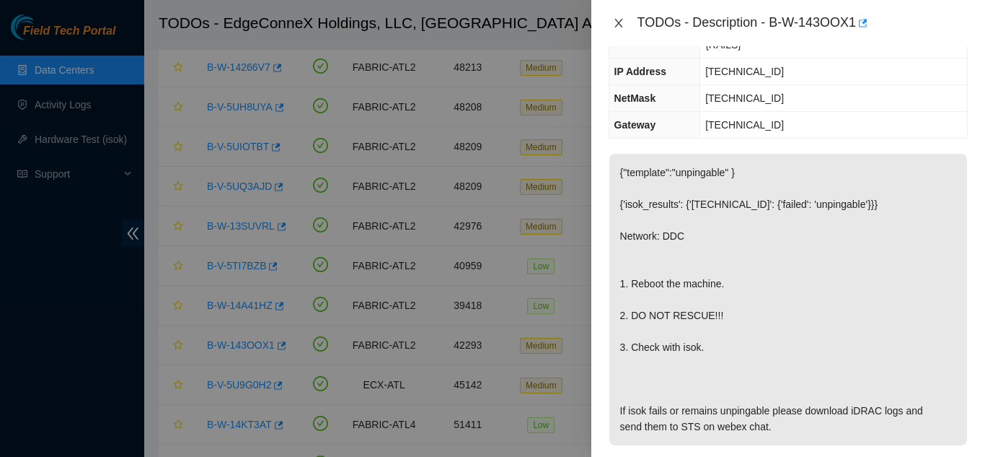
click at [619, 25] on icon "close" at bounding box center [619, 23] width 12 height 12
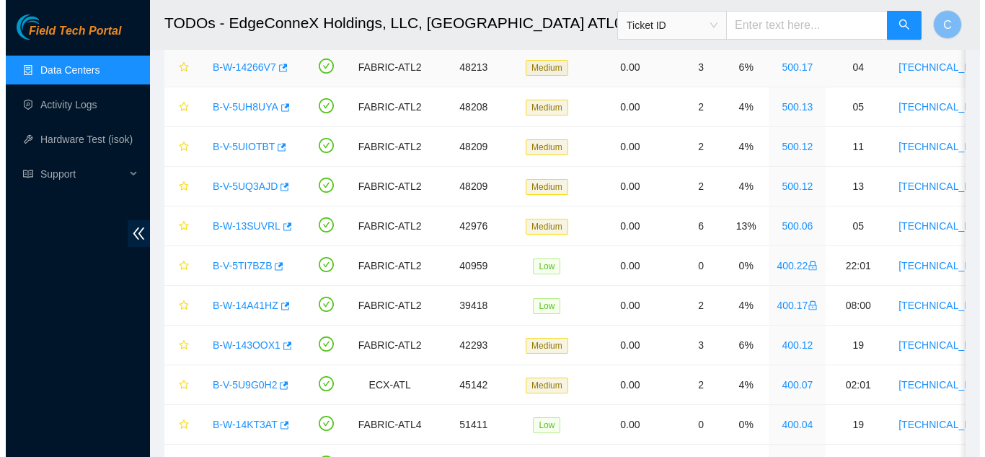
scroll to position [176, 0]
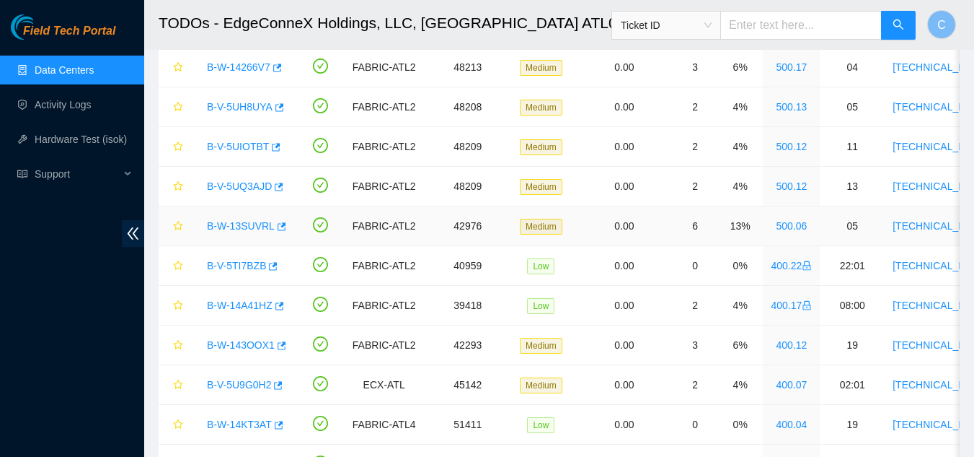
click at [230, 223] on link "B-W-13SUVRL" at bounding box center [241, 226] width 68 height 12
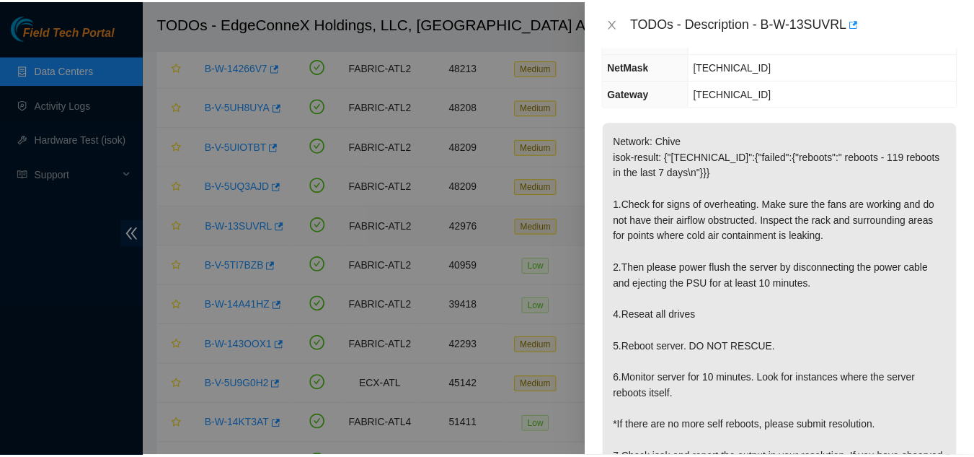
scroll to position [128, 0]
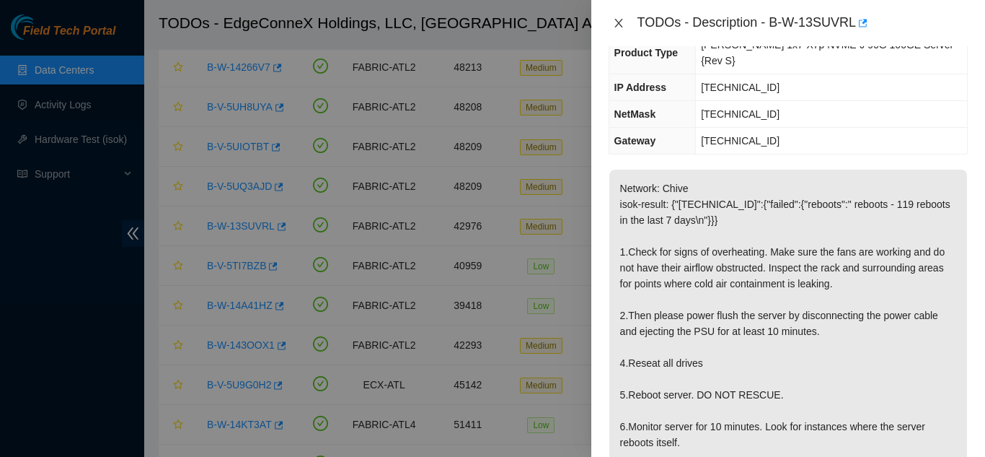
click at [619, 23] on icon "close" at bounding box center [618, 23] width 8 height 9
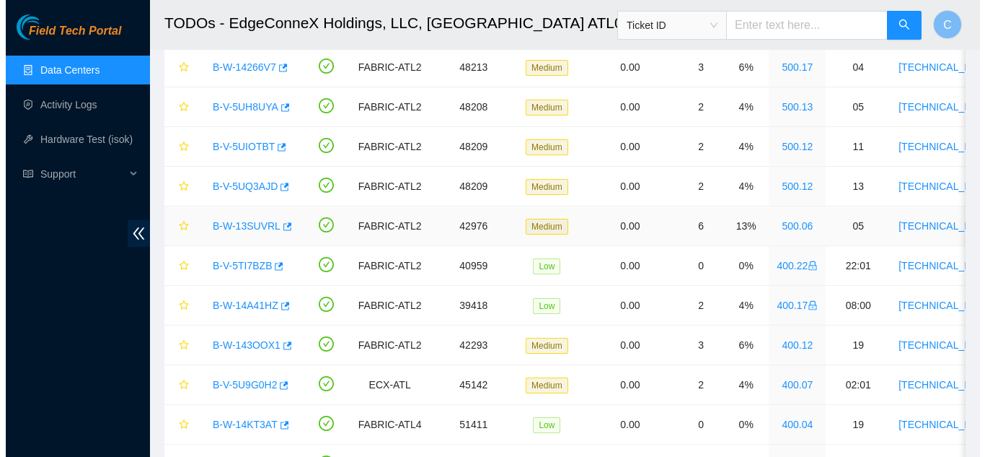
scroll to position [176, 0]
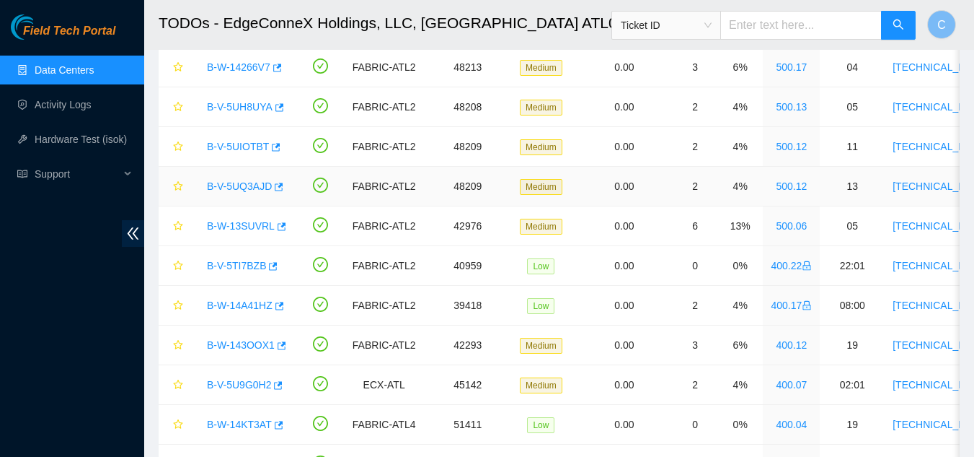
click at [231, 187] on link "B-V-5UQ3AJD" at bounding box center [239, 186] width 65 height 12
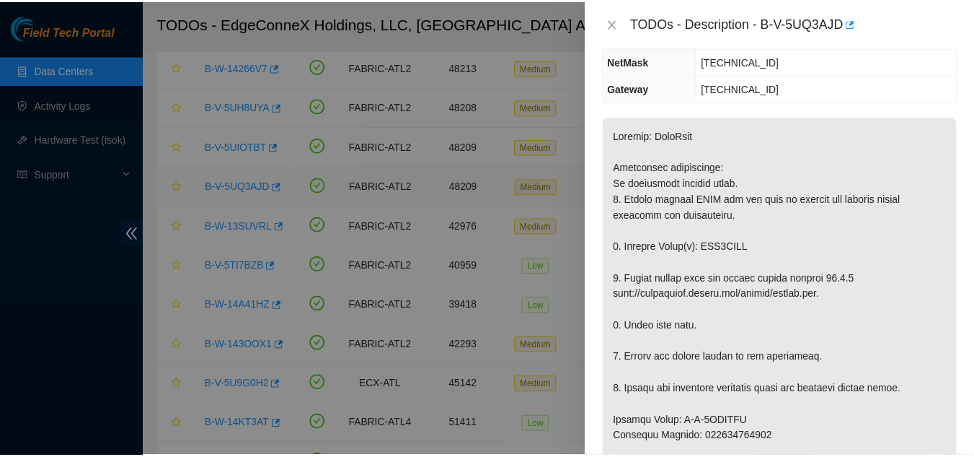
scroll to position [128, 0]
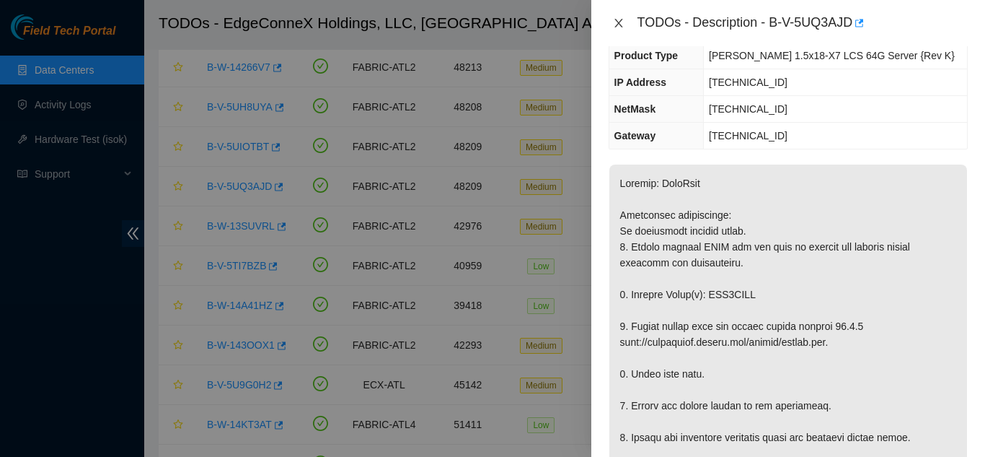
click at [617, 27] on icon "close" at bounding box center [619, 23] width 12 height 12
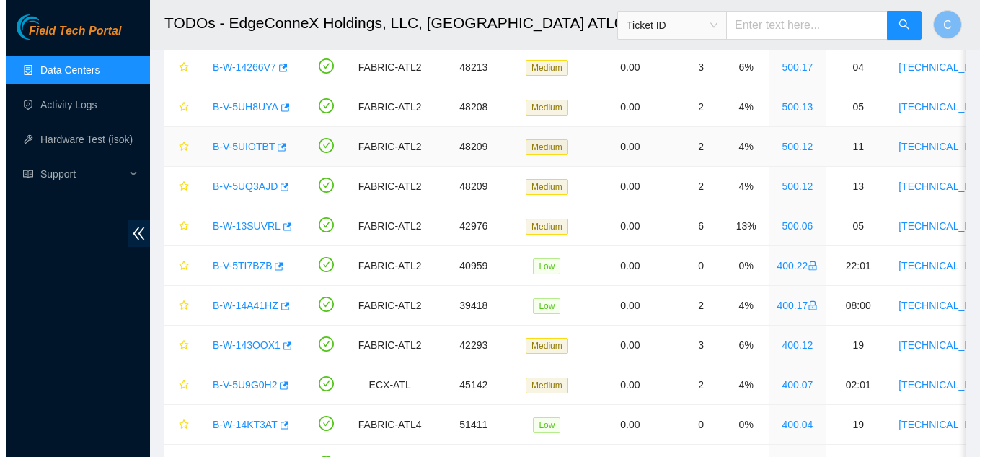
scroll to position [176, 0]
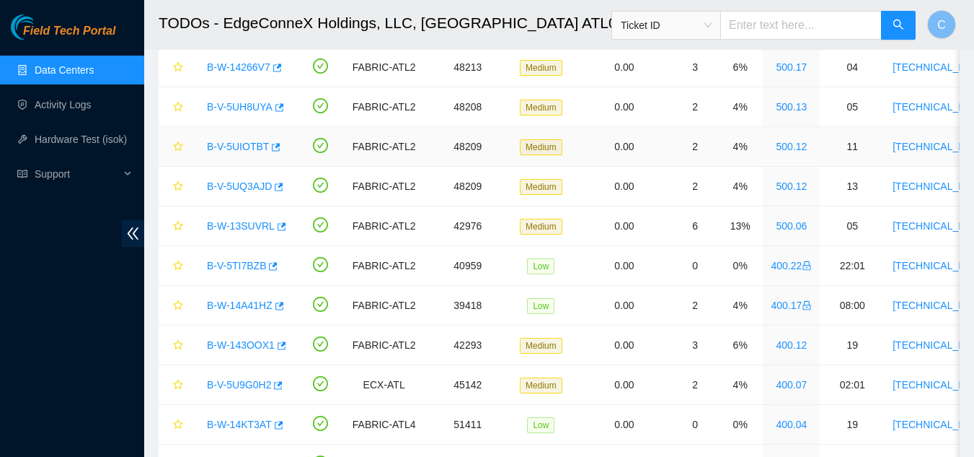
click at [236, 145] on link "B-V-5UIOTBT" at bounding box center [238, 147] width 62 height 12
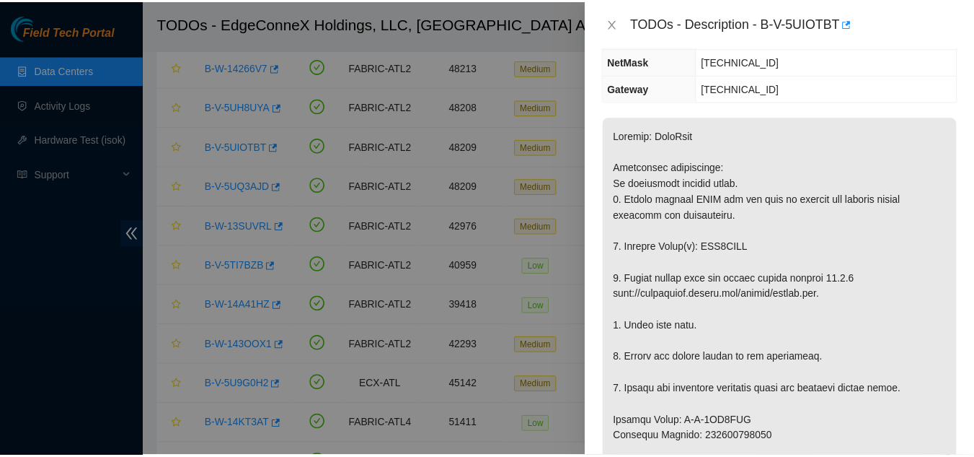
scroll to position [128, 0]
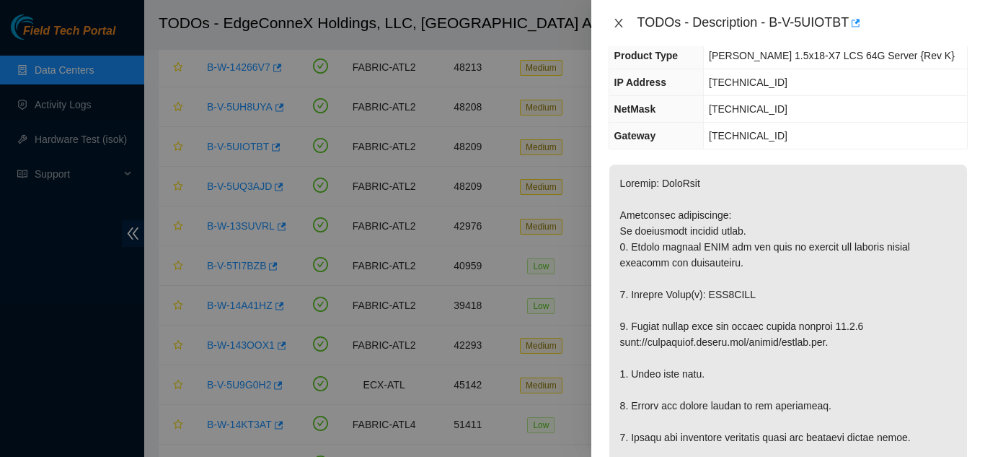
click at [625, 28] on button "Close" at bounding box center [619, 24] width 20 height 14
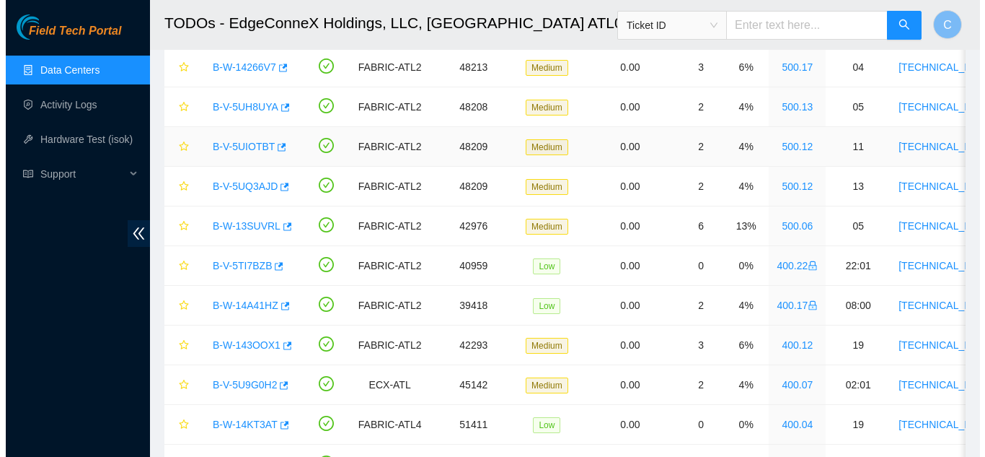
scroll to position [176, 0]
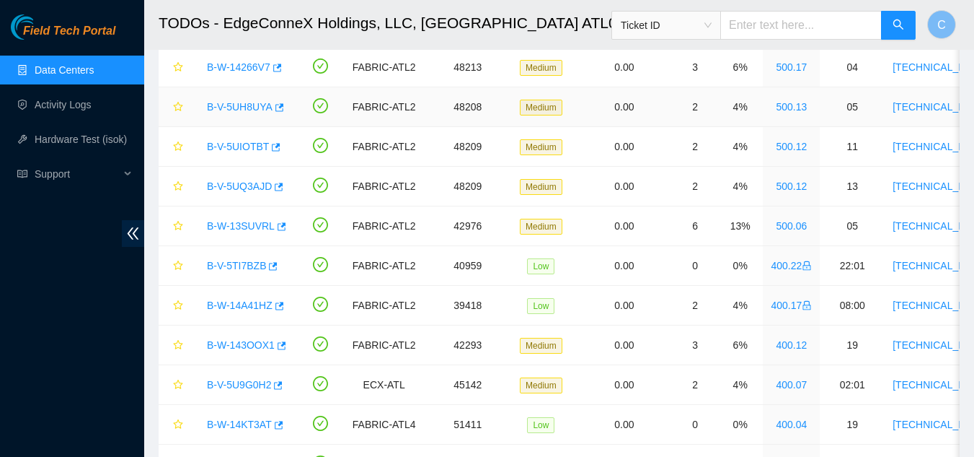
click at [255, 102] on link "B-V-5UH8UYA" at bounding box center [240, 107] width 66 height 12
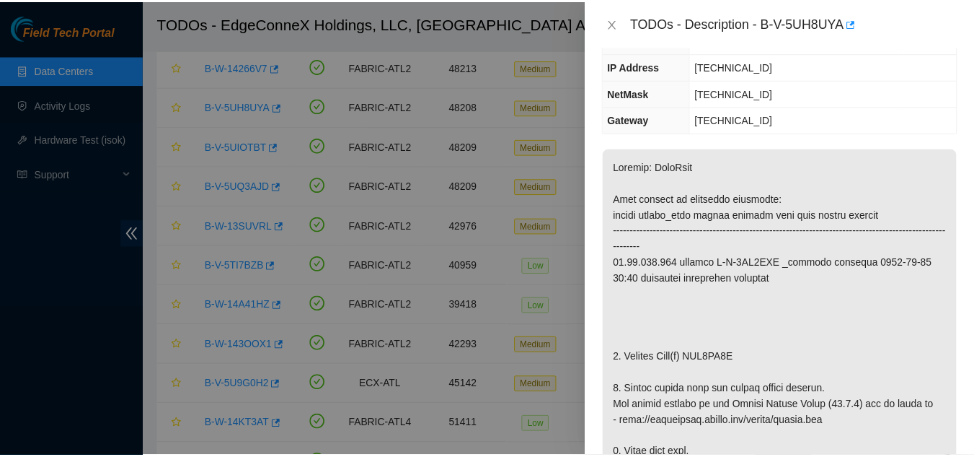
scroll to position [128, 0]
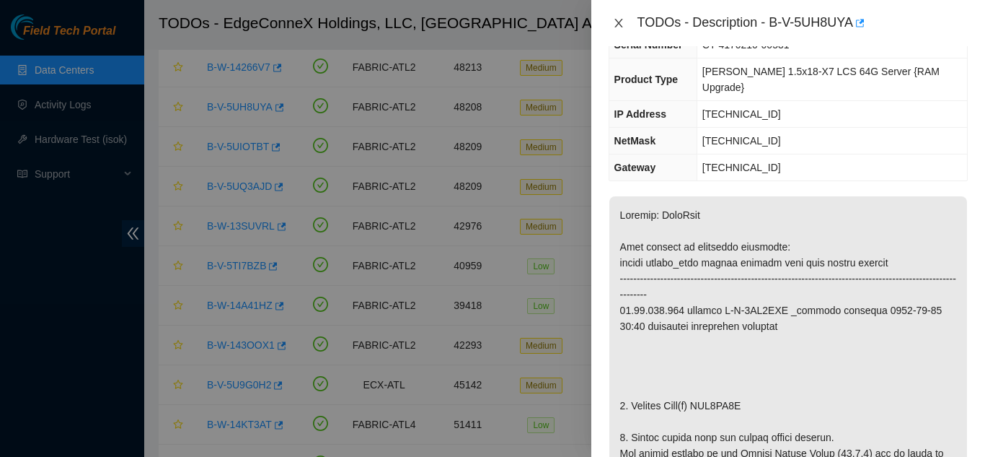
click at [622, 22] on icon "close" at bounding box center [619, 23] width 12 height 12
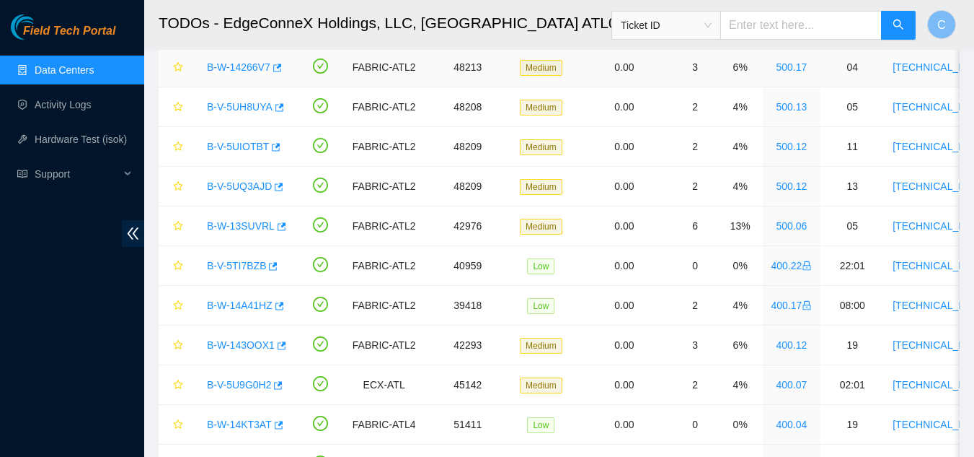
click at [246, 64] on link "B-W-14266V7" at bounding box center [238, 67] width 63 height 12
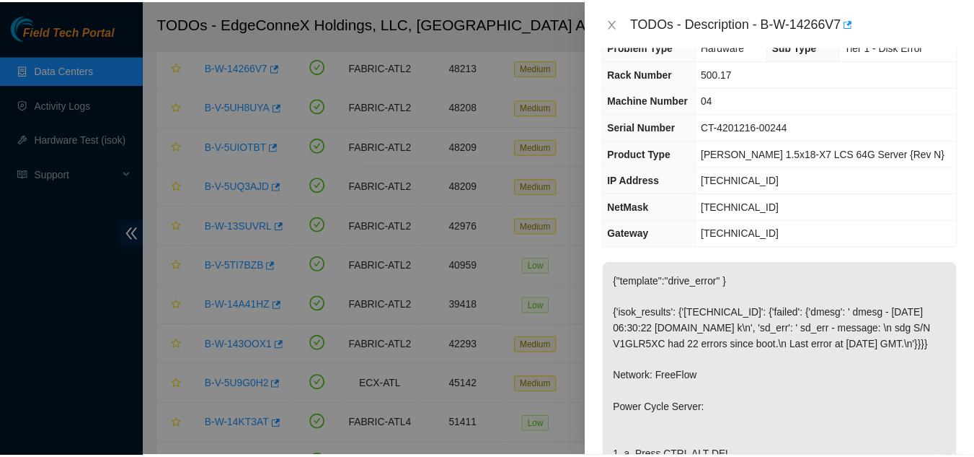
scroll to position [0, 0]
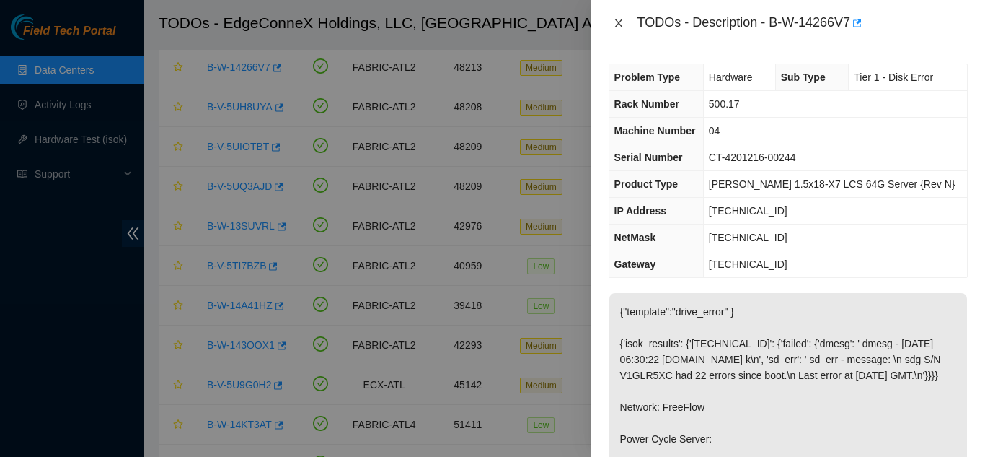
click at [620, 26] on icon "close" at bounding box center [619, 23] width 12 height 12
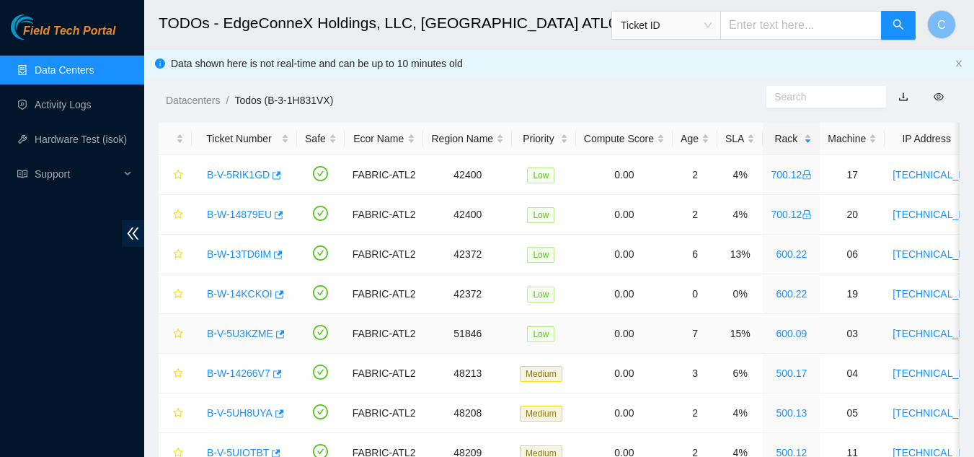
click at [250, 335] on link "B-V-5U3KZME" at bounding box center [240, 333] width 66 height 12
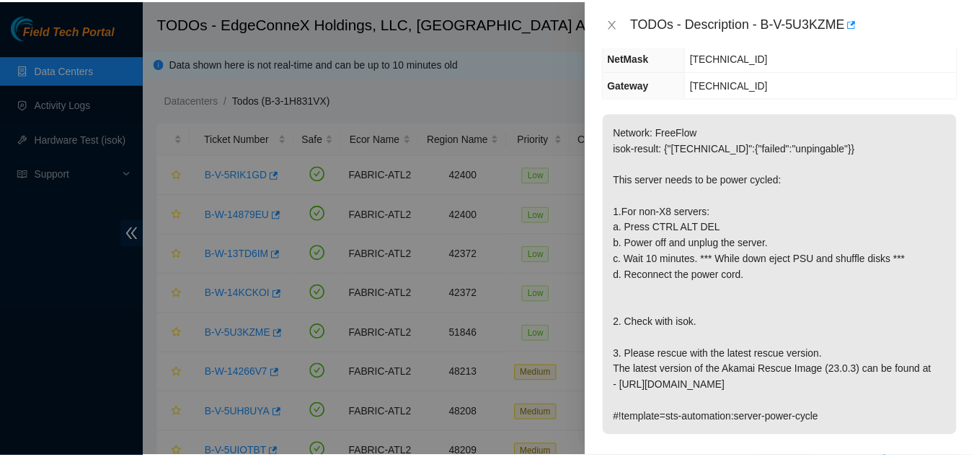
scroll to position [216, 0]
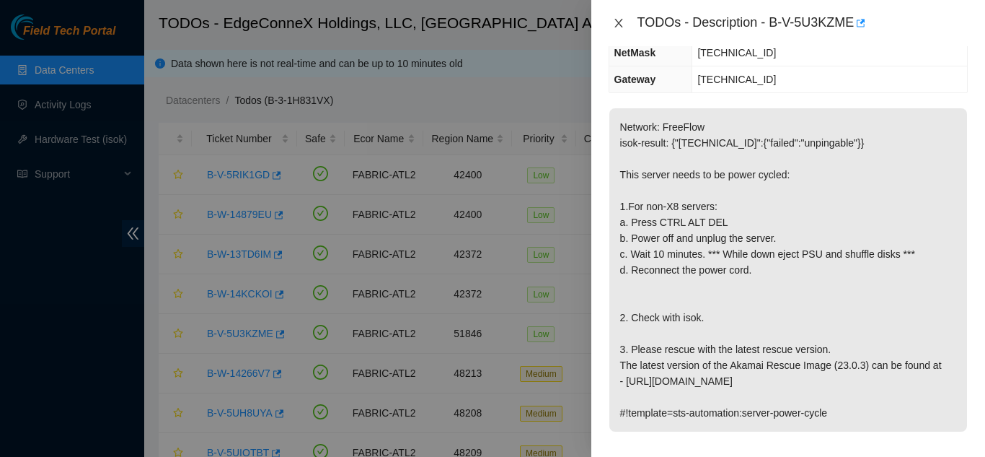
click at [612, 19] on button "Close" at bounding box center [619, 24] width 20 height 14
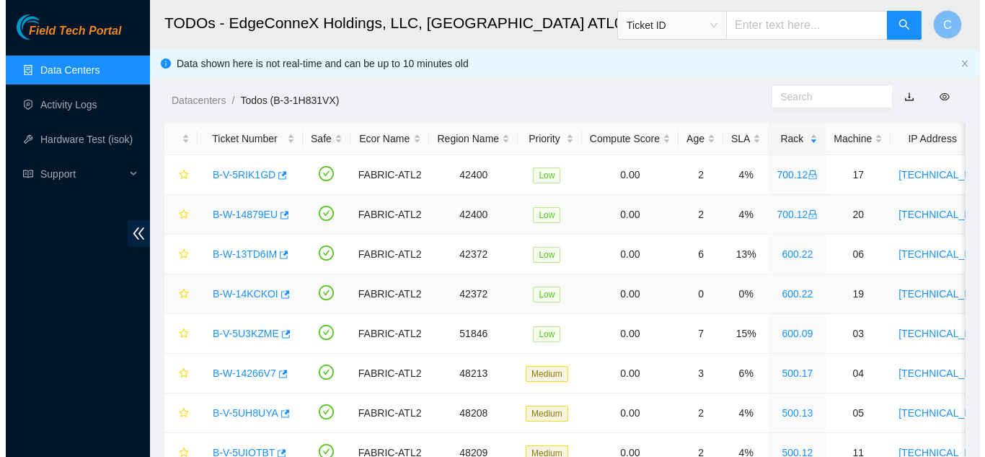
scroll to position [232, 0]
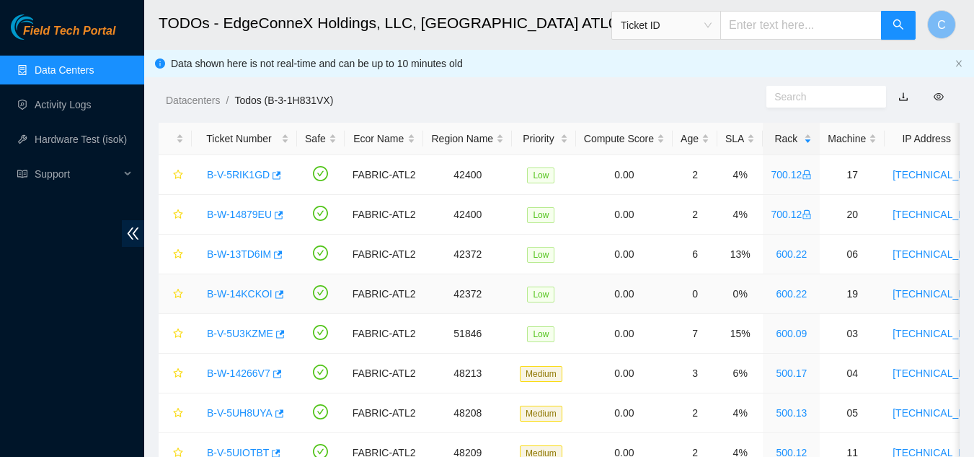
click at [237, 288] on link "B-W-14KCKOI" at bounding box center [240, 294] width 66 height 12
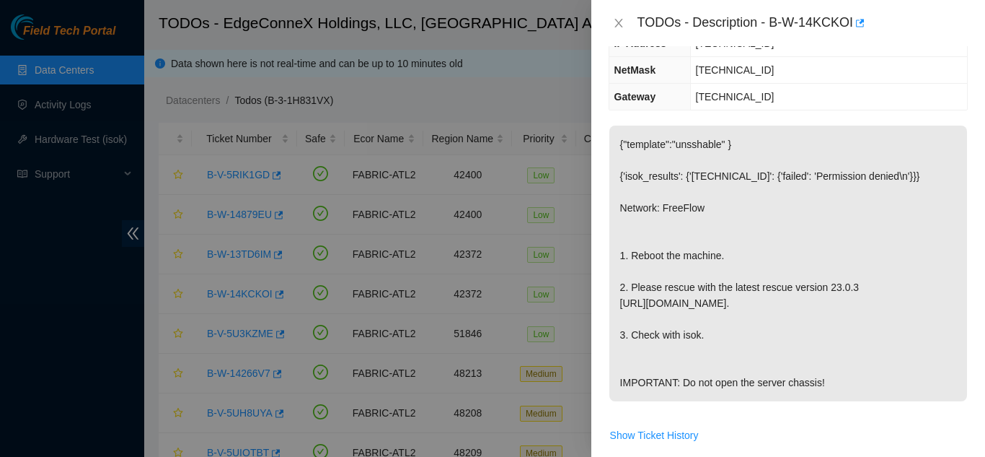
scroll to position [0, 0]
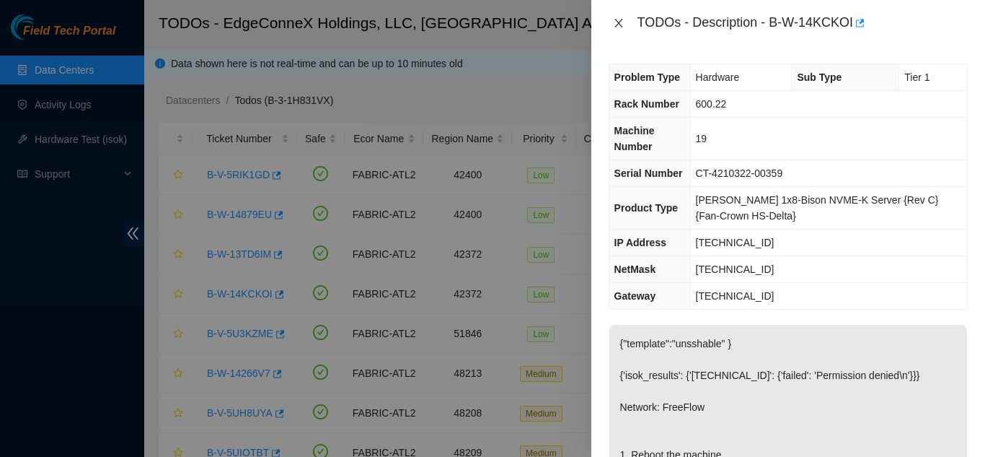
click at [616, 23] on icon "close" at bounding box center [619, 23] width 12 height 12
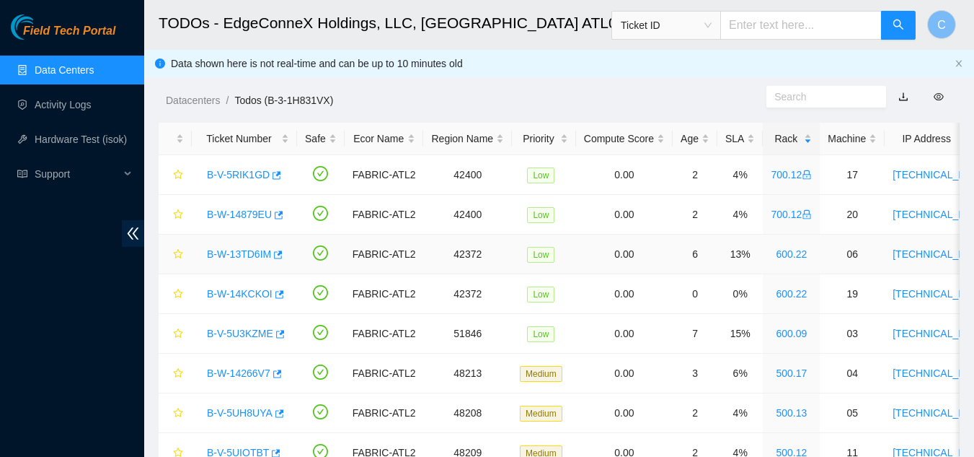
click at [238, 255] on link "B-W-13TD6IM" at bounding box center [239, 254] width 64 height 12
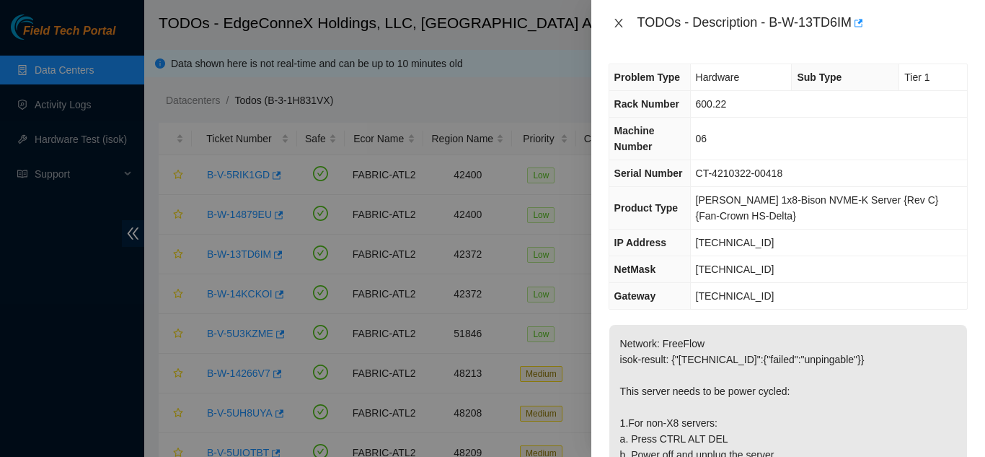
click at [621, 25] on icon "close" at bounding box center [619, 23] width 12 height 12
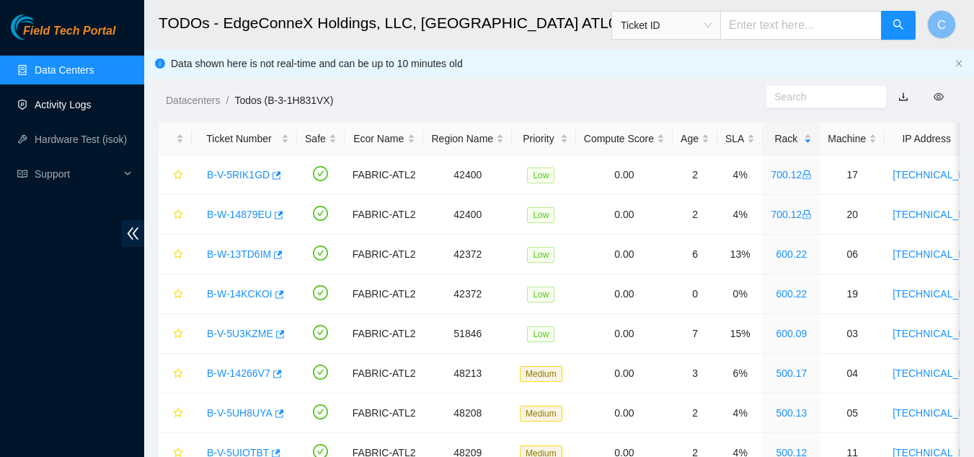
drag, startPoint x: 96, startPoint y: 104, endPoint x: 52, endPoint y: 195, distance: 101.0
click at [47, 204] on div "Field Tech Portal Data Centers Activity Logs Hardware Test (isok) Support" at bounding box center [72, 235] width 144 height 442
click at [92, 108] on link "Activity Logs" at bounding box center [63, 105] width 57 height 12
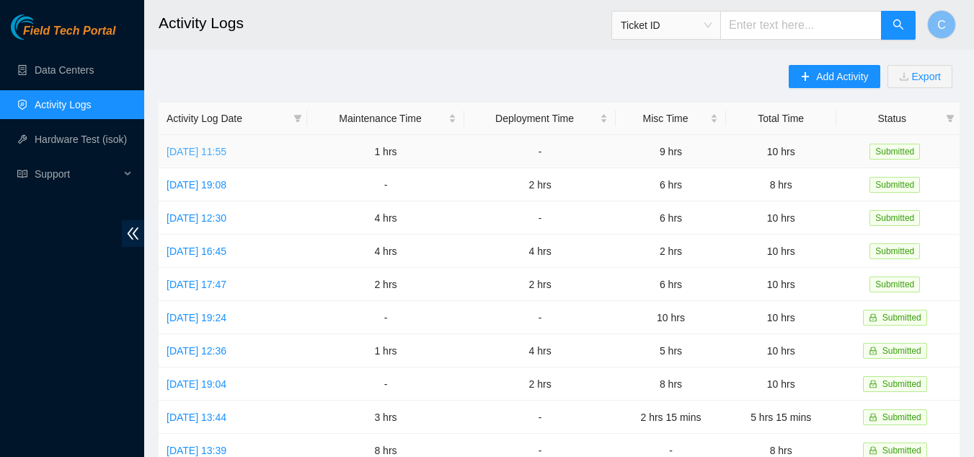
click at [178, 146] on link "Thu, 28 Aug 2025 11:55" at bounding box center [197, 152] width 60 height 12
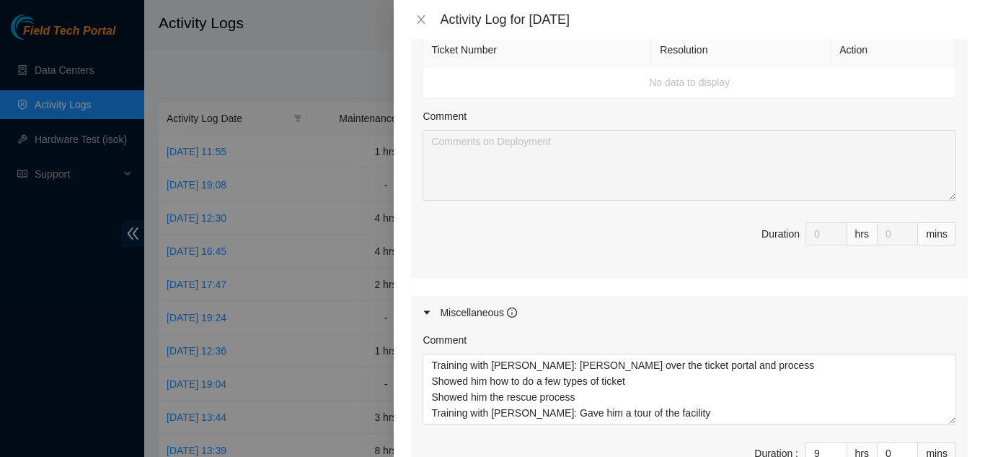
scroll to position [577, 0]
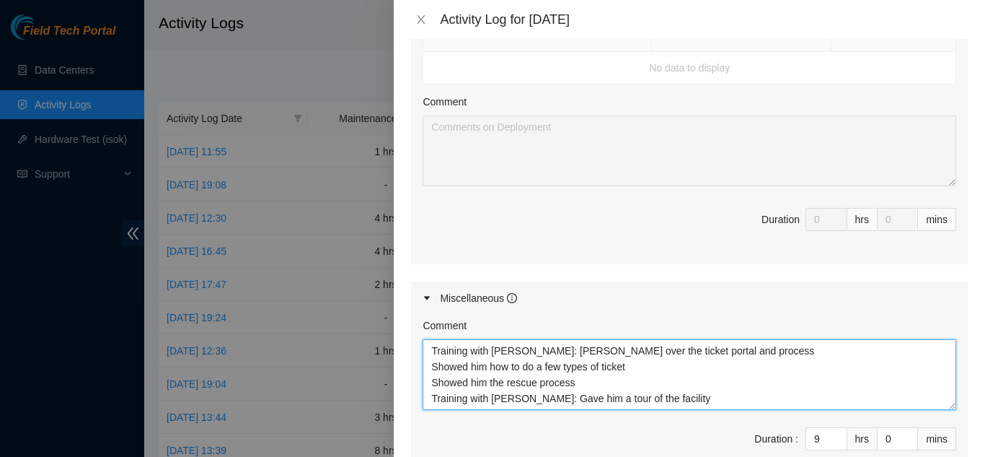
click at [594, 379] on textarea "Training with Christopher: Went over the ticket portal and process Showed him h…" at bounding box center [690, 374] width 534 height 71
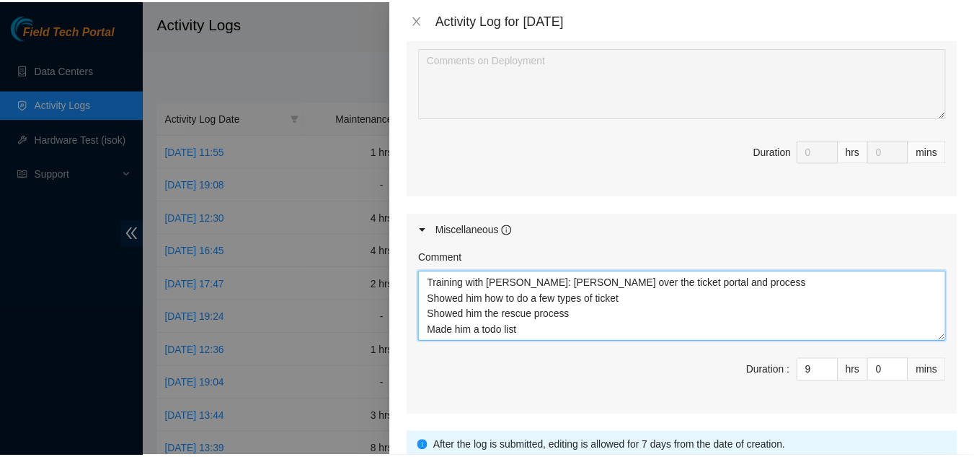
scroll to position [762, 0]
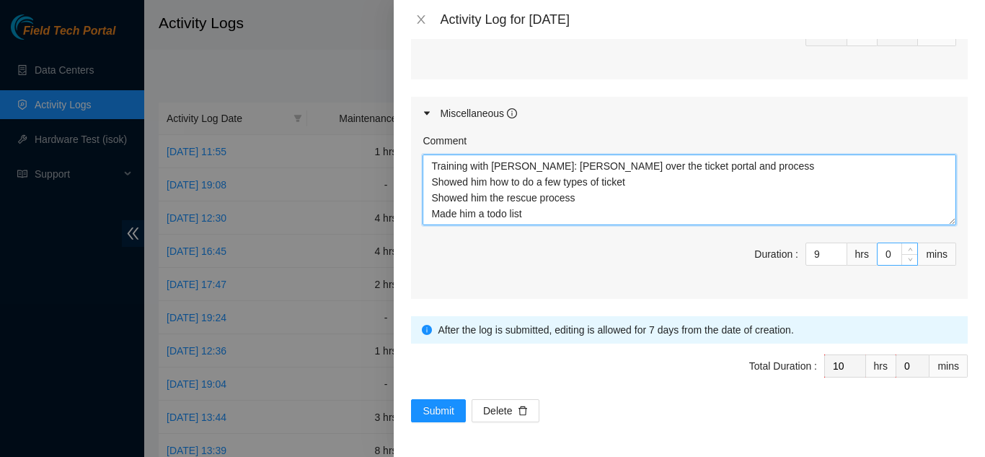
type textarea "Training with Christopher: Went over the ticket portal and process Showed him h…"
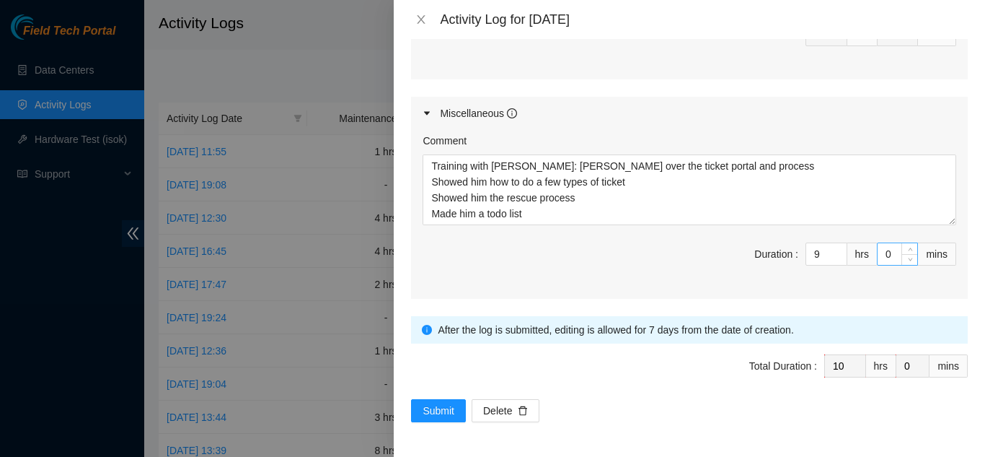
click at [882, 251] on input "0" at bounding box center [898, 254] width 40 height 22
type input "1"
type input "15"
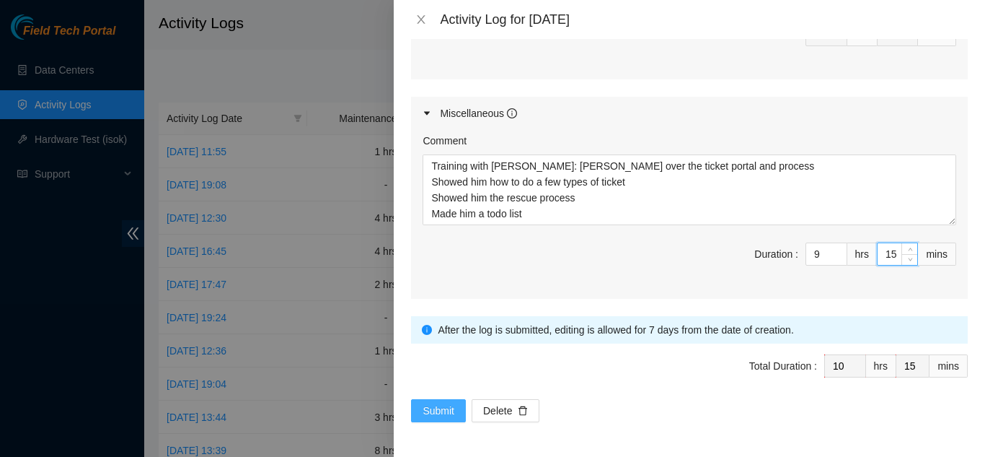
type input "15"
click at [450, 412] on span "Submit" at bounding box center [439, 410] width 32 height 16
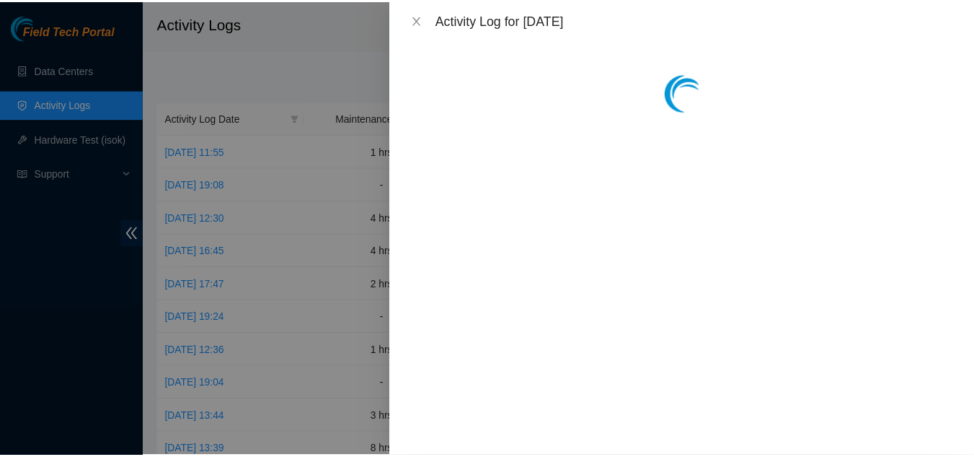
scroll to position [0, 0]
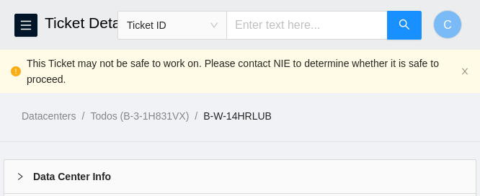
scroll to position [366, 0]
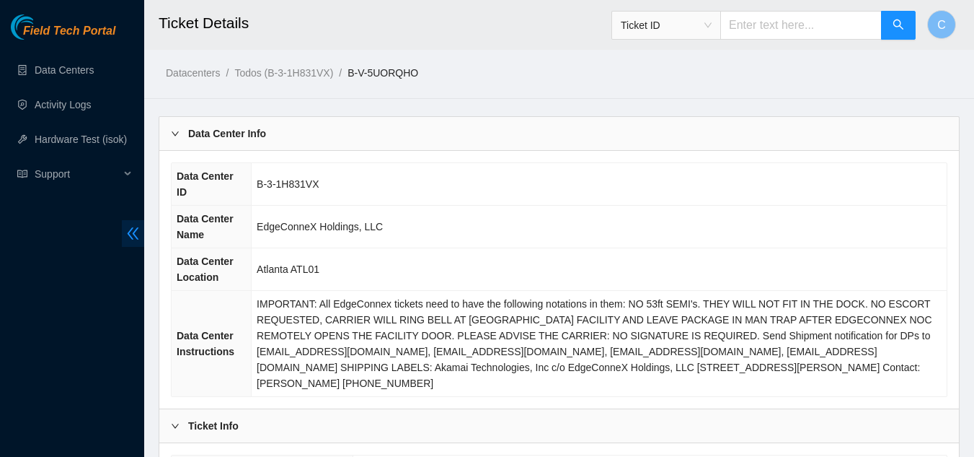
click at [133, 235] on icon "double-left" at bounding box center [132, 233] width 15 height 15
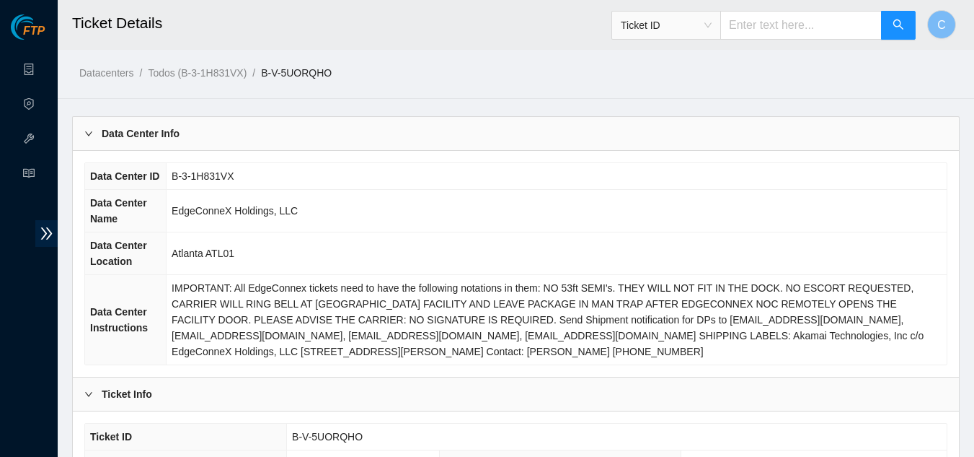
click at [180, 146] on div "Data Center Info" at bounding box center [516, 133] width 886 height 33
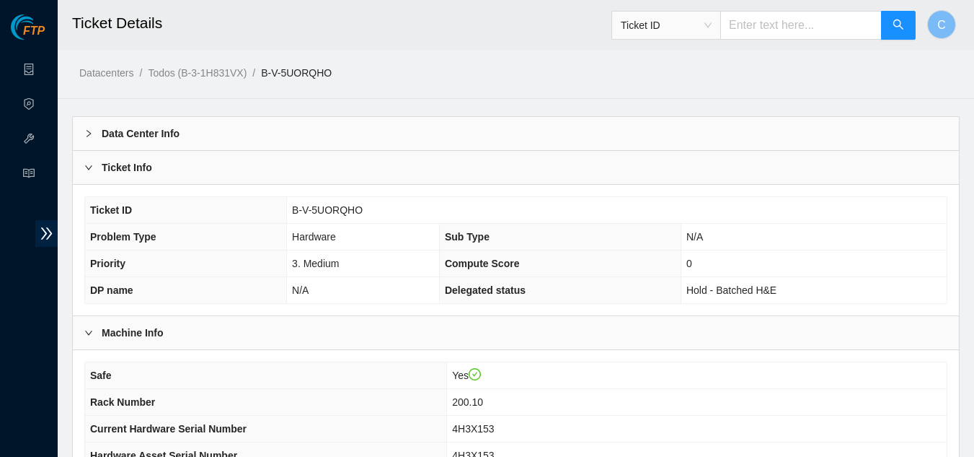
click at [139, 175] on div "Ticket Info" at bounding box center [516, 167] width 886 height 33
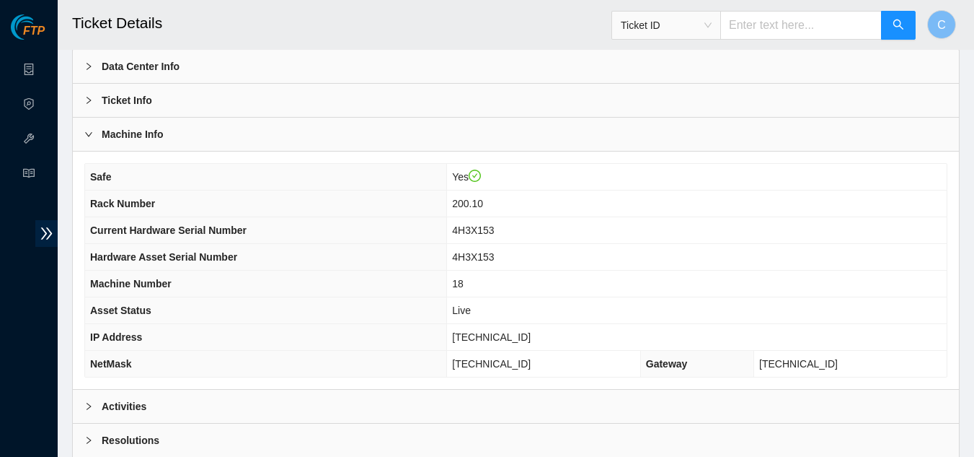
scroll to position [180, 0]
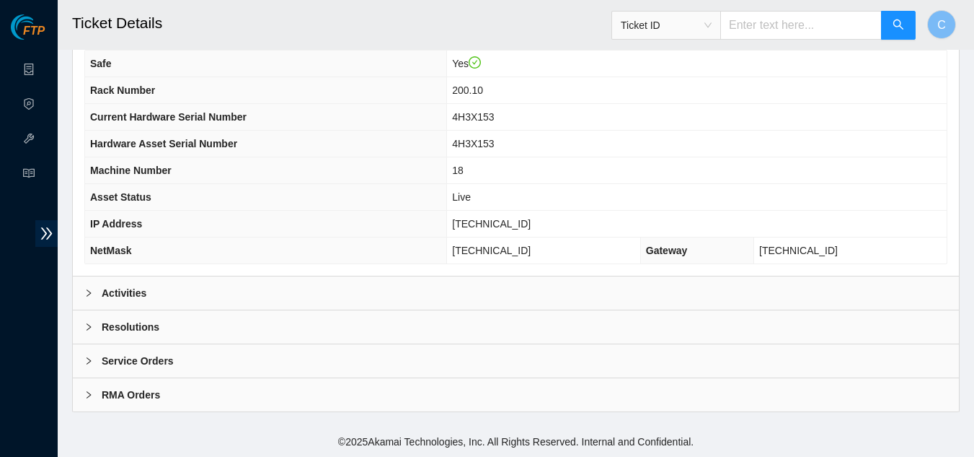
click at [121, 292] on b "Activities" at bounding box center [124, 293] width 45 height 16
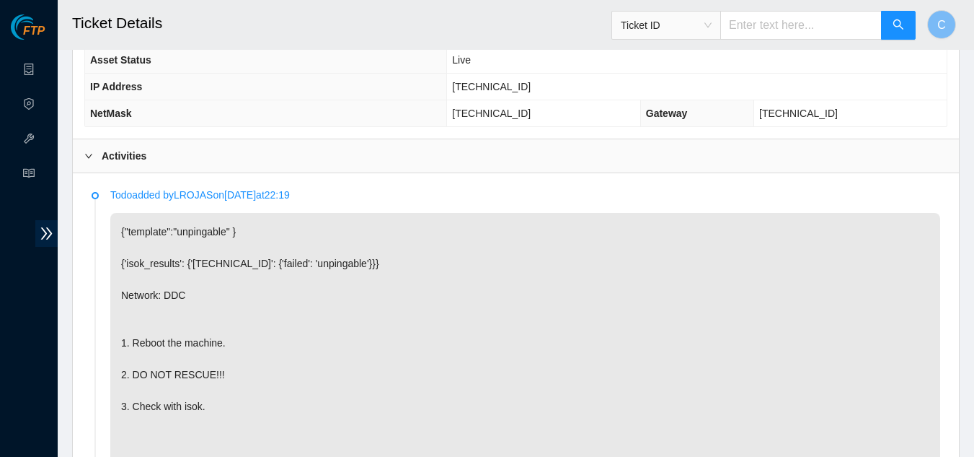
scroll to position [361, 0]
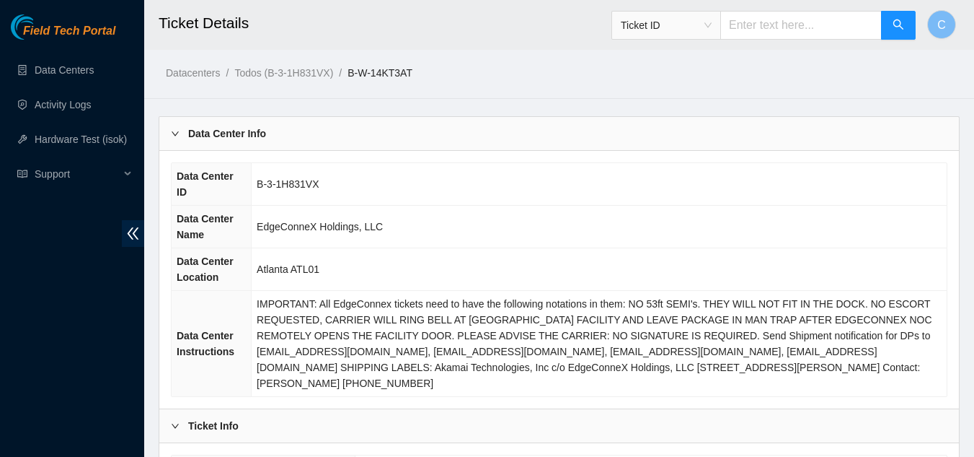
drag, startPoint x: 128, startPoint y: 231, endPoint x: 133, endPoint y: 196, distance: 34.9
click at [128, 231] on icon "double-left" at bounding box center [132, 233] width 15 height 15
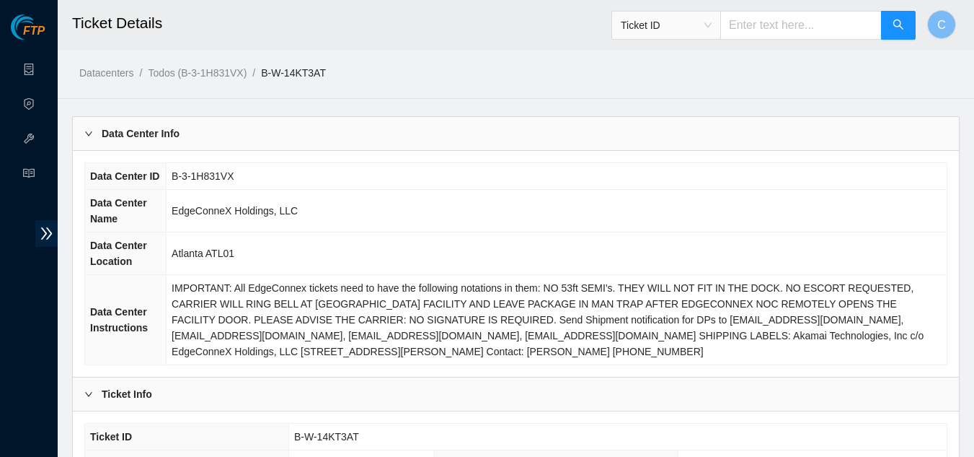
click at [163, 135] on b "Data Center Info" at bounding box center [141, 133] width 78 height 16
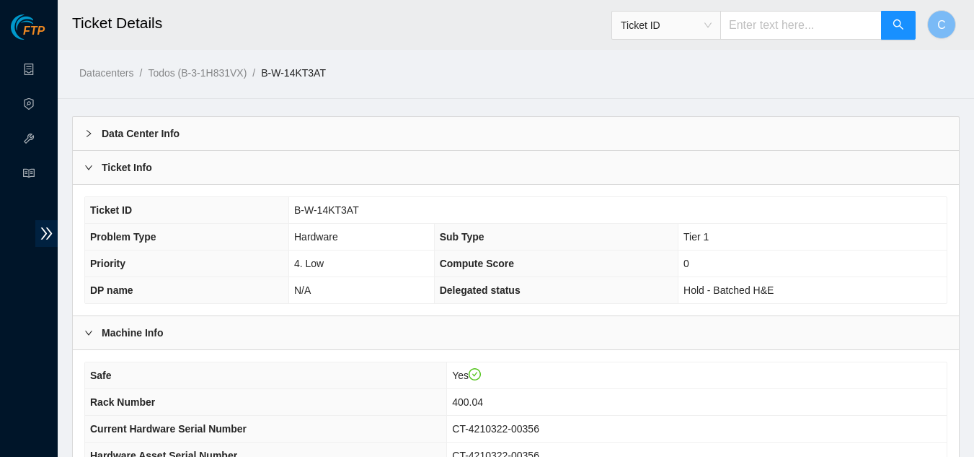
click at [208, 165] on div "Ticket Info" at bounding box center [516, 167] width 886 height 33
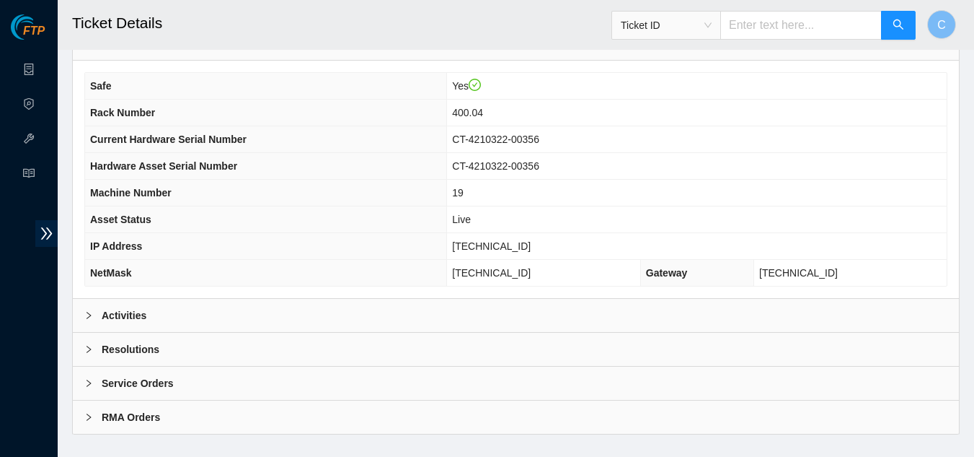
scroll to position [180, 0]
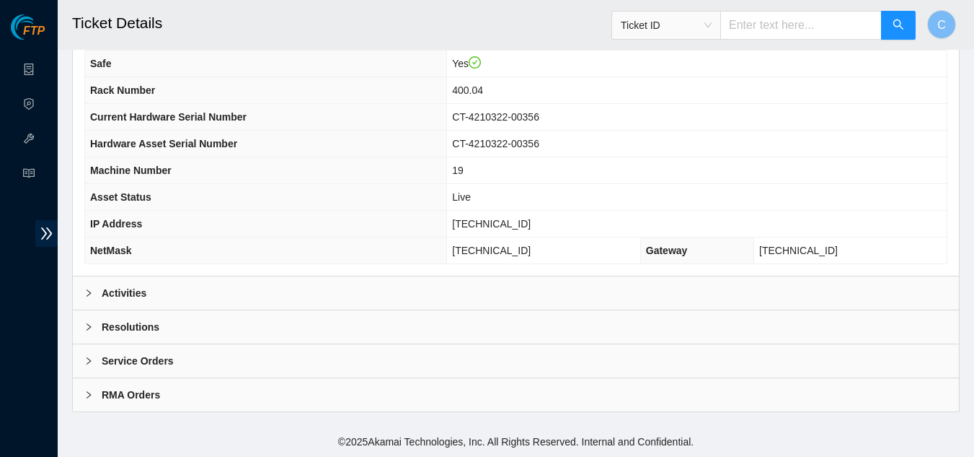
click at [248, 287] on div "Activities" at bounding box center [516, 292] width 886 height 33
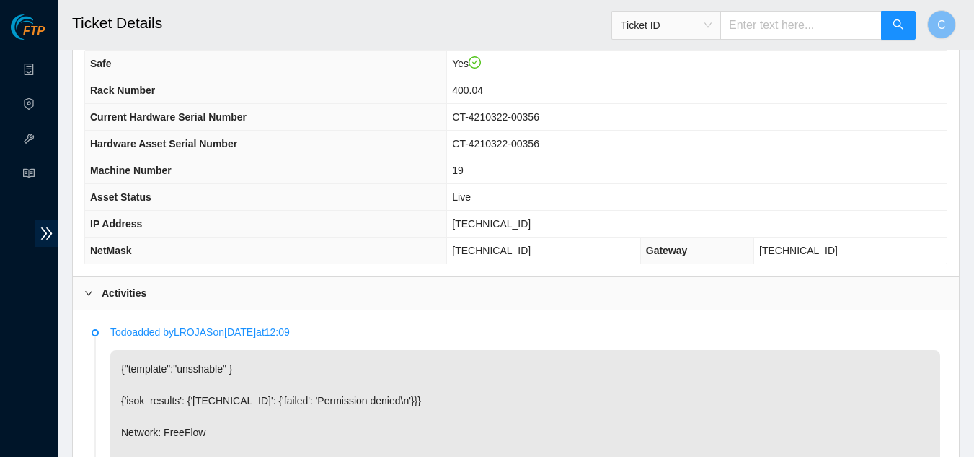
click at [248, 287] on div "Activities" at bounding box center [516, 292] width 886 height 33
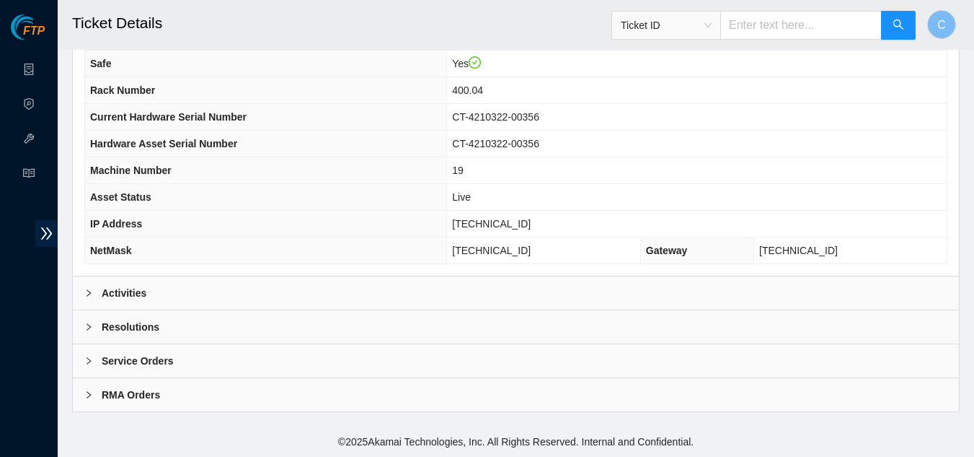
click at [248, 287] on div "Activities" at bounding box center [516, 292] width 886 height 33
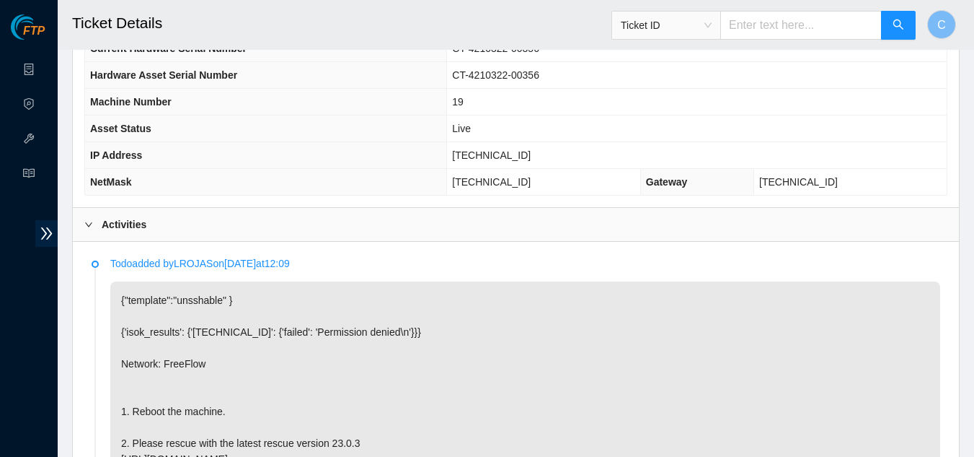
scroll to position [397, 0]
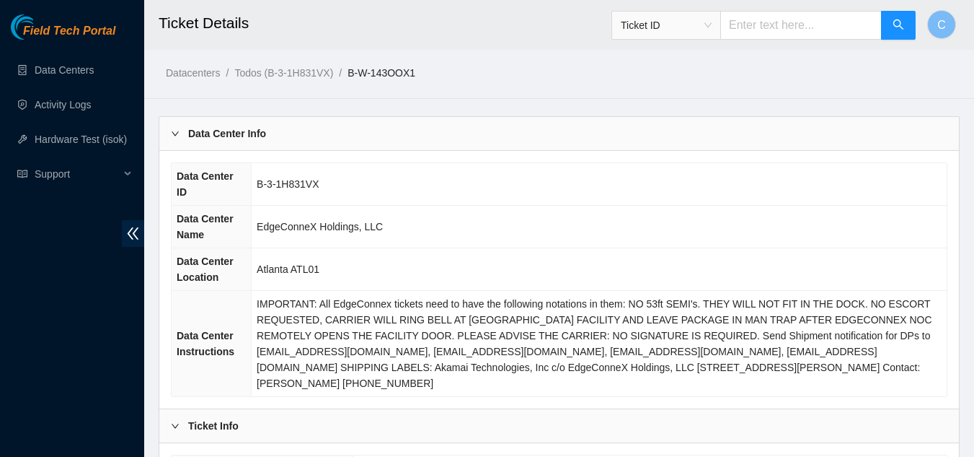
drag, startPoint x: 136, startPoint y: 239, endPoint x: 158, endPoint y: 203, distance: 41.8
click at [136, 238] on icon "double-left" at bounding box center [132, 233] width 15 height 15
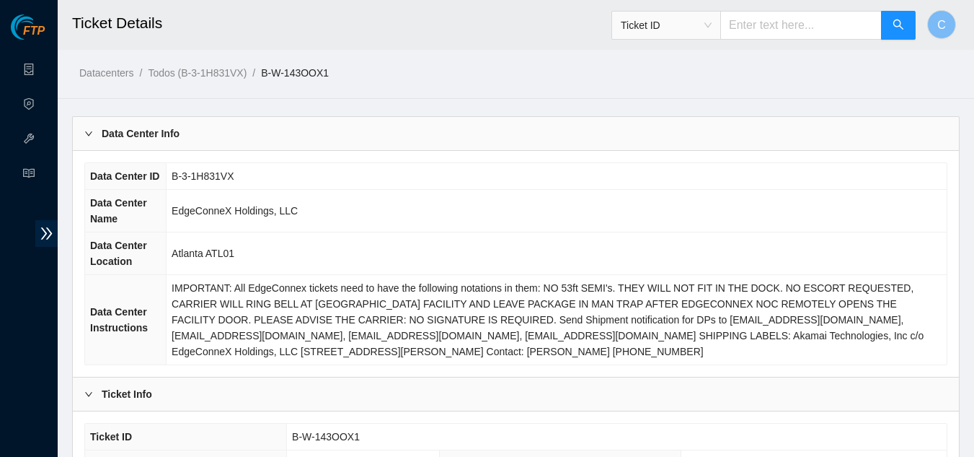
click at [213, 142] on div "Data Center Info" at bounding box center [516, 133] width 886 height 33
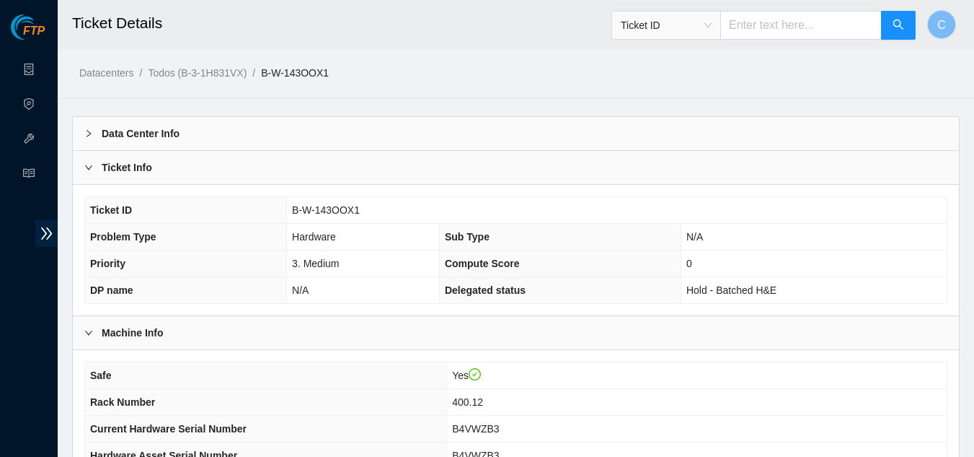
click at [198, 172] on div "Ticket Info" at bounding box center [516, 167] width 886 height 33
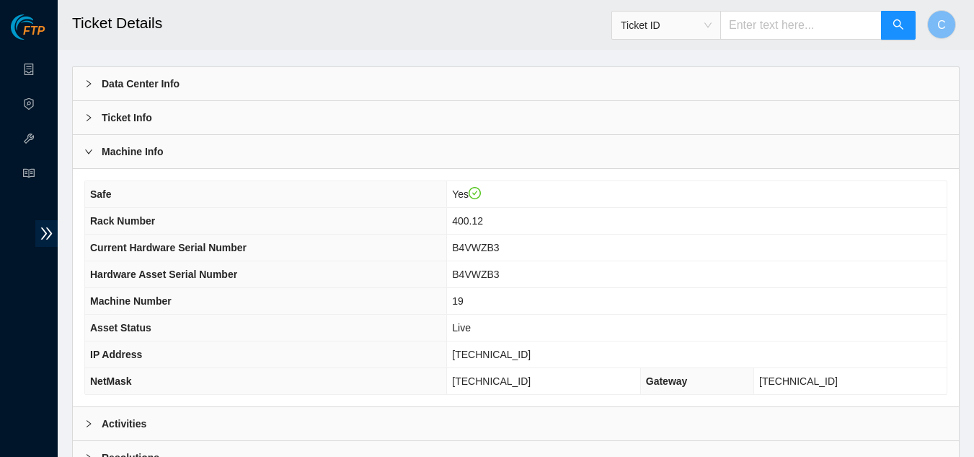
scroll to position [180, 0]
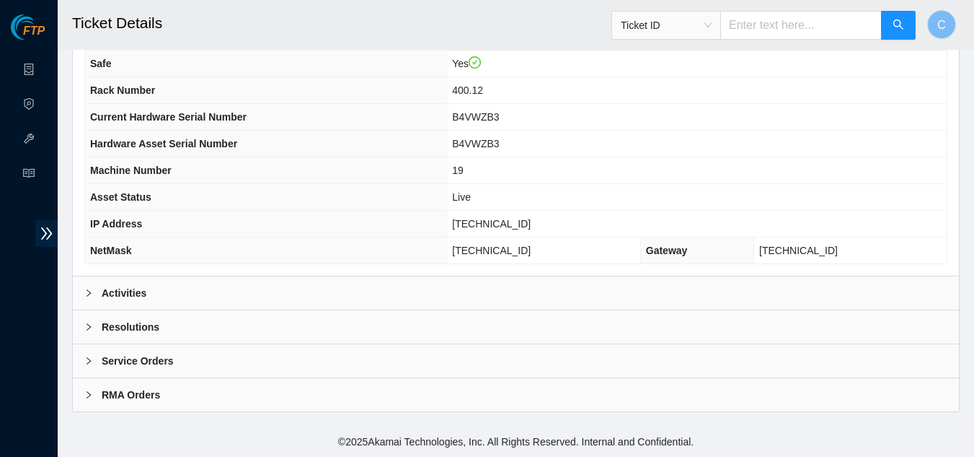
click at [244, 296] on div "Activities" at bounding box center [516, 292] width 886 height 33
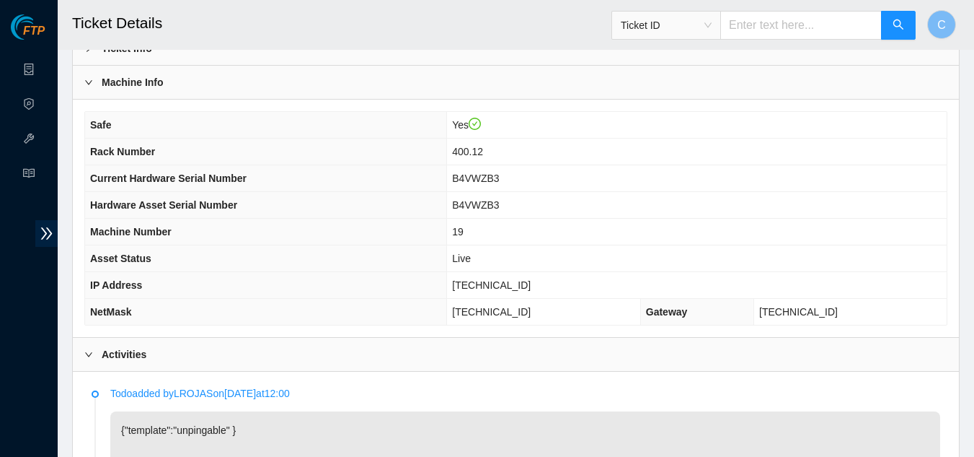
scroll to position [144, 0]
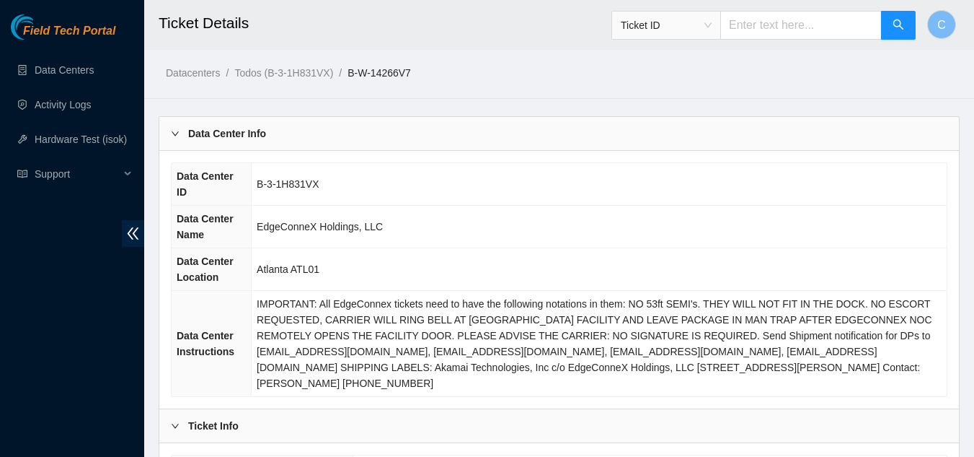
drag, startPoint x: 135, startPoint y: 239, endPoint x: 195, endPoint y: 200, distance: 71.8
click at [137, 237] on icon "double-left" at bounding box center [132, 233] width 15 height 15
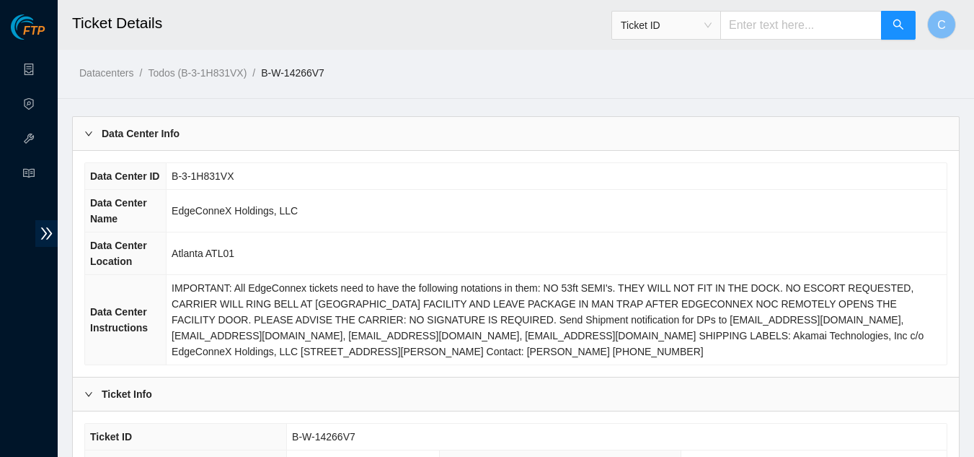
click at [252, 151] on div "Data Center ID B-3-1H831VX Data Center Name EdgeConneX Holdings, LLC Data Cente…" at bounding box center [516, 264] width 886 height 226
click at [260, 148] on div "Data Center Info" at bounding box center [516, 133] width 886 height 33
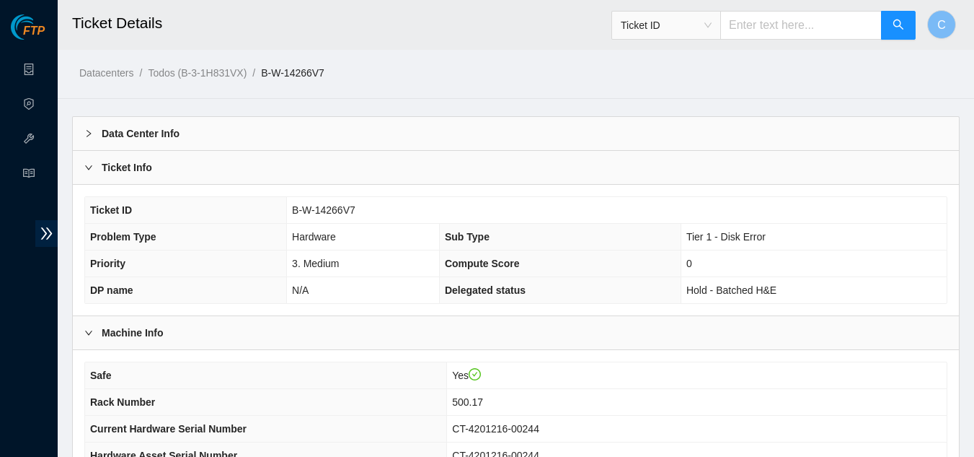
click at [256, 170] on div "Ticket Info" at bounding box center [516, 167] width 886 height 33
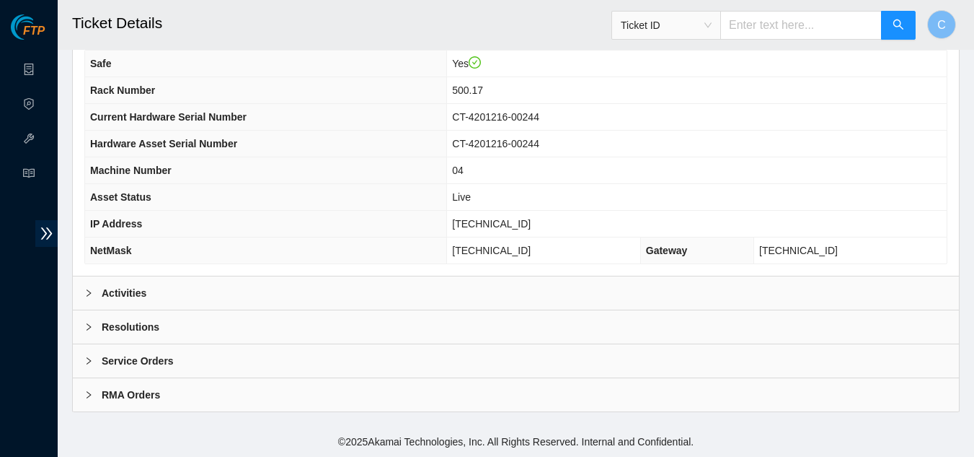
click at [199, 297] on div "Activities" at bounding box center [516, 292] width 886 height 33
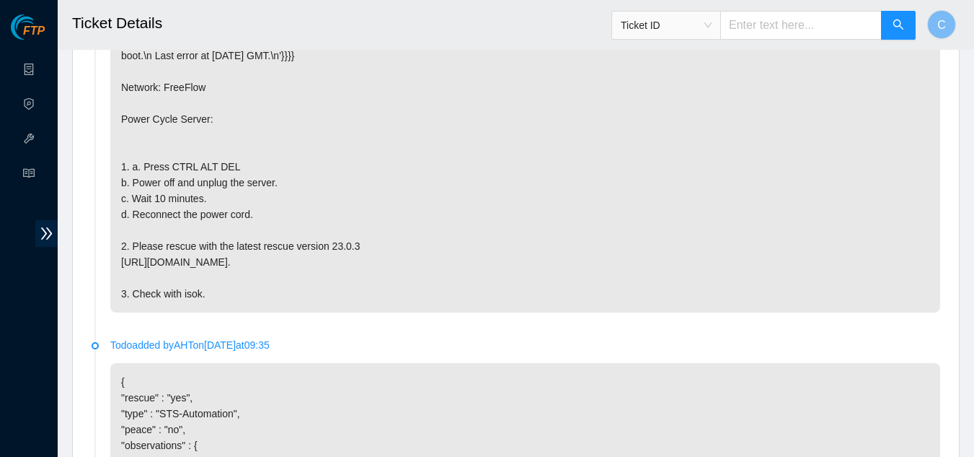
scroll to position [469, 0]
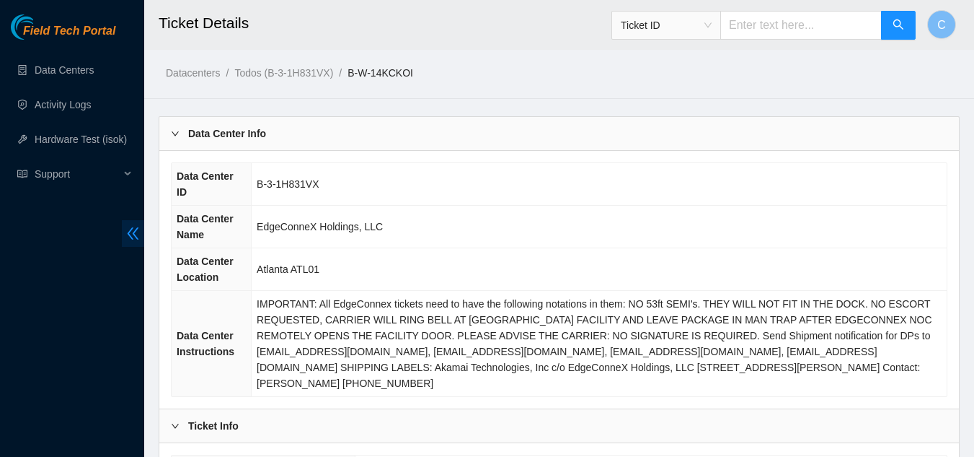
click at [137, 241] on icon "double-left" at bounding box center [132, 233] width 15 height 15
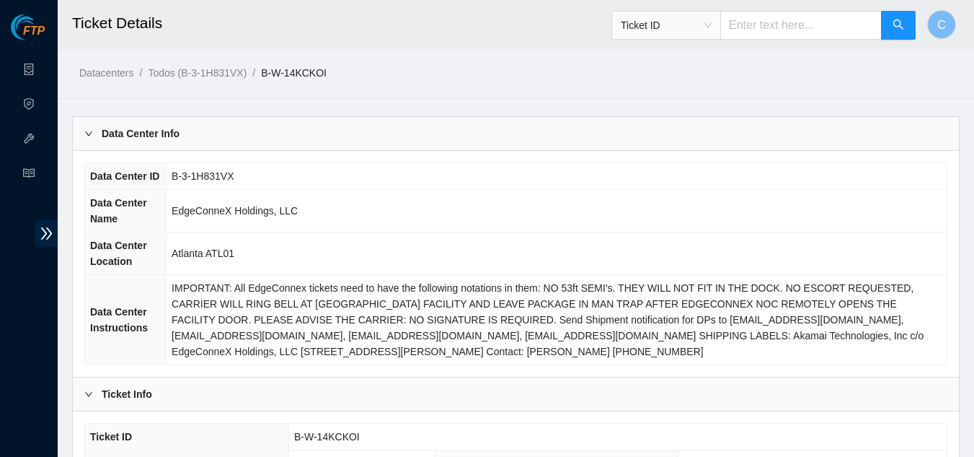
click at [208, 136] on div "Data Center Info" at bounding box center [516, 133] width 886 height 33
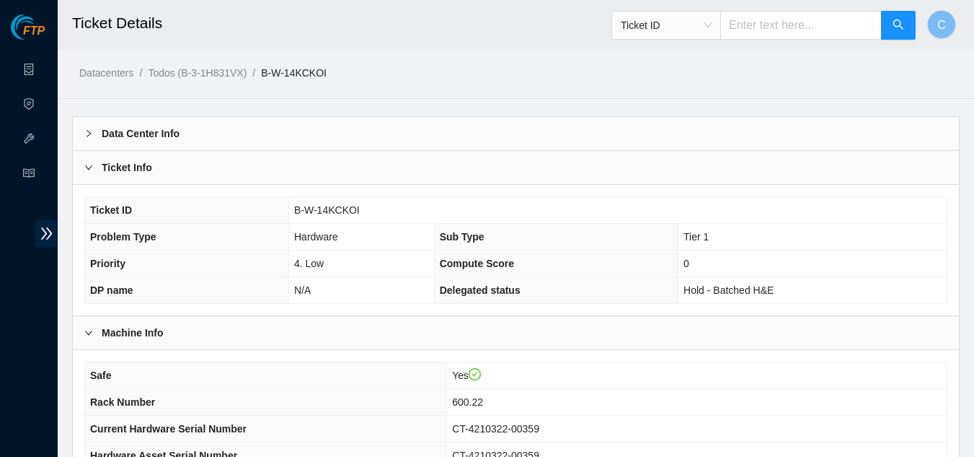
click at [239, 171] on div "Ticket Info" at bounding box center [516, 167] width 886 height 33
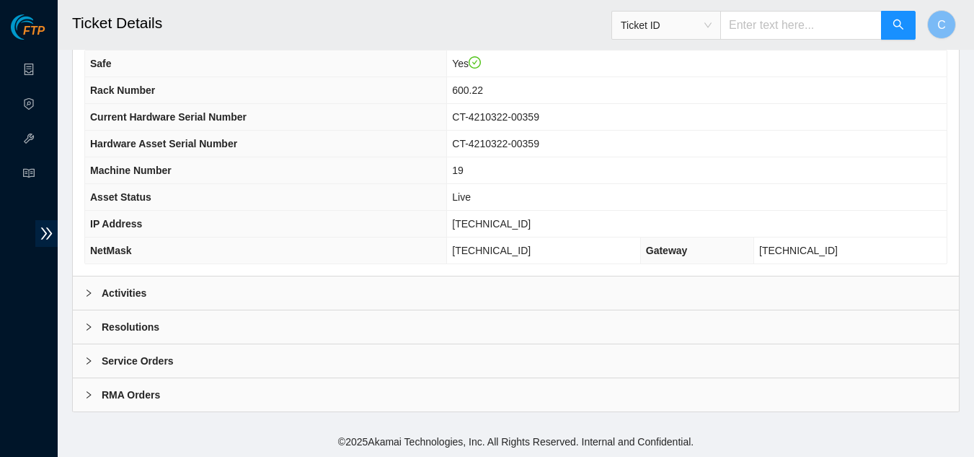
click at [179, 294] on div "Activities" at bounding box center [516, 292] width 886 height 33
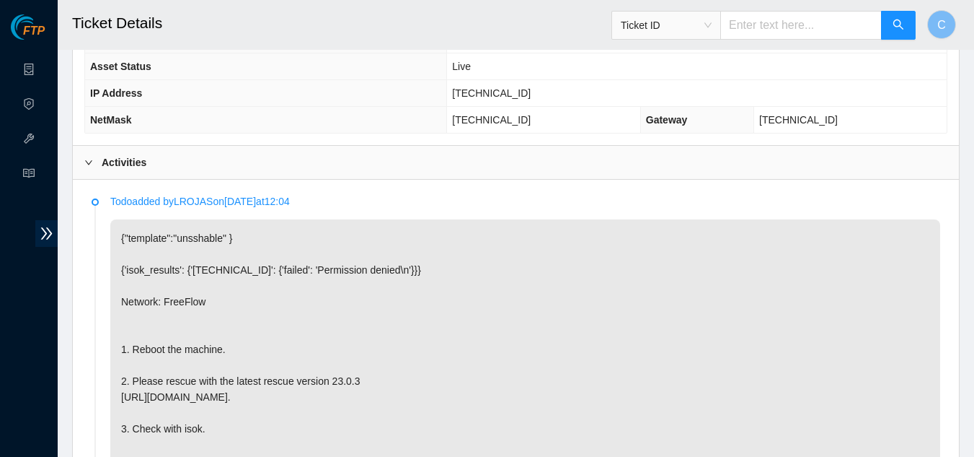
scroll to position [216, 0]
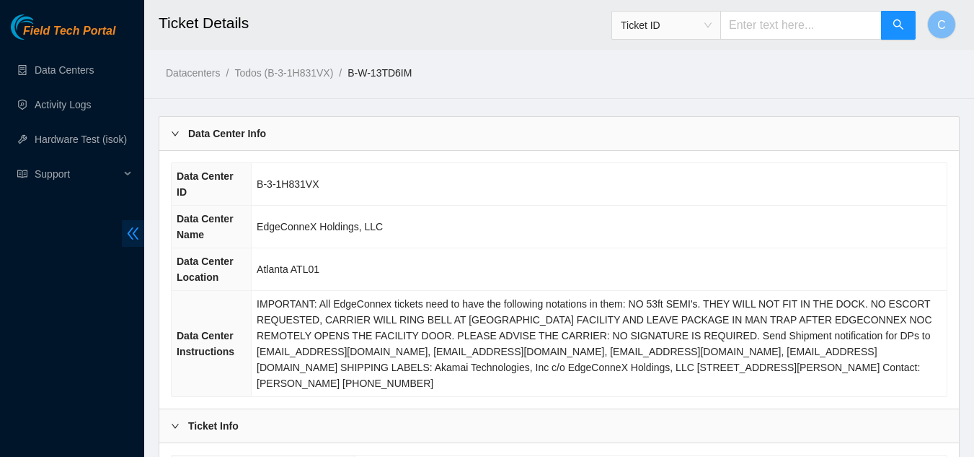
click at [136, 231] on icon "double-left" at bounding box center [132, 233] width 15 height 15
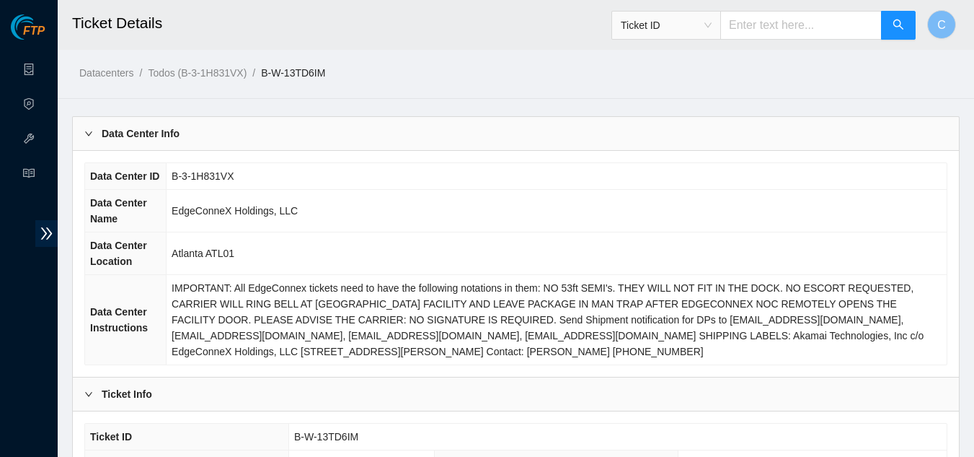
click at [197, 122] on div "Data Center Info" at bounding box center [516, 133] width 886 height 33
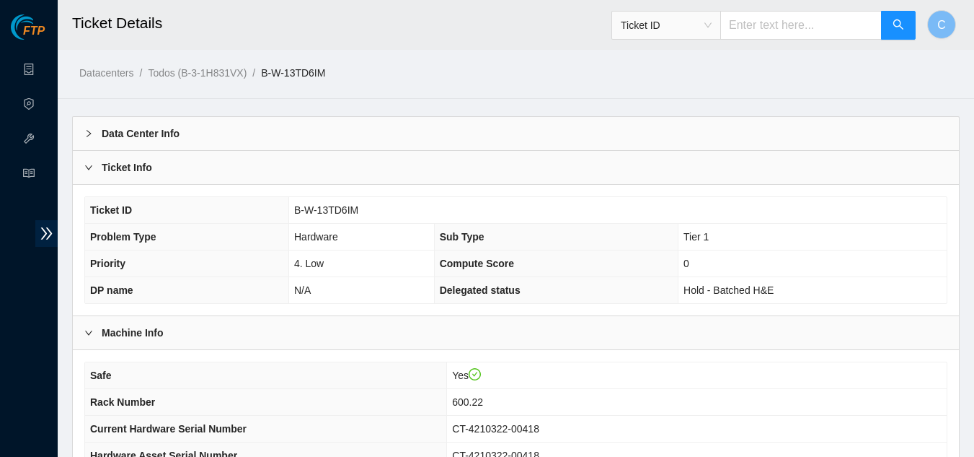
click at [242, 182] on div "Ticket Info" at bounding box center [516, 167] width 886 height 33
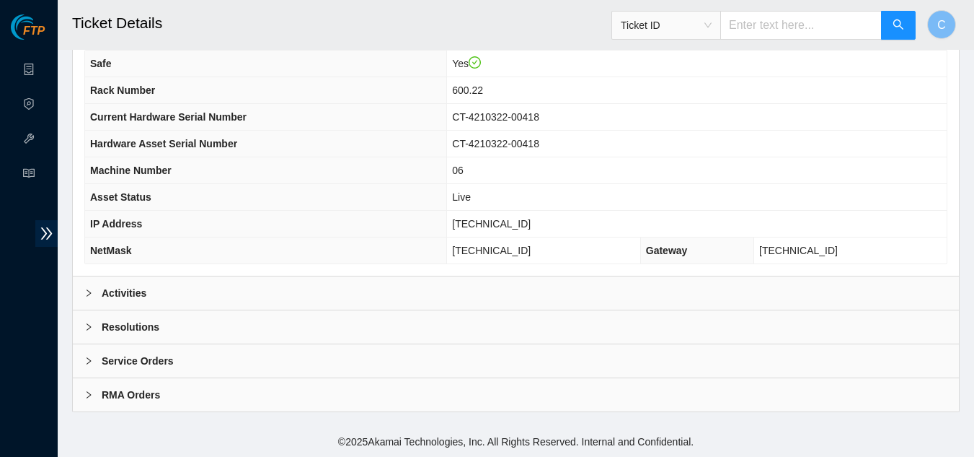
click at [213, 302] on div "Activities" at bounding box center [516, 292] width 886 height 33
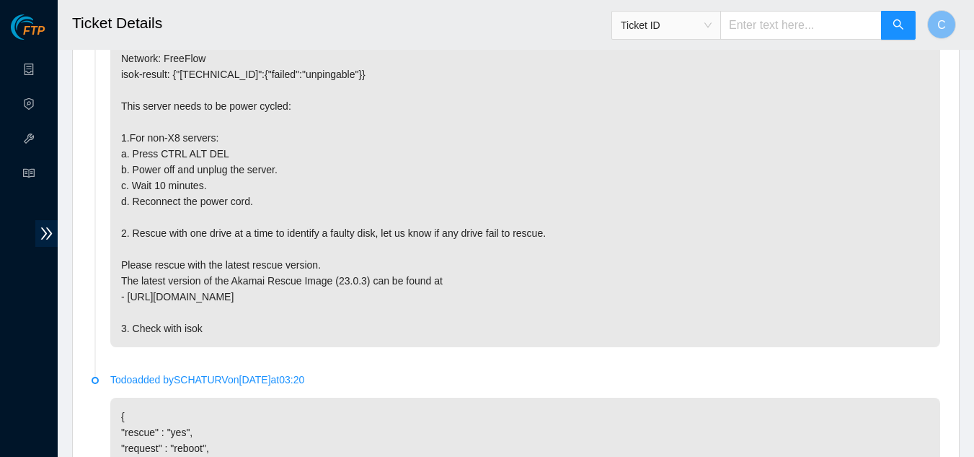
scroll to position [469, 0]
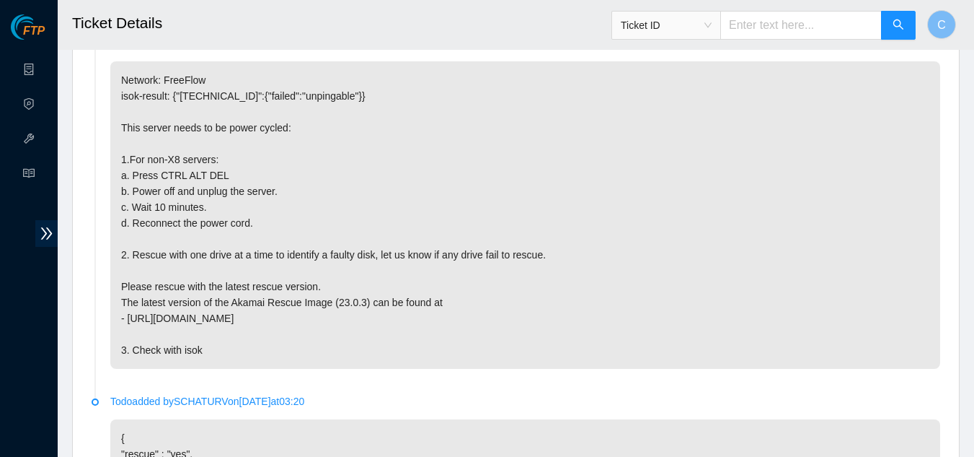
click at [636, 207] on p "Network: FreeFlow isok-result: {"23.43.122.137":{"failed":"unpingable"}} This s…" at bounding box center [525, 214] width 830 height 307
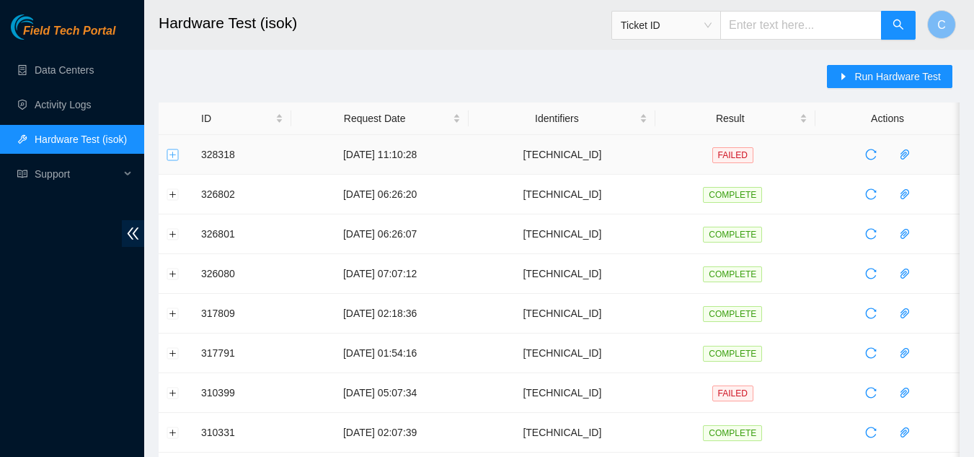
click at [168, 158] on button "Expand row" at bounding box center [173, 155] width 12 height 12
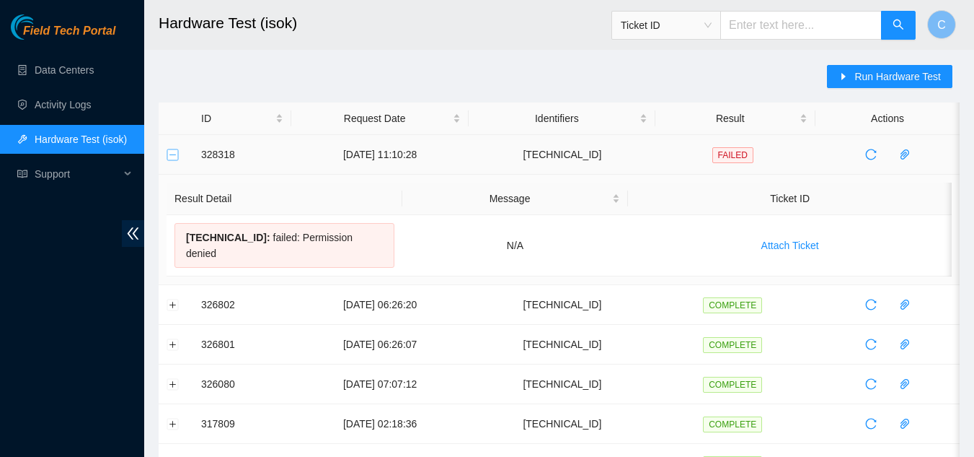
click at [176, 155] on button "Collapse row" at bounding box center [173, 155] width 12 height 12
